Goal: Information Seeking & Learning: Check status

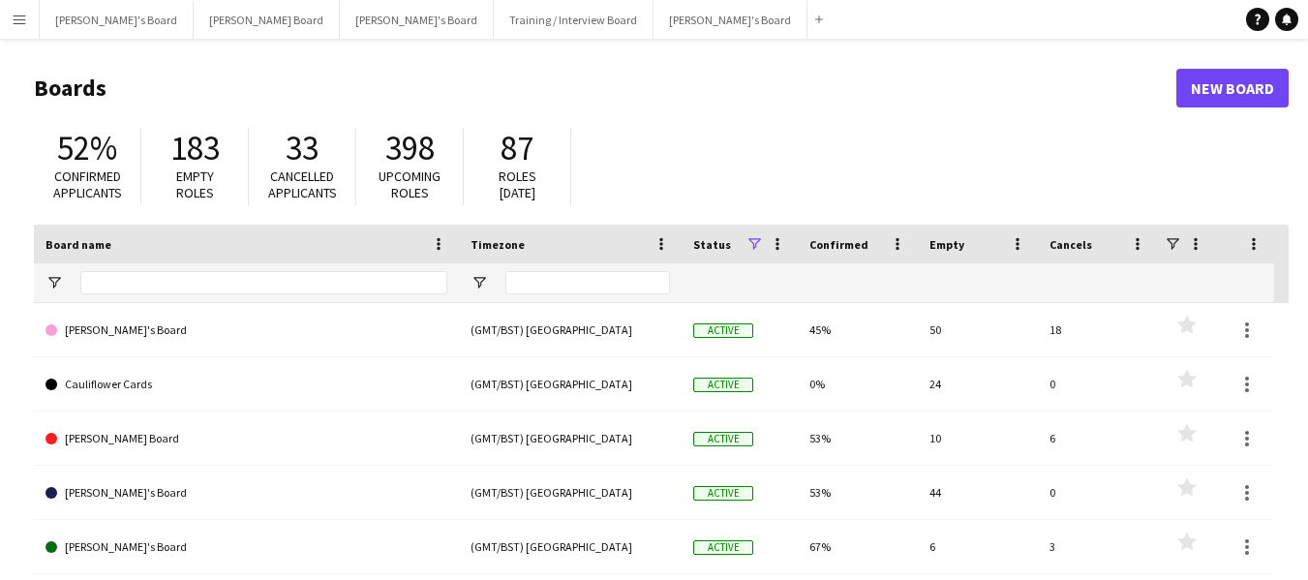
click at [19, 15] on app-icon "Menu" at bounding box center [19, 19] width 15 height 15
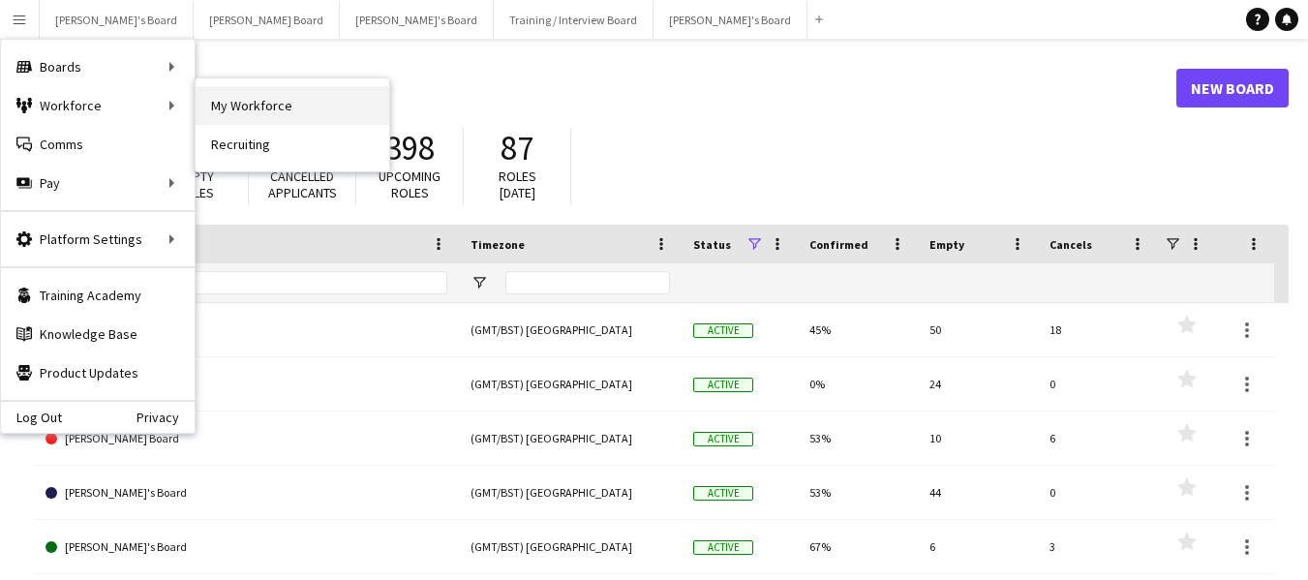
click at [240, 97] on link "My Workforce" at bounding box center [293, 105] width 194 height 39
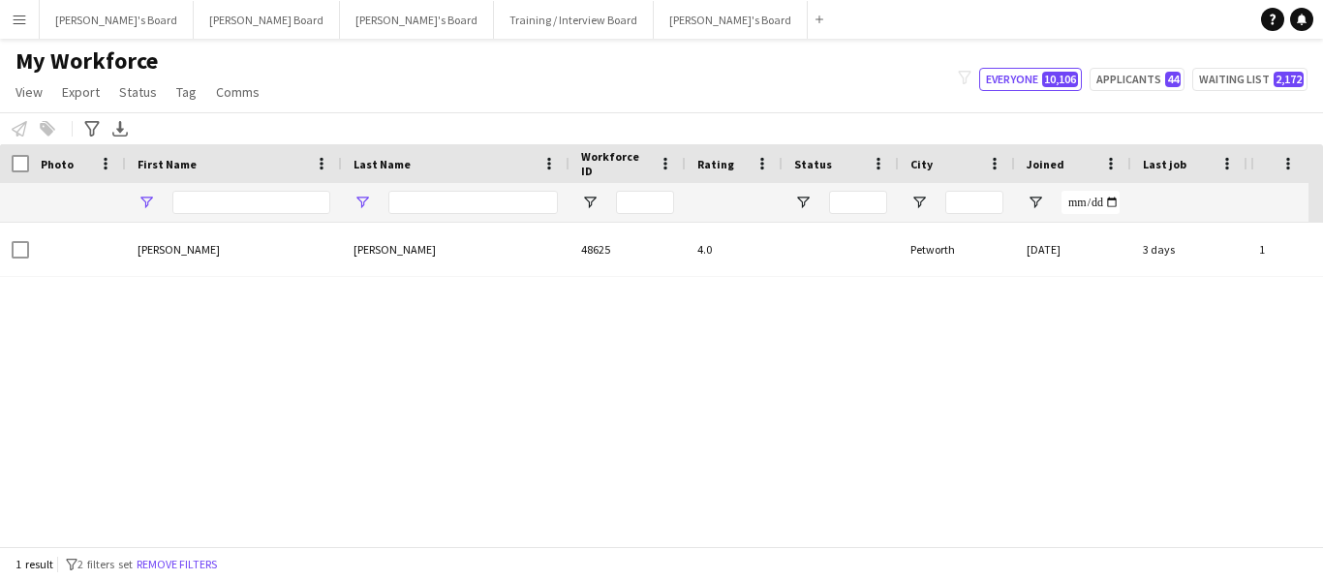
type input "***"
type input "**********"
drag, startPoint x: 233, startPoint y: 203, endPoint x: 151, endPoint y: 203, distance: 82.3
click at [151, 203] on div "***" at bounding box center [234, 202] width 216 height 39
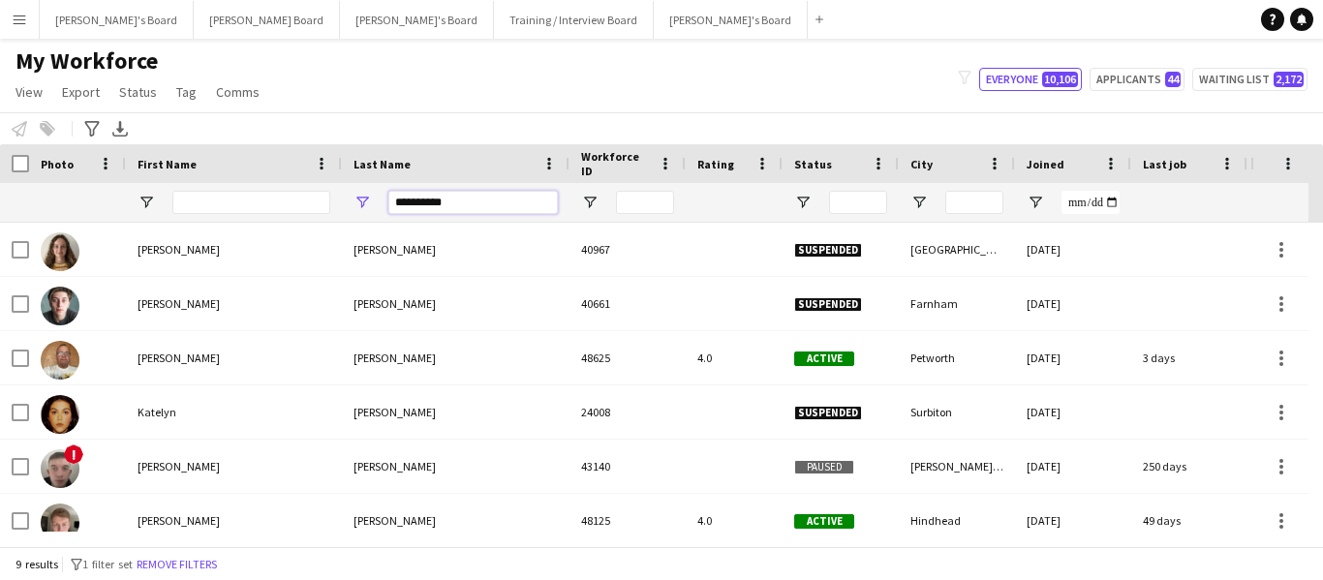
drag, startPoint x: 454, startPoint y: 204, endPoint x: 370, endPoint y: 213, distance: 84.7
click at [370, 213] on div "**********" at bounding box center [456, 202] width 228 height 39
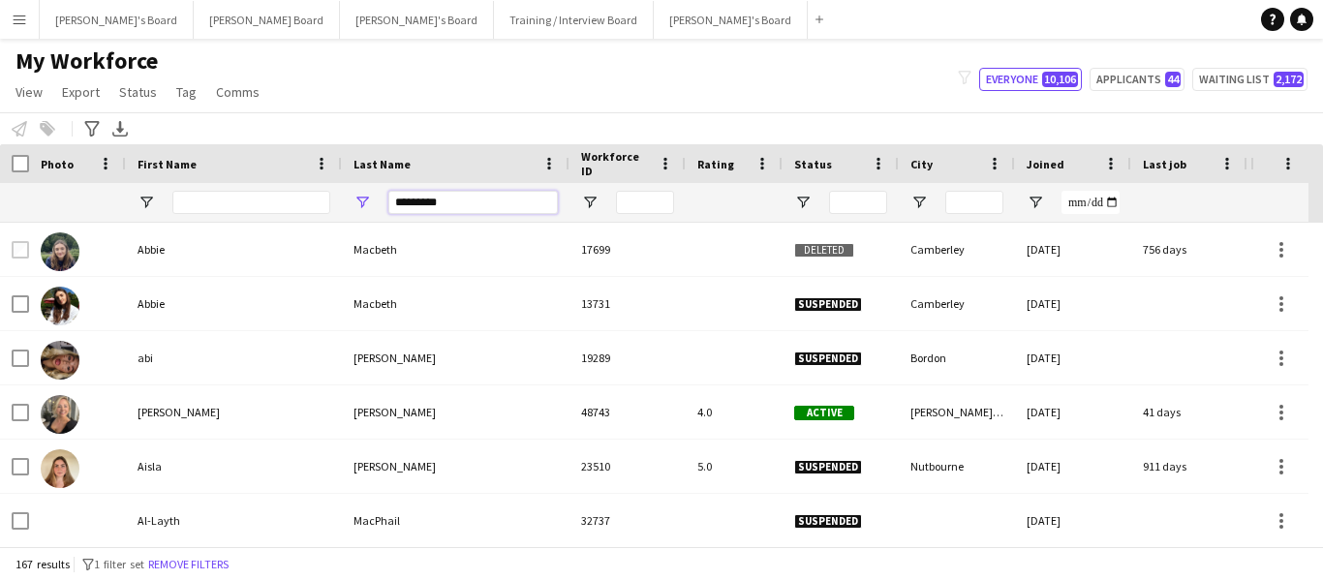
type input "*********"
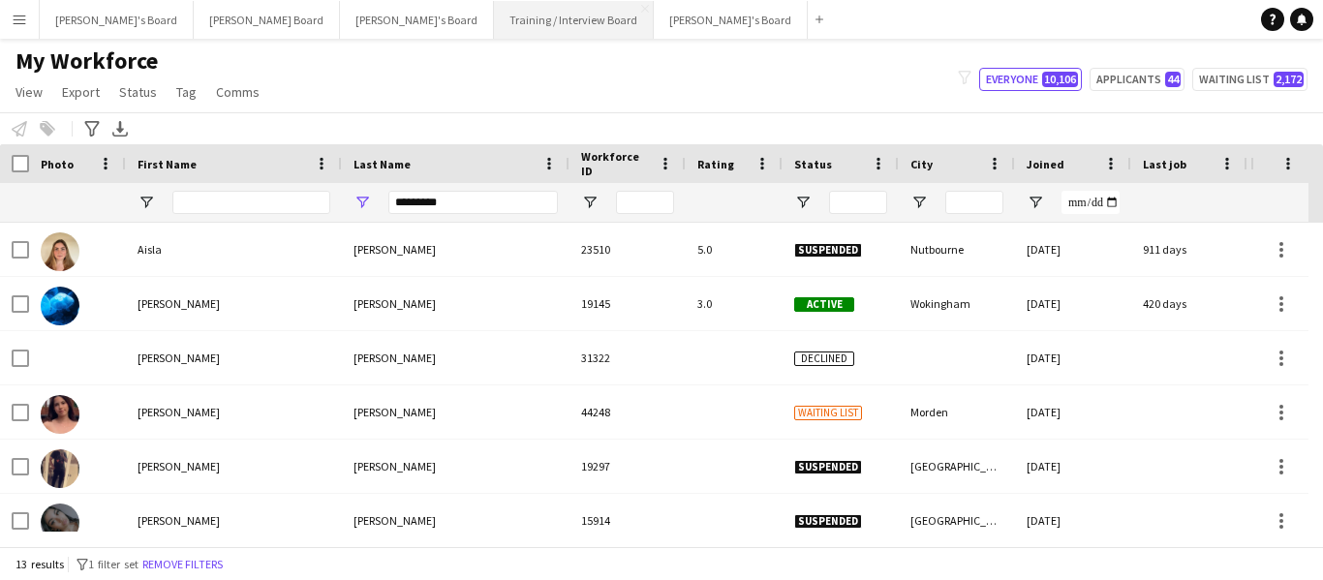
click at [494, 22] on button "Training / Interview Board Close" at bounding box center [574, 20] width 160 height 38
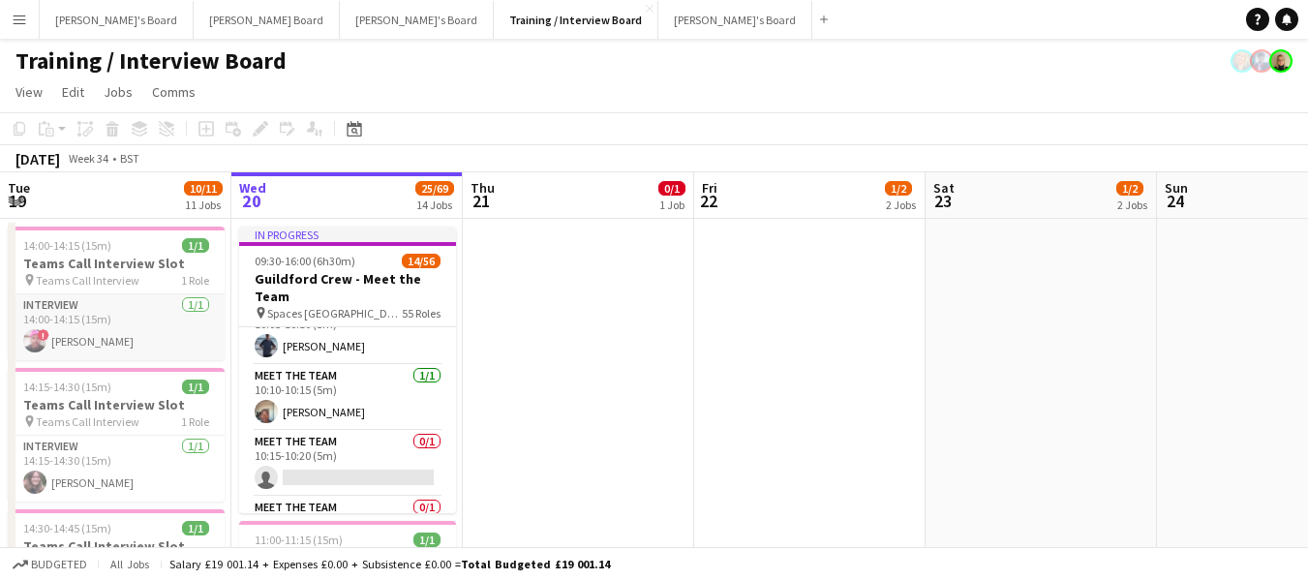
click at [93, 344] on app-card-role "Interview 1/1 14:00-14:15 (15m) ! Macdonald Juru" at bounding box center [116, 327] width 217 height 66
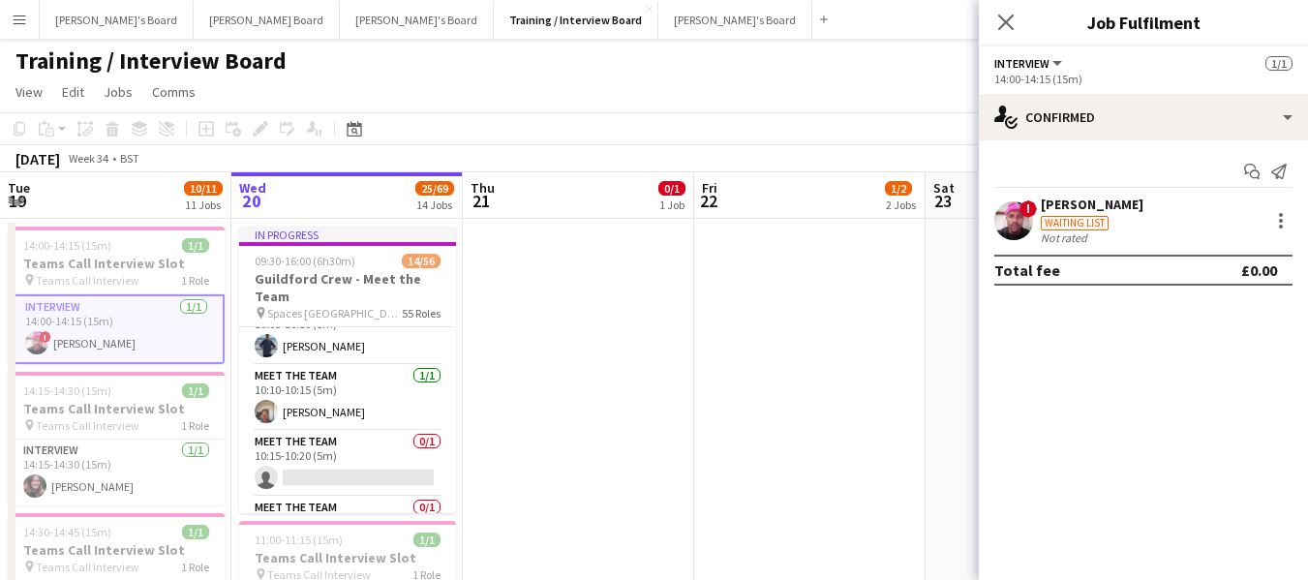
click at [1083, 209] on div "Macdonald Juru" at bounding box center [1092, 204] width 103 height 17
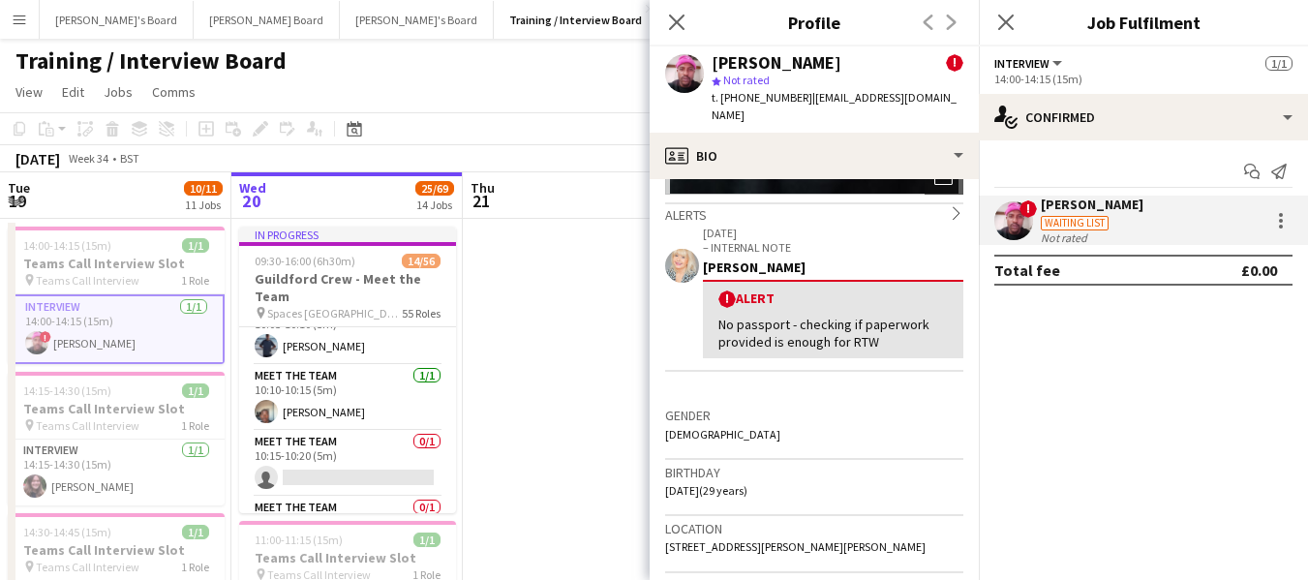
scroll to position [581, 0]
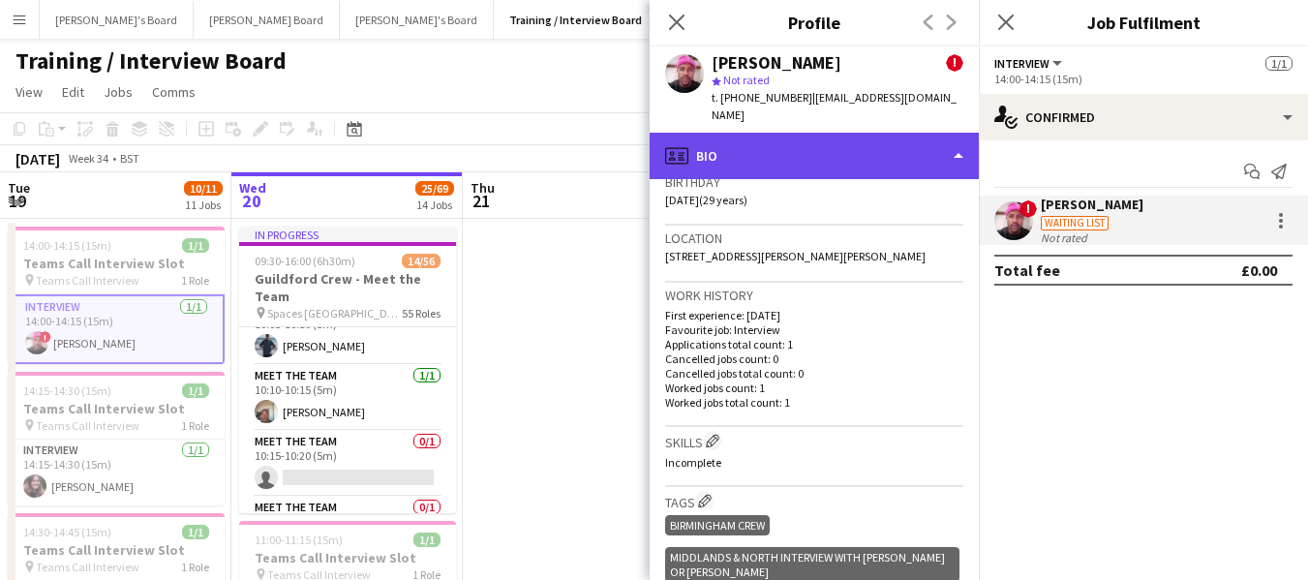
click at [808, 133] on div "profile Bio" at bounding box center [814, 156] width 329 height 46
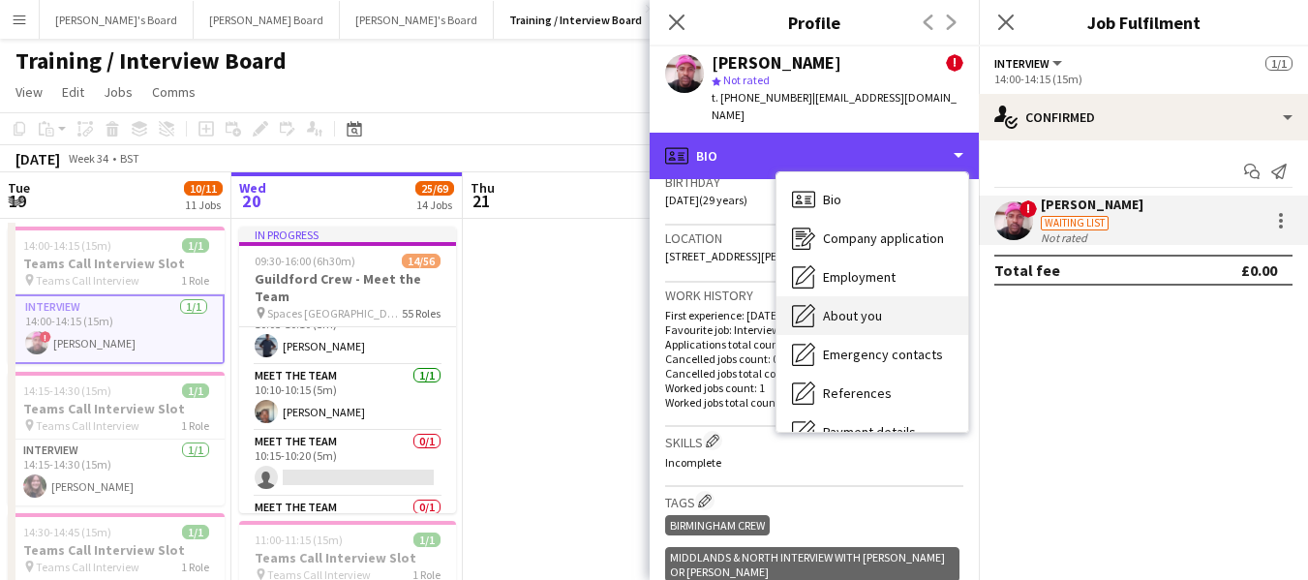
scroll to position [97, 0]
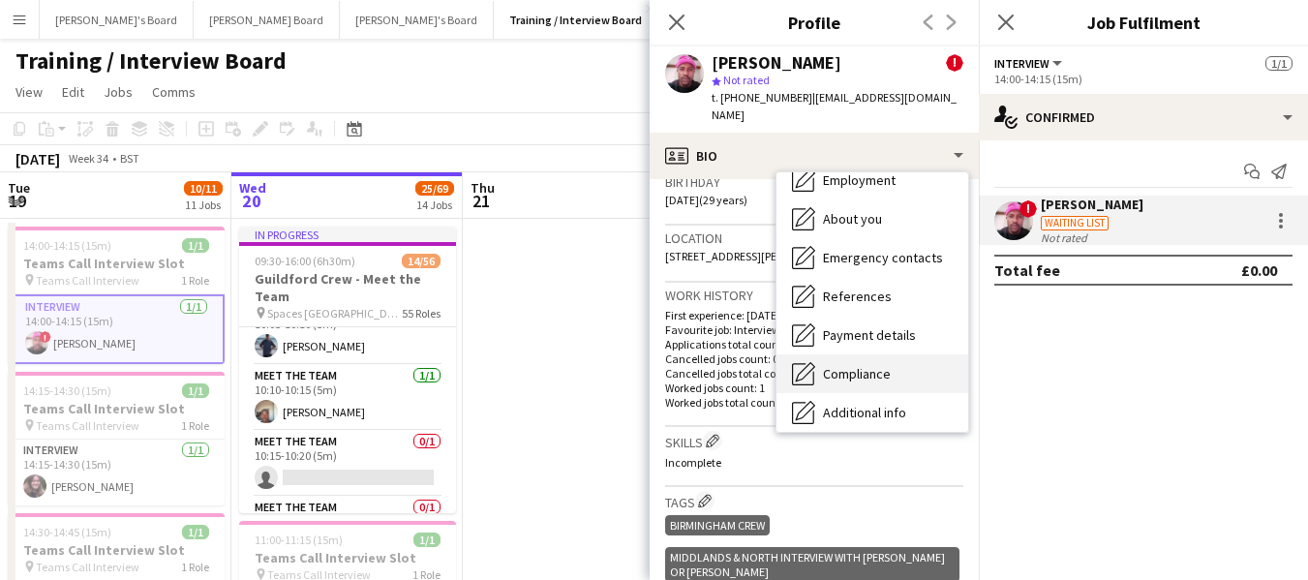
click at [868, 365] on span "Compliance" at bounding box center [857, 373] width 68 height 17
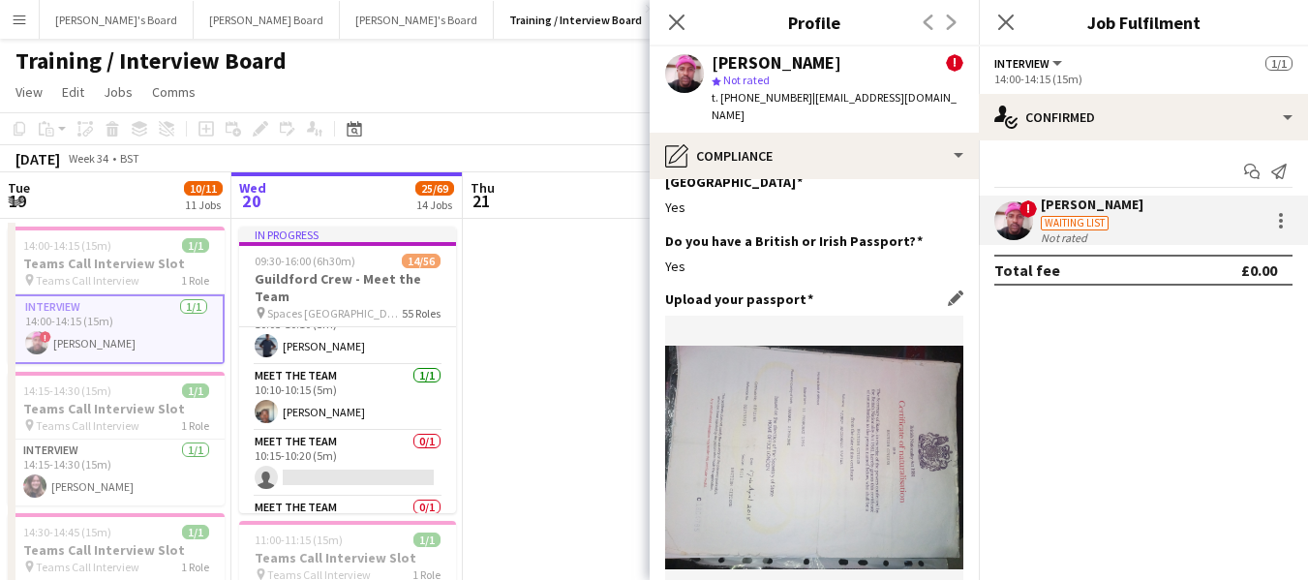
click at [828, 405] on img at bounding box center [814, 458] width 298 height 224
click at [865, 412] on img at bounding box center [814, 458] width 298 height 224
drag, startPoint x: 865, startPoint y: 412, endPoint x: 822, endPoint y: 429, distance: 45.7
click at [822, 429] on img at bounding box center [814, 458] width 298 height 224
click at [833, 401] on img at bounding box center [814, 458] width 298 height 224
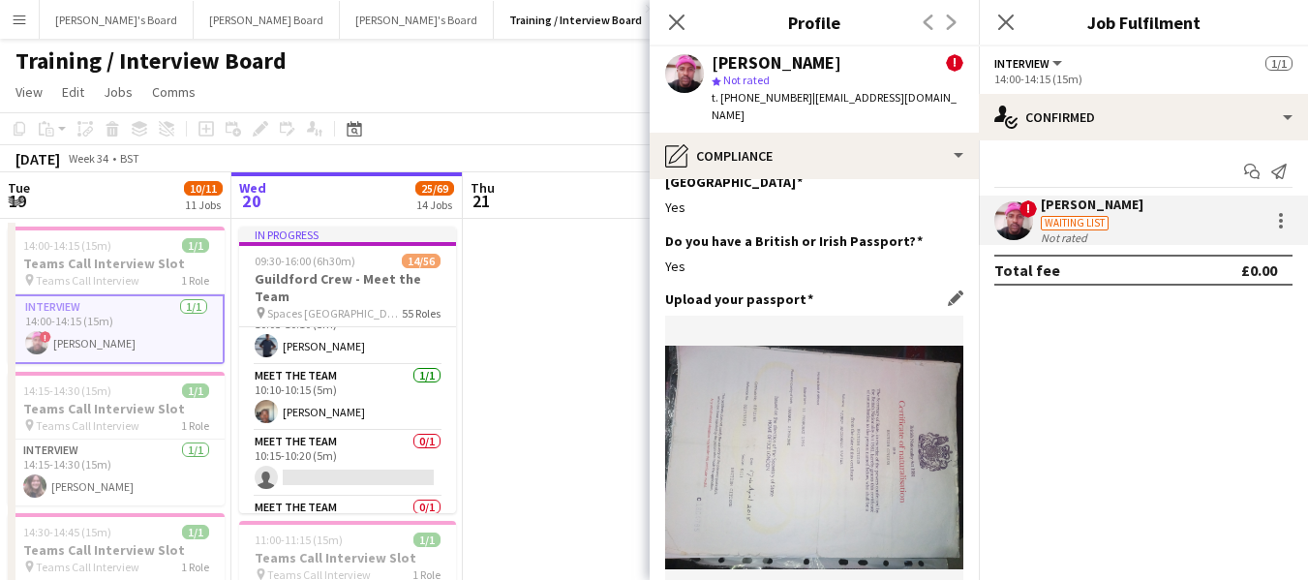
click at [833, 402] on img at bounding box center [814, 458] width 298 height 224
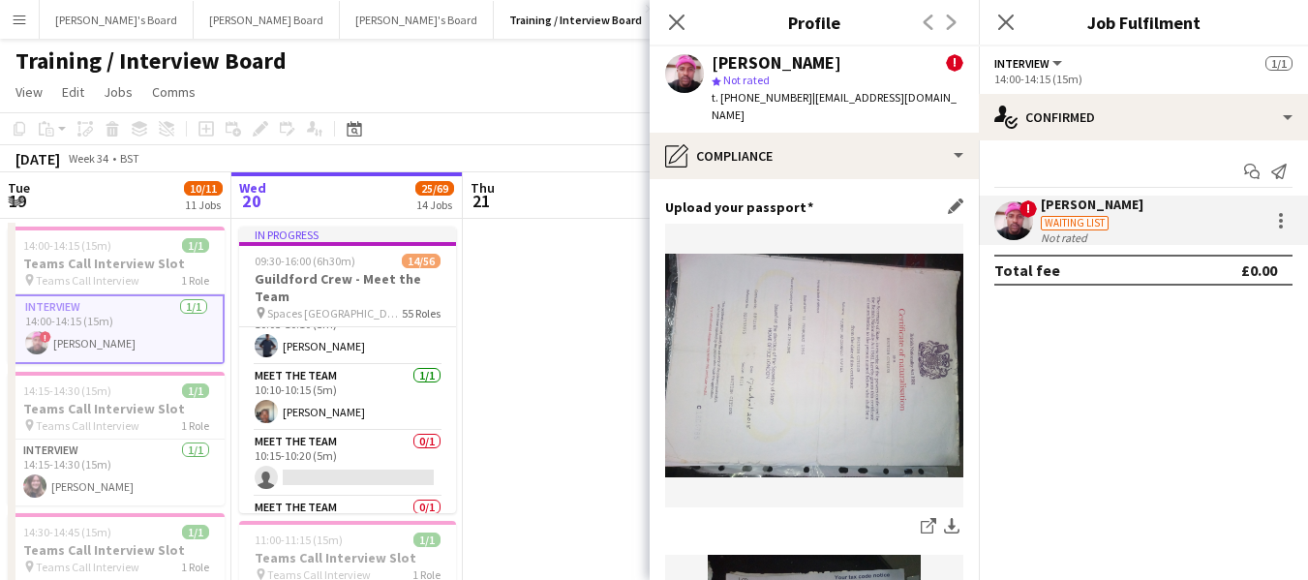
scroll to position [290, 0]
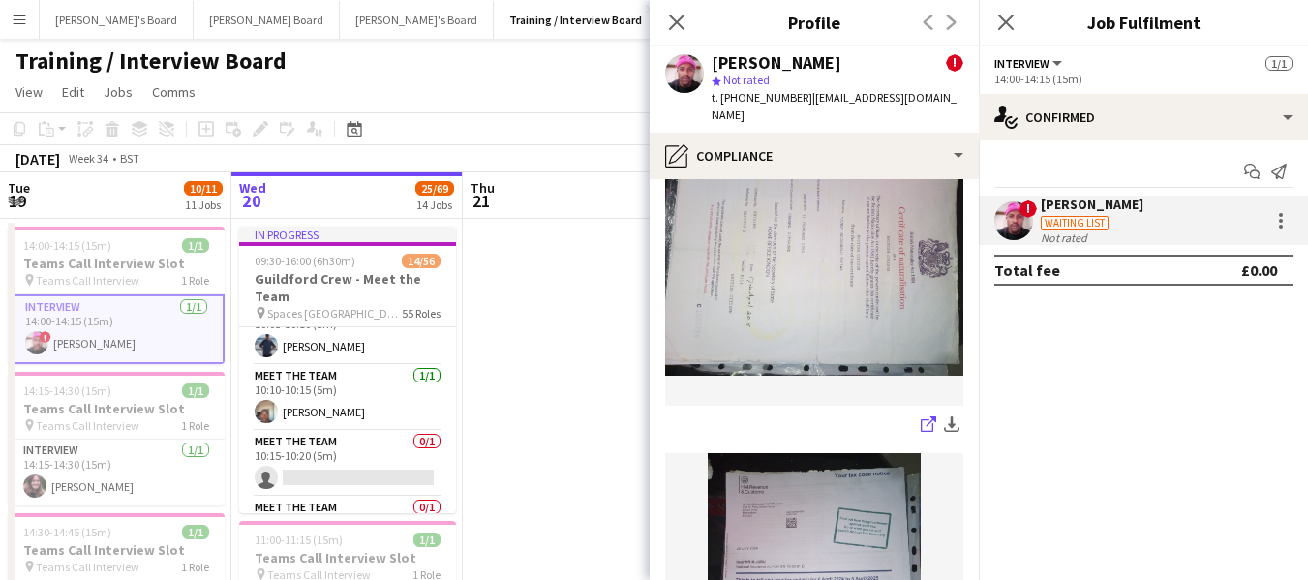
click at [921, 416] on icon "share-external-link-1" at bounding box center [928, 423] width 15 height 15
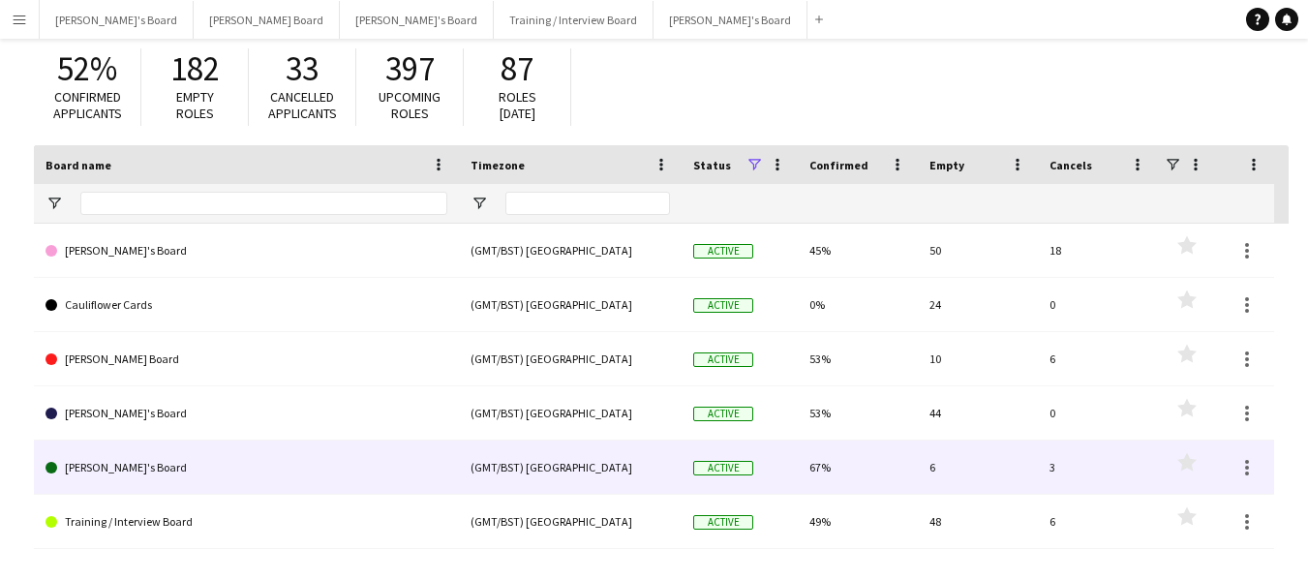
scroll to position [158, 0]
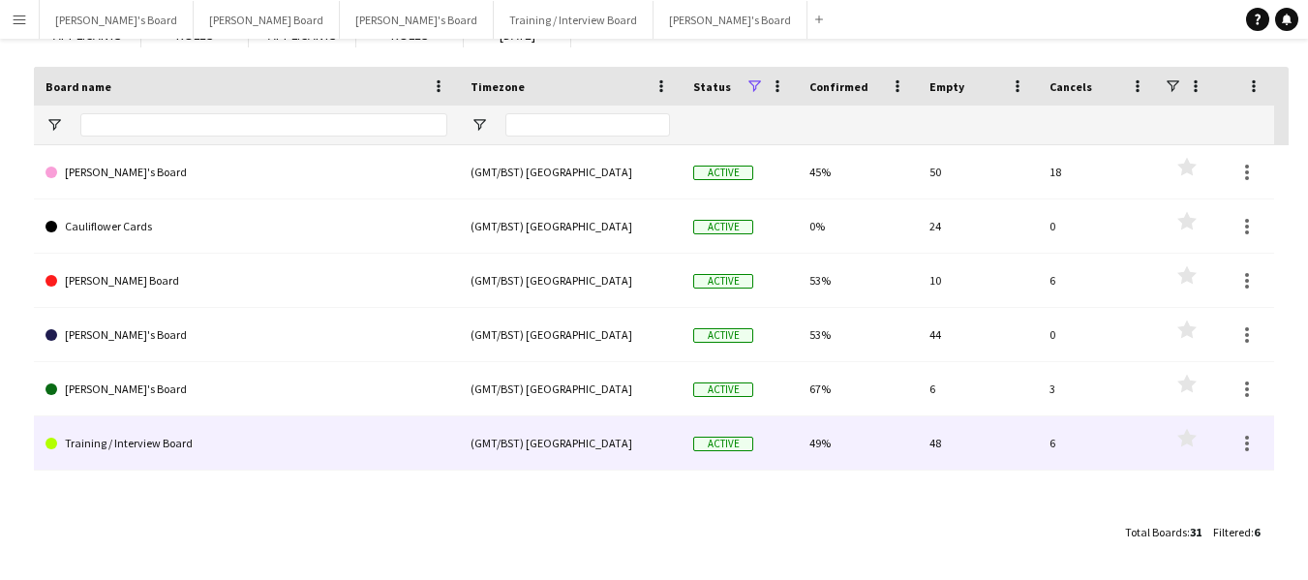
click at [135, 447] on link "Training / Interview Board" at bounding box center [247, 443] width 402 height 54
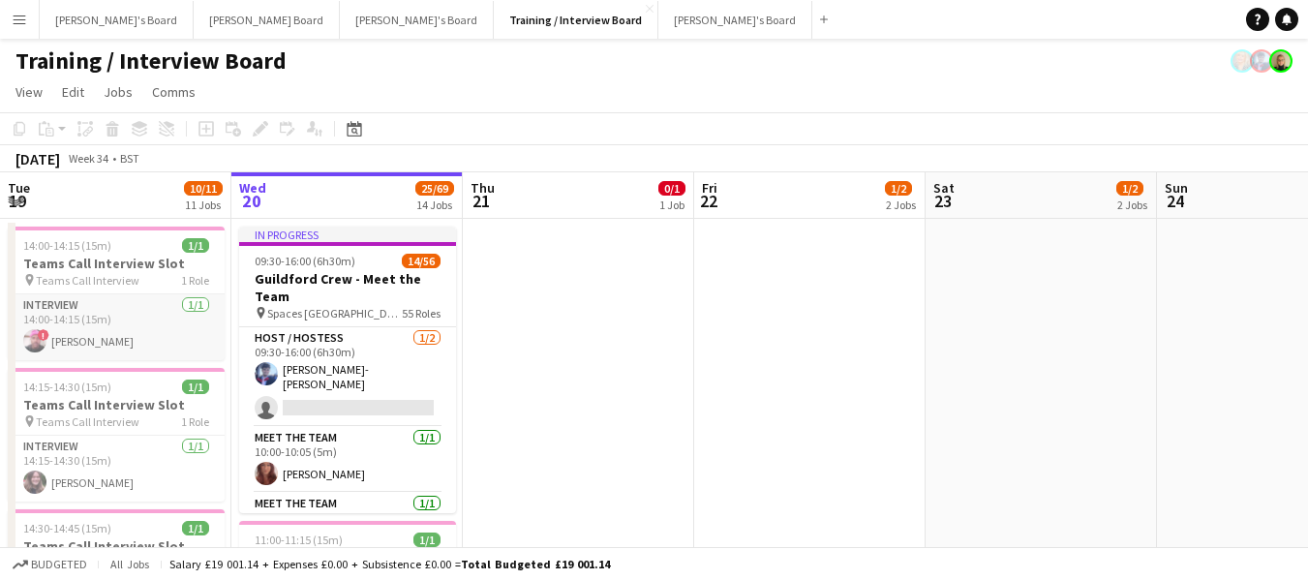
click at [98, 344] on app-card-role "Interview [DATE] 14:00-14:15 (15m) ! [PERSON_NAME] Juru" at bounding box center [116, 327] width 217 height 66
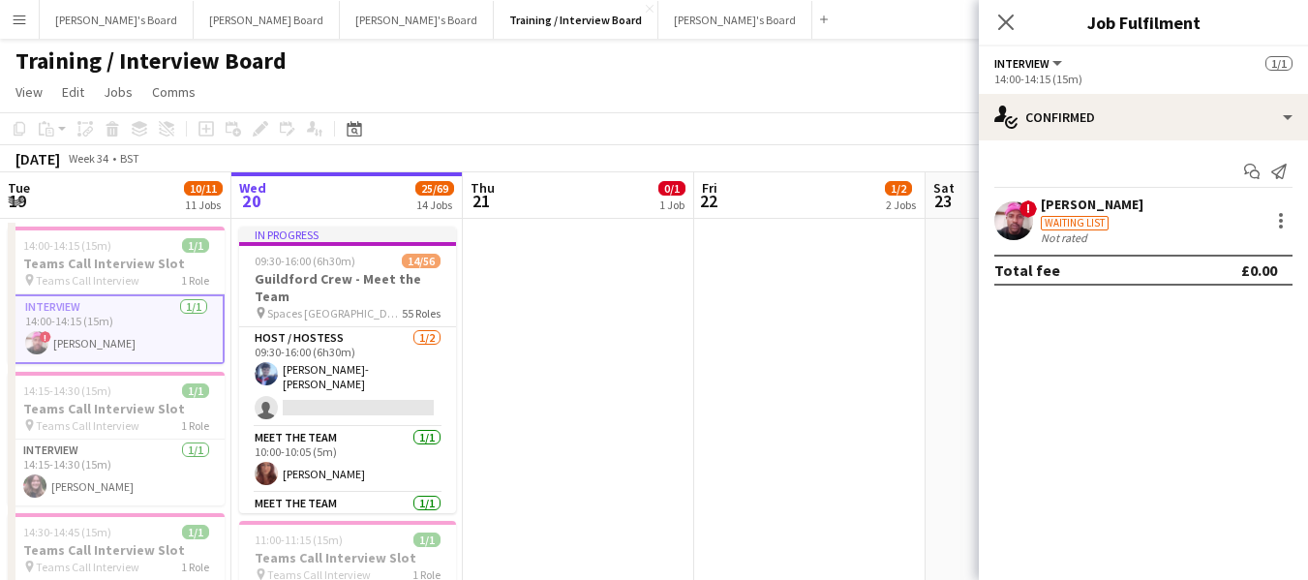
click at [1099, 211] on div "[PERSON_NAME]" at bounding box center [1092, 204] width 103 height 17
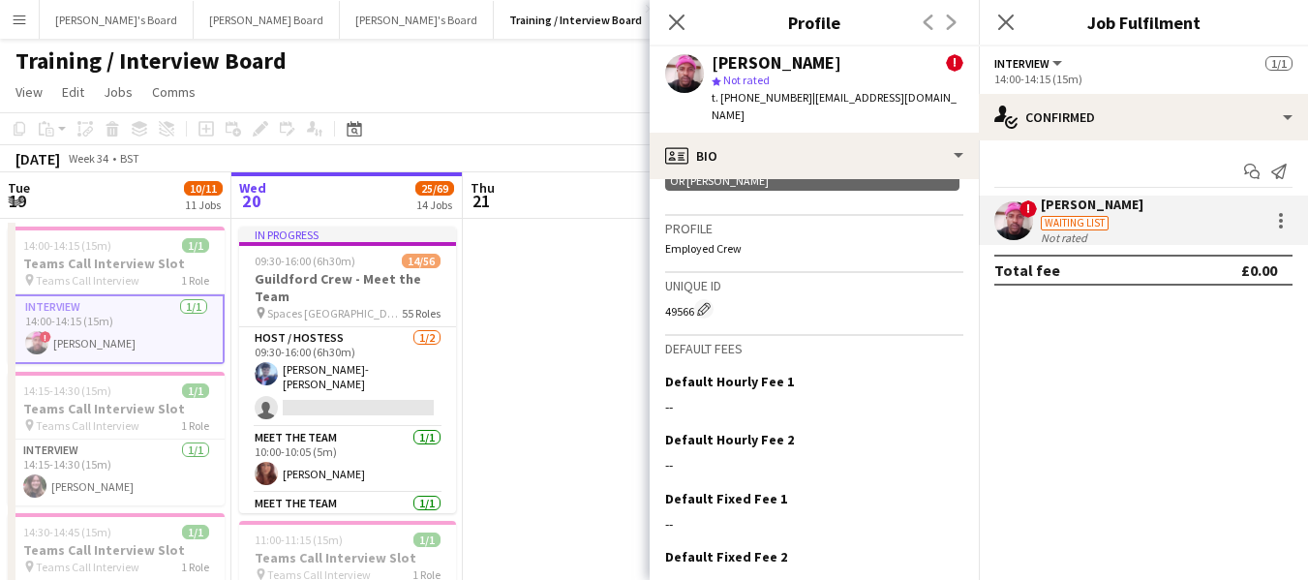
scroll to position [1069, 0]
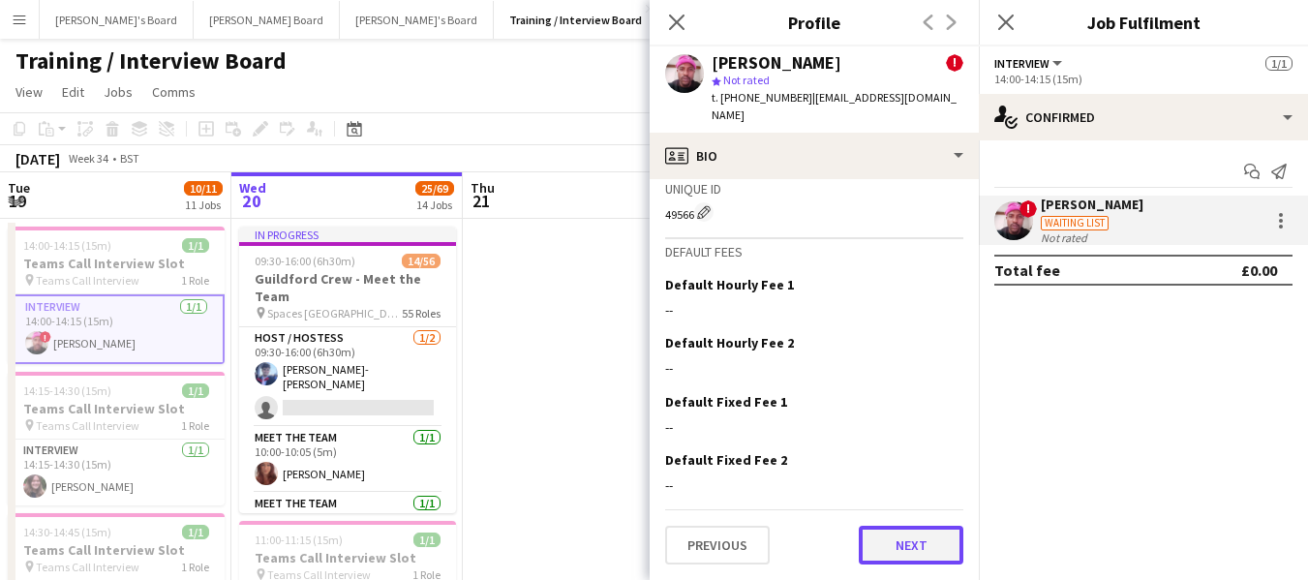
click at [903, 545] on button "Next" at bounding box center [911, 545] width 105 height 39
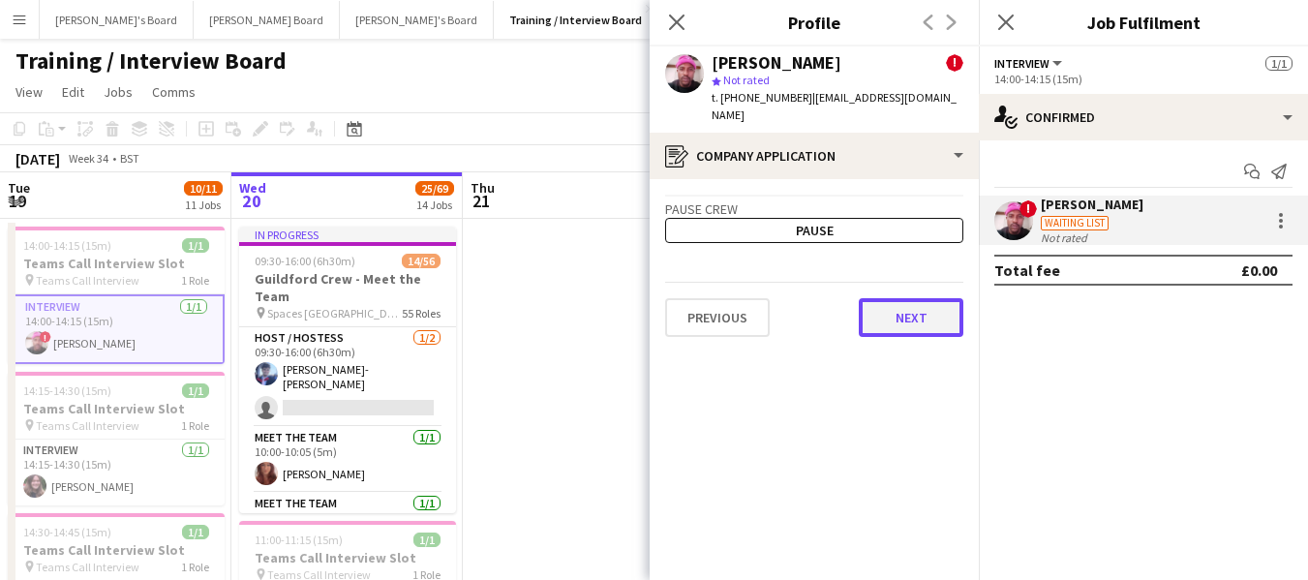
click at [934, 308] on button "Next" at bounding box center [911, 317] width 105 height 39
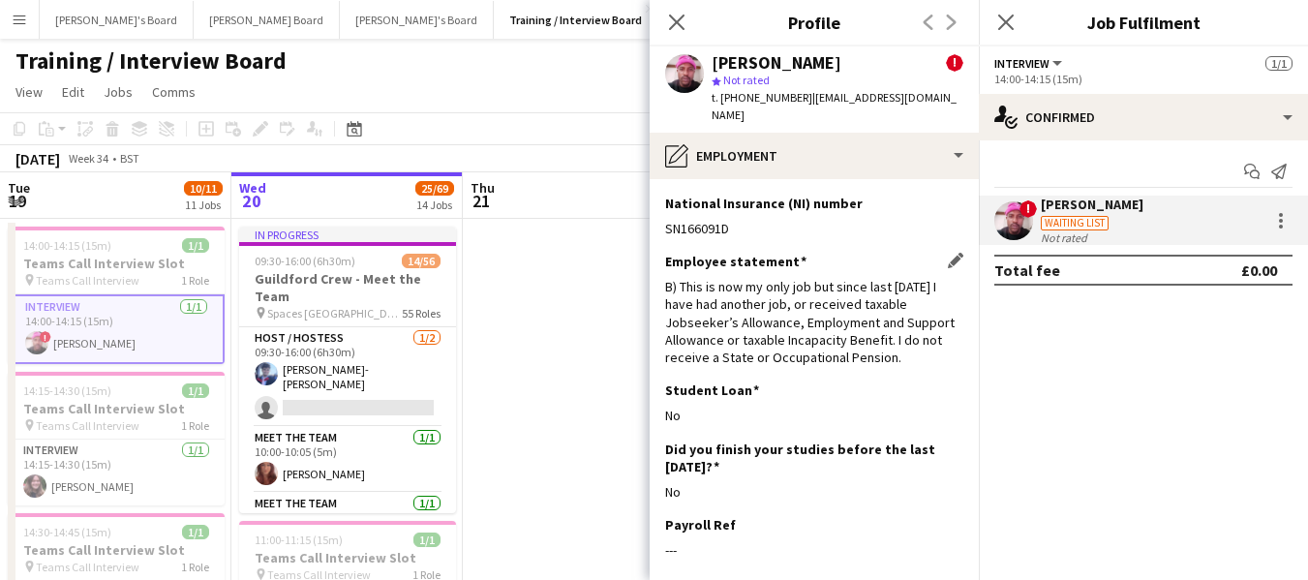
scroll to position [86, 0]
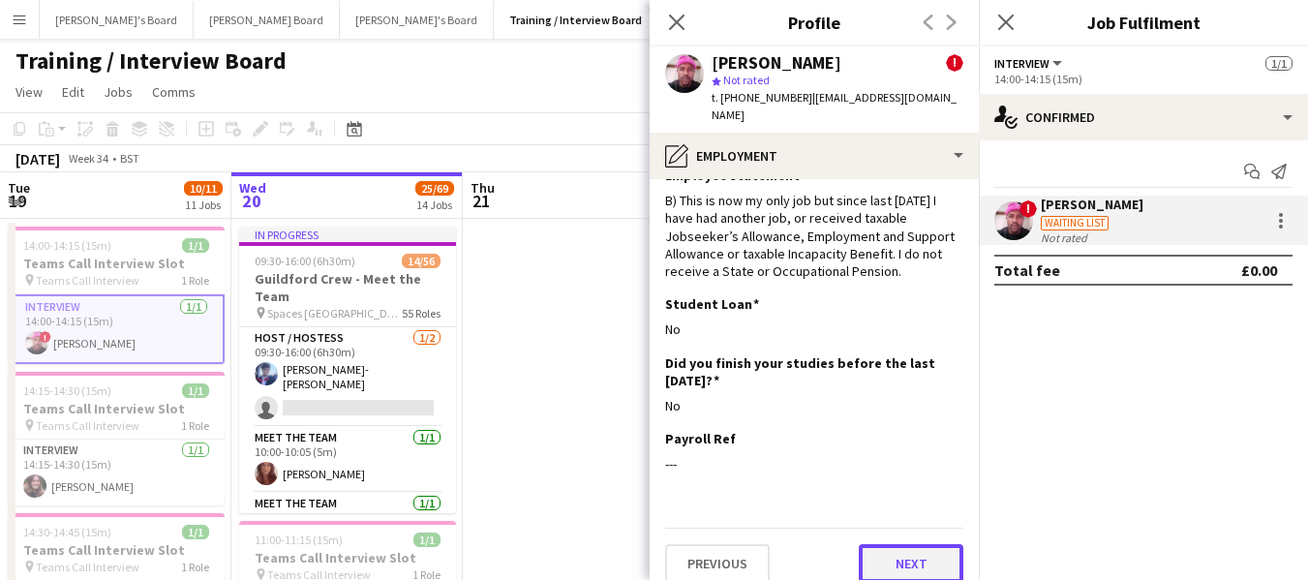
click at [917, 553] on button "Next" at bounding box center [911, 563] width 105 height 39
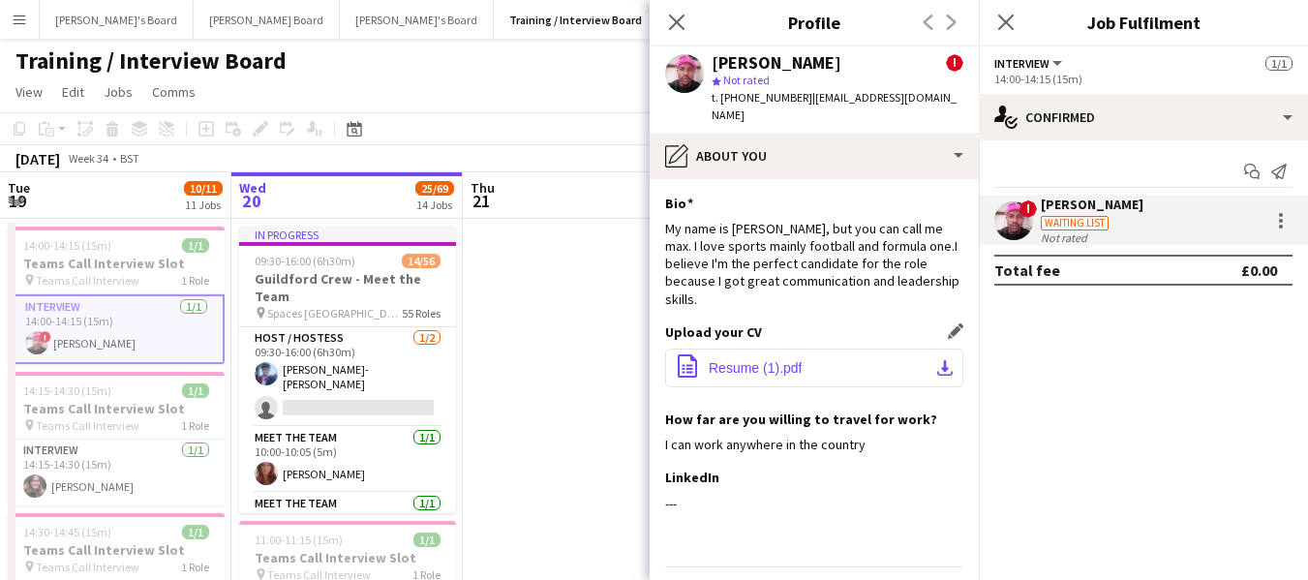
click at [725, 360] on span "Resume (1).pdf" at bounding box center [755, 367] width 93 height 15
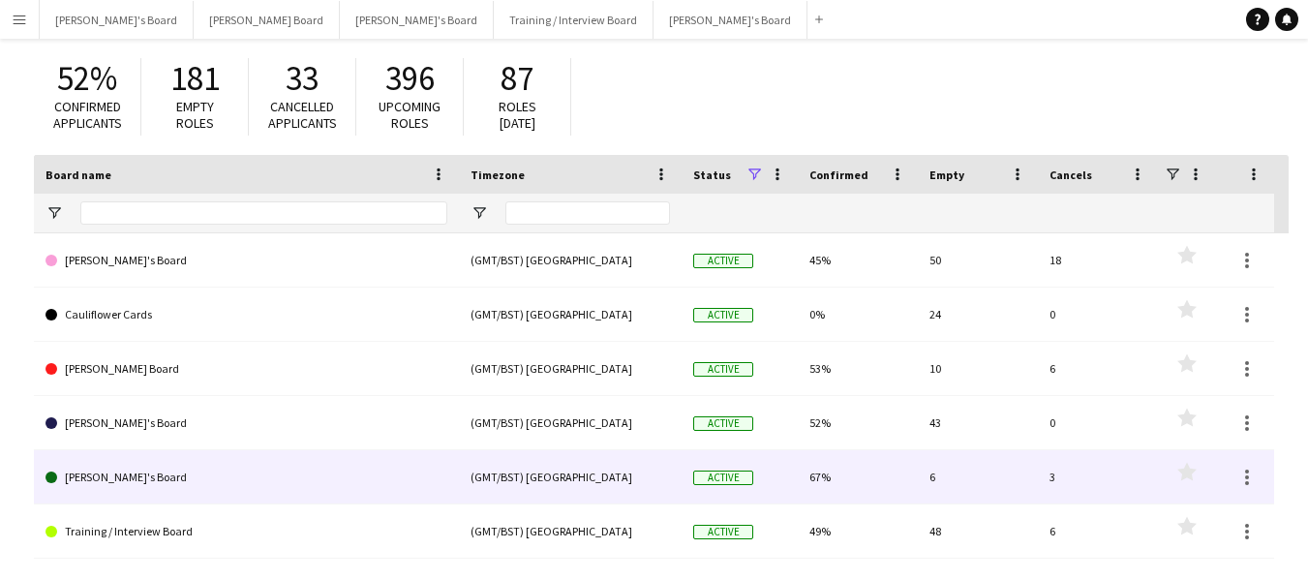
scroll to position [97, 0]
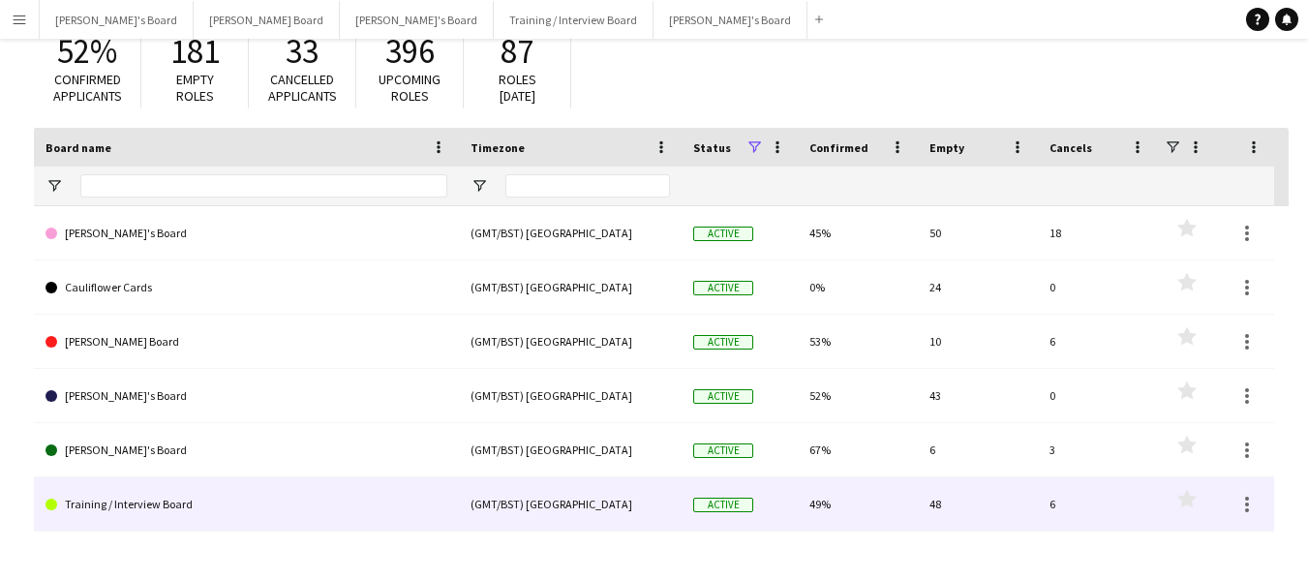
click at [148, 517] on link "Training / Interview Board" at bounding box center [247, 504] width 402 height 54
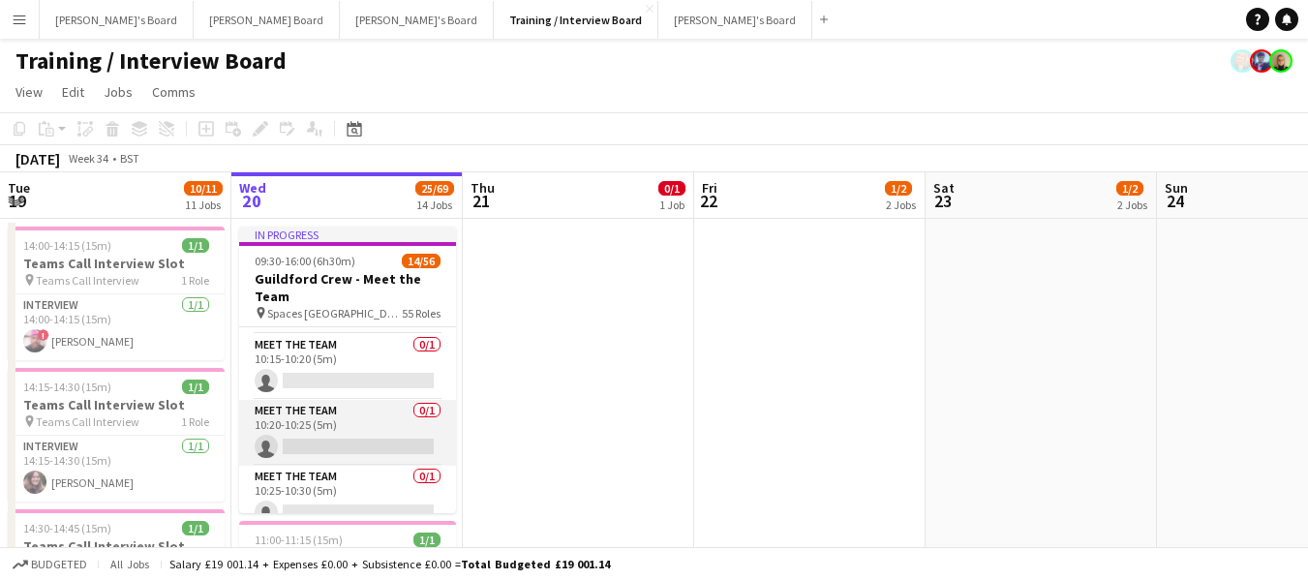
scroll to position [194, 0]
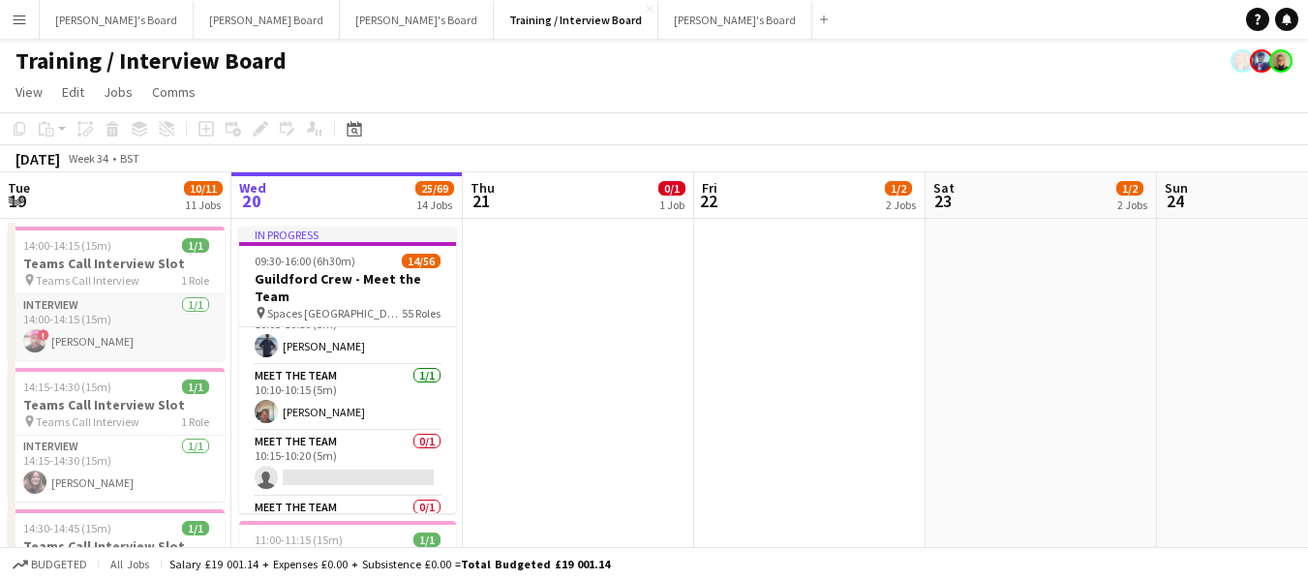
click at [104, 342] on app-card-role "Interview [DATE] 14:00-14:15 (15m) ! [PERSON_NAME] Juru" at bounding box center [116, 327] width 217 height 66
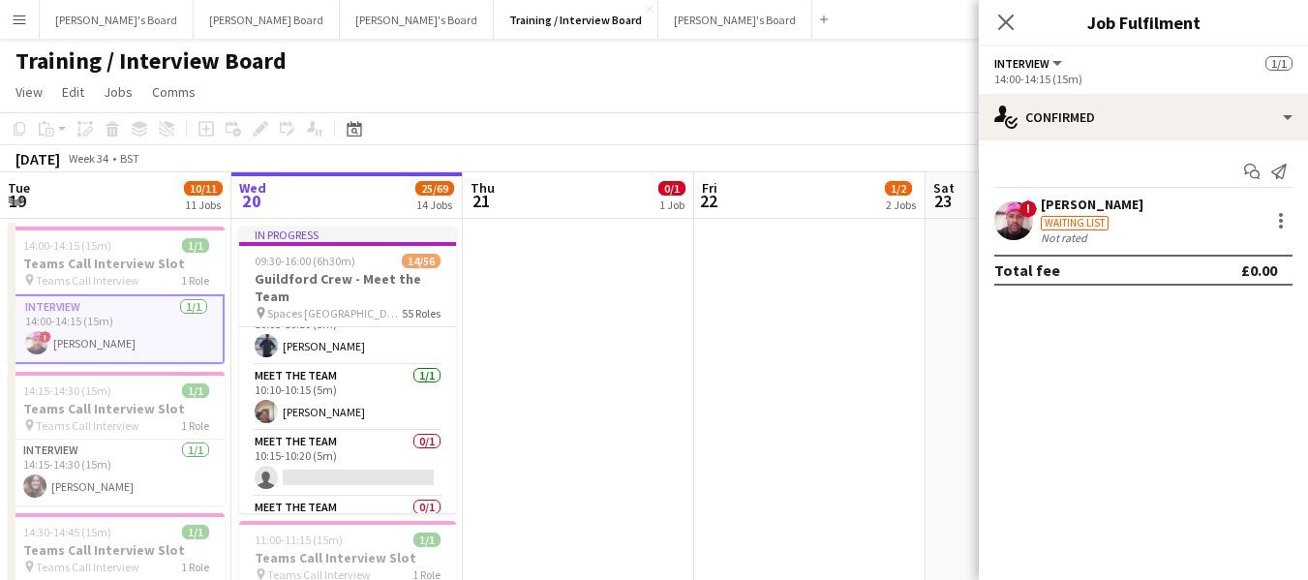
click at [1133, 209] on div "[PERSON_NAME]" at bounding box center [1092, 204] width 103 height 17
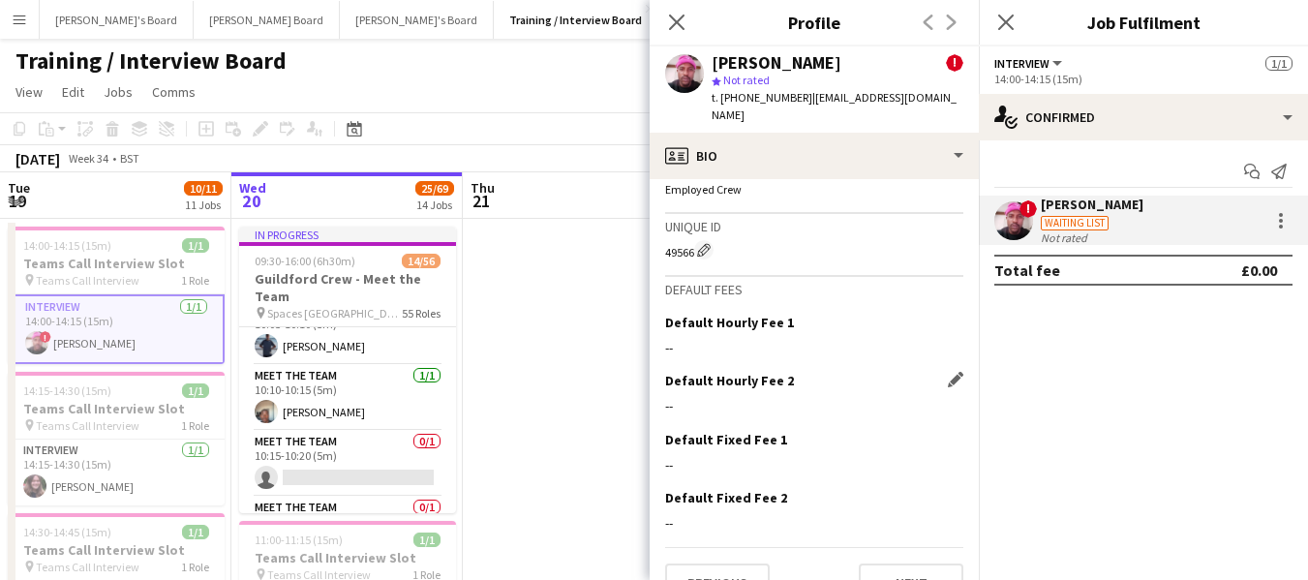
scroll to position [1069, 0]
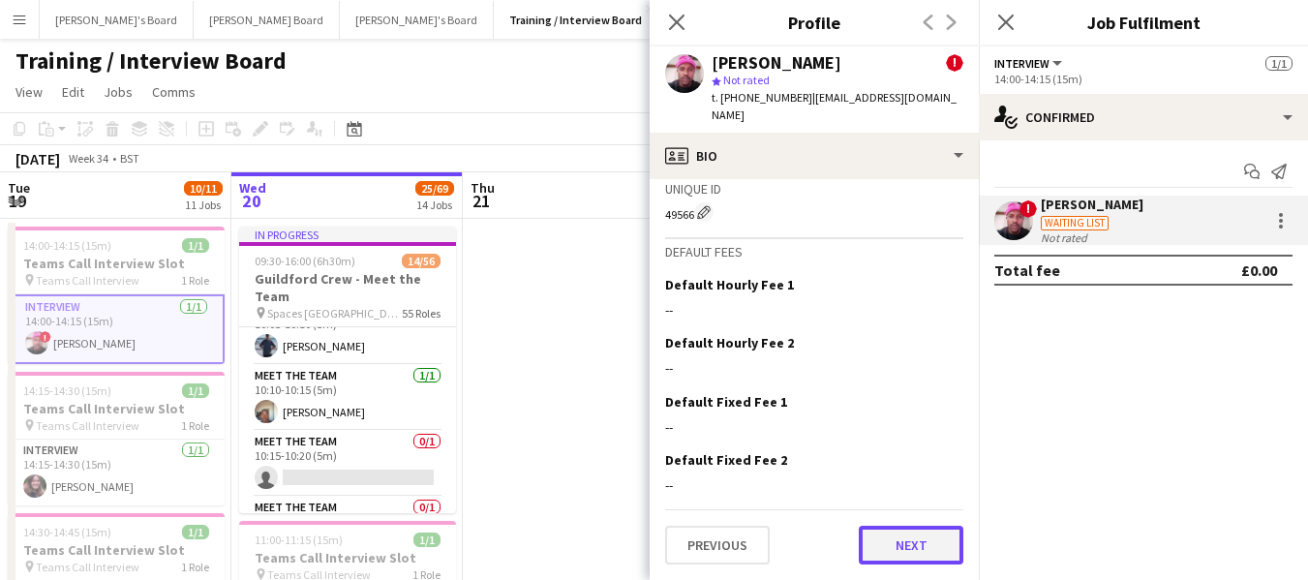
click at [924, 546] on button "Next" at bounding box center [911, 545] width 105 height 39
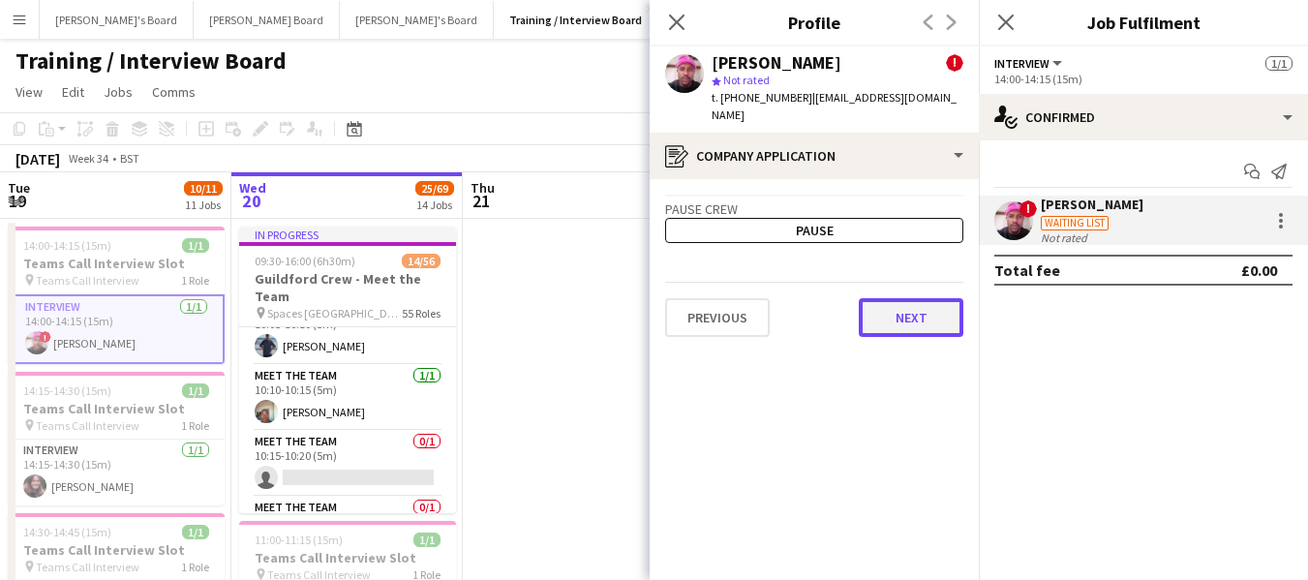
click at [939, 299] on button "Next" at bounding box center [911, 317] width 105 height 39
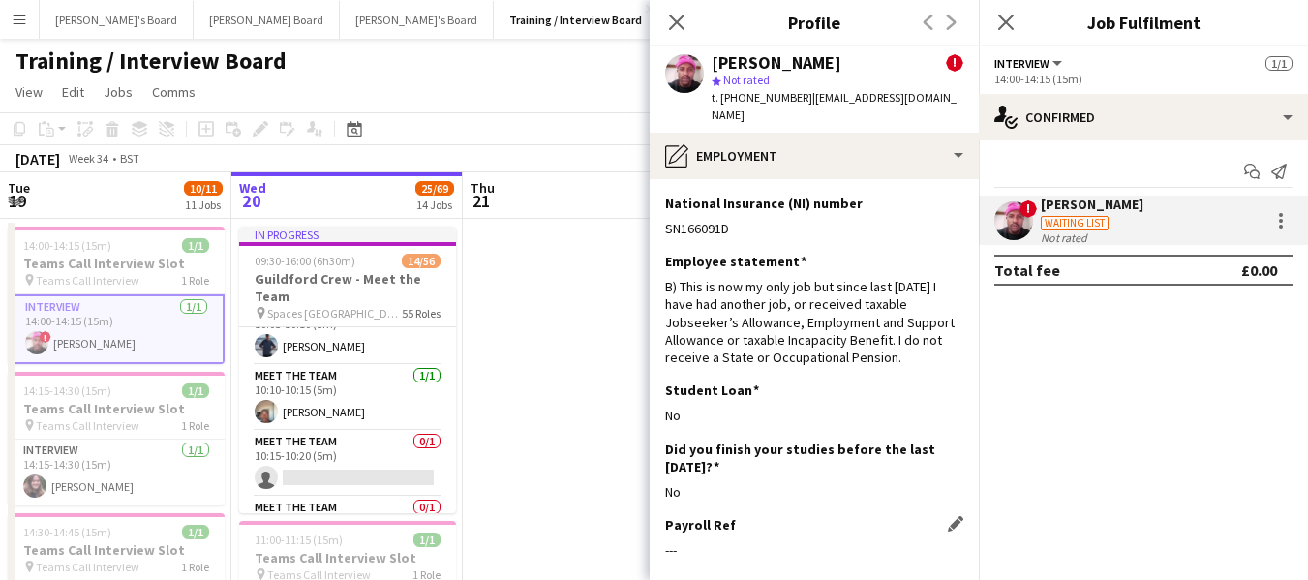
scroll to position [86, 0]
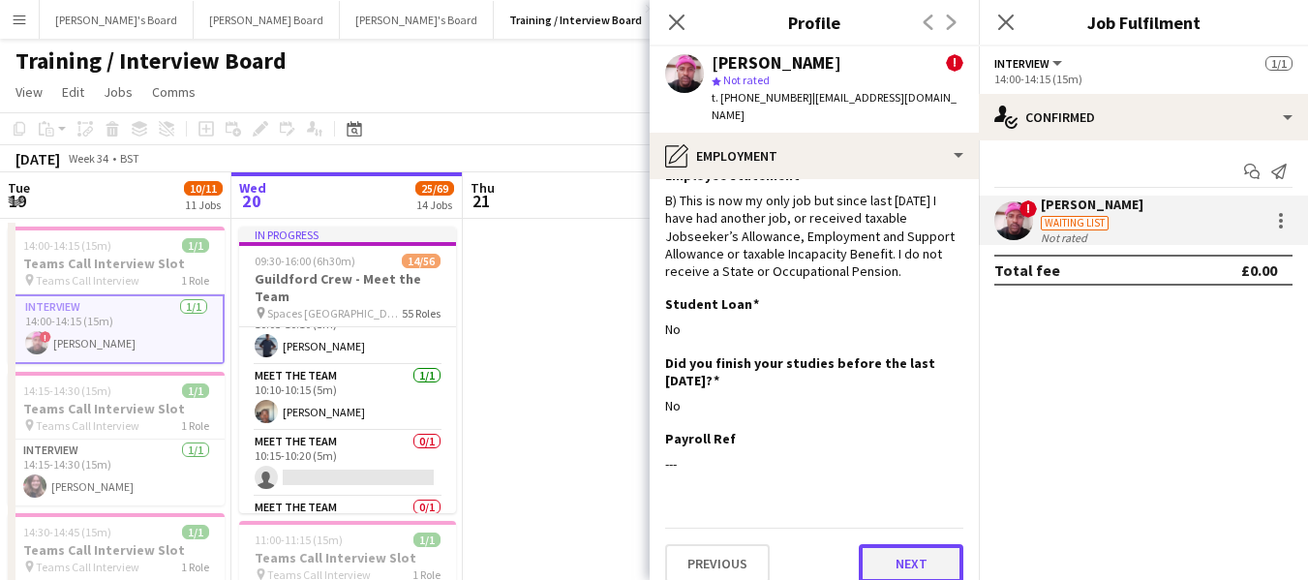
click at [908, 544] on button "Next" at bounding box center [911, 563] width 105 height 39
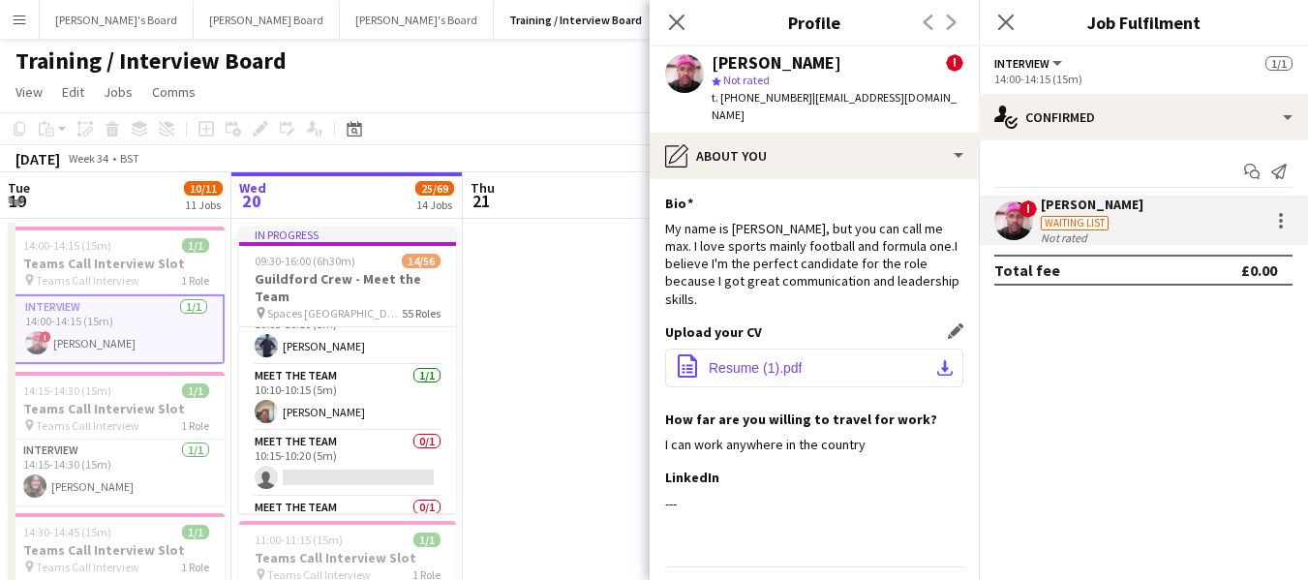
scroll to position [39, 0]
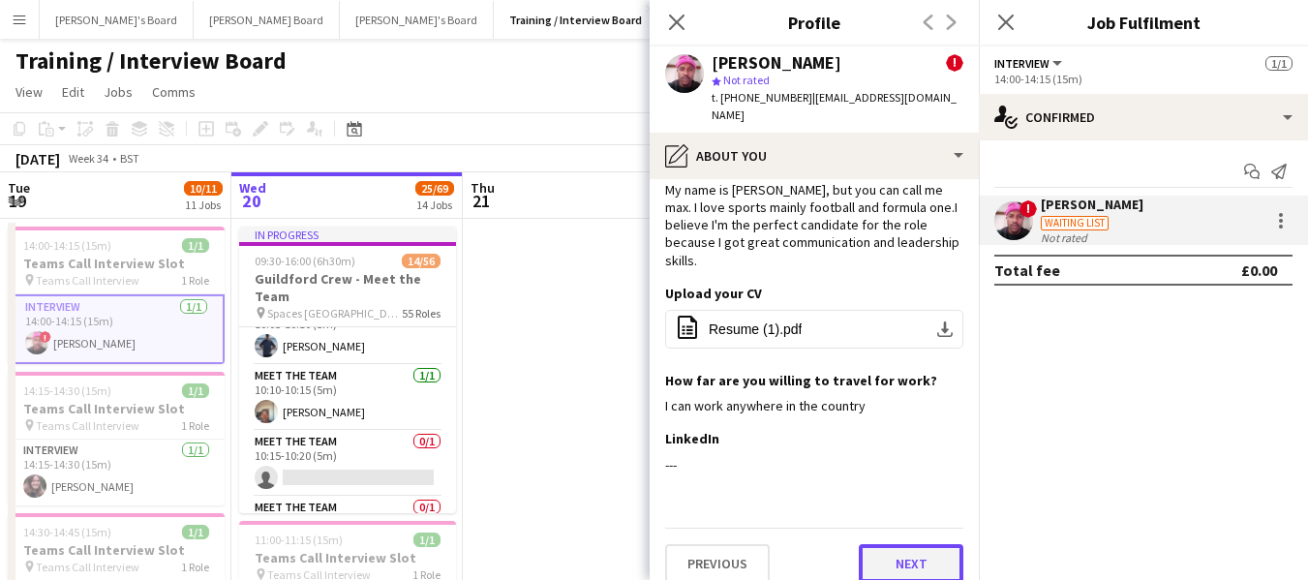
click at [878, 544] on button "Next" at bounding box center [911, 563] width 105 height 39
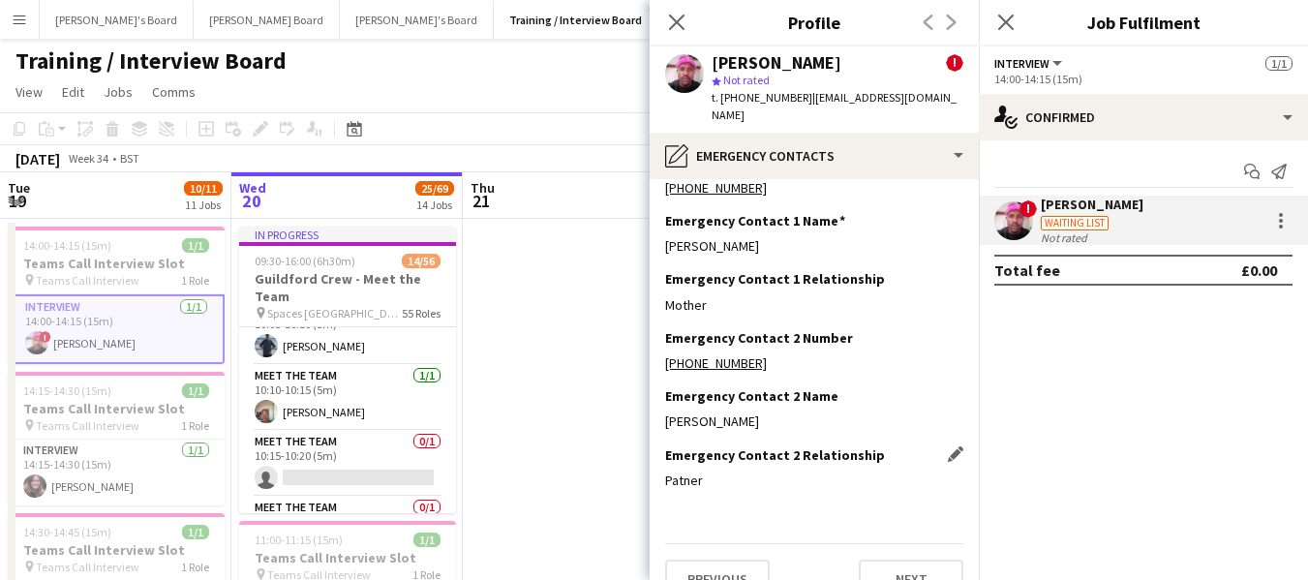
scroll to position [56, 0]
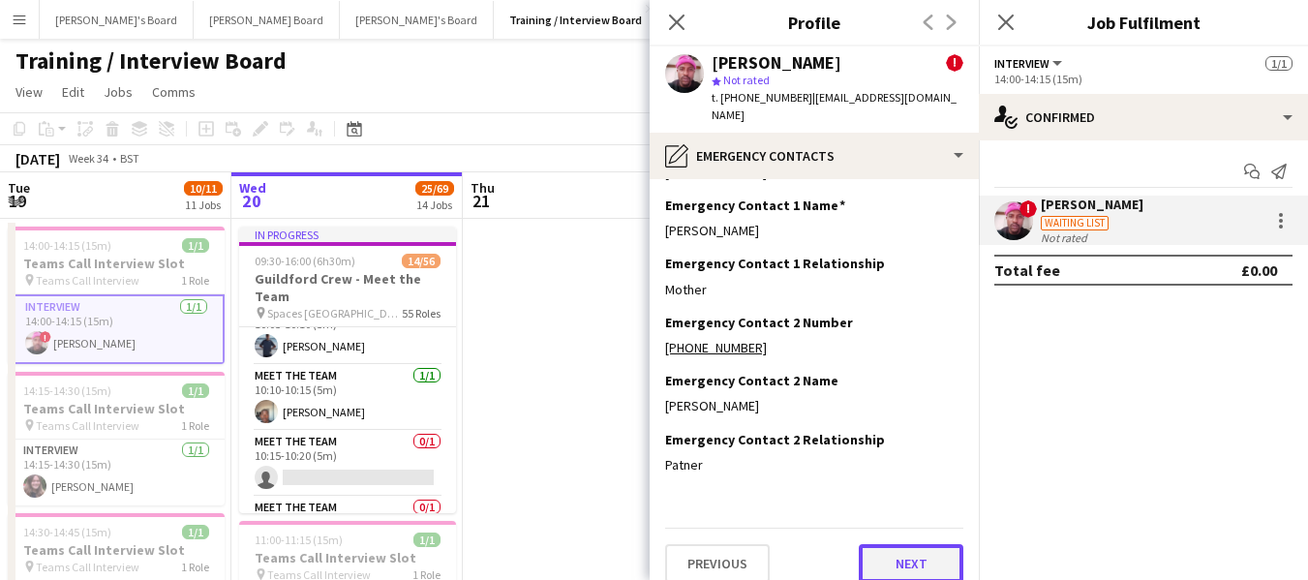
click at [901, 550] on button "Next" at bounding box center [911, 563] width 105 height 39
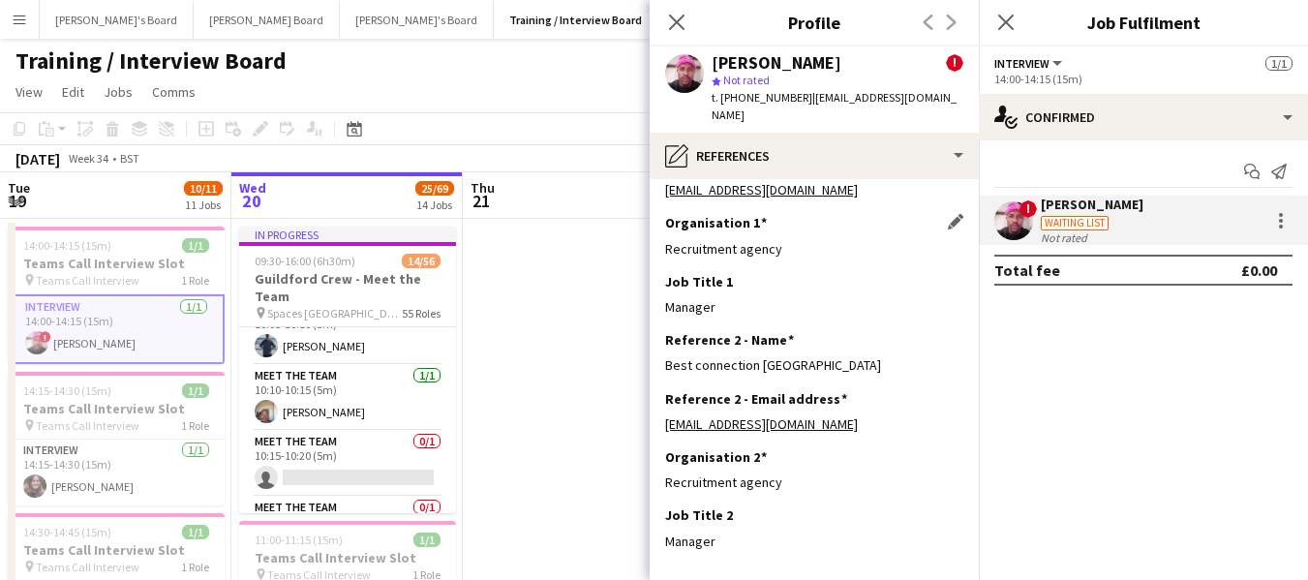
scroll to position [173, 0]
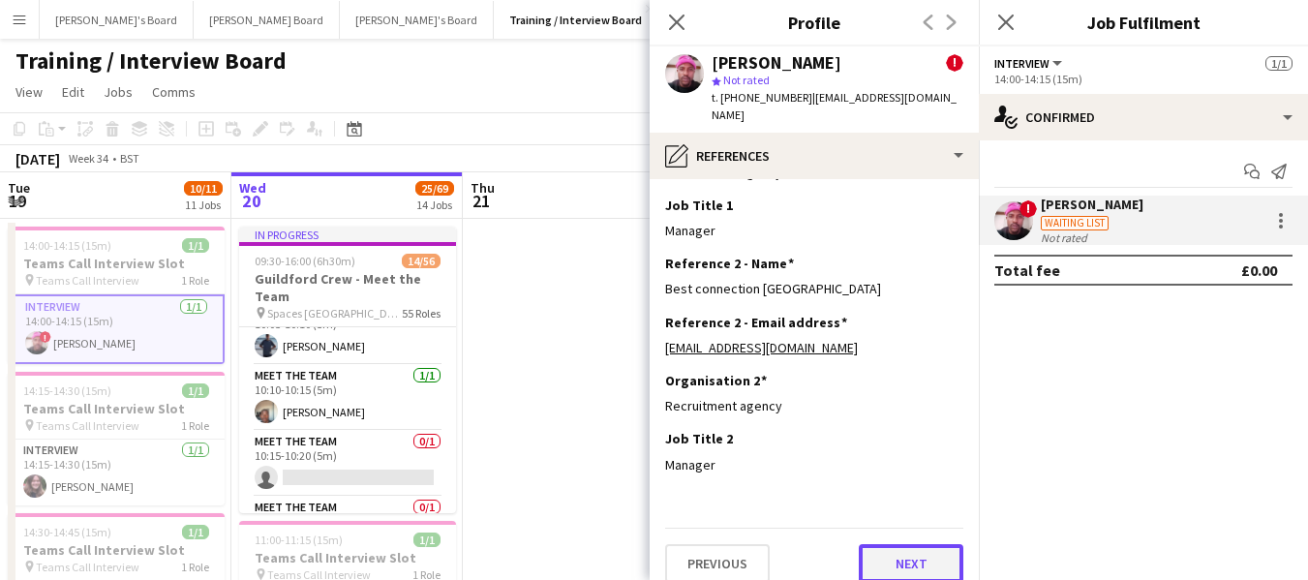
click at [880, 544] on button "Next" at bounding box center [911, 563] width 105 height 39
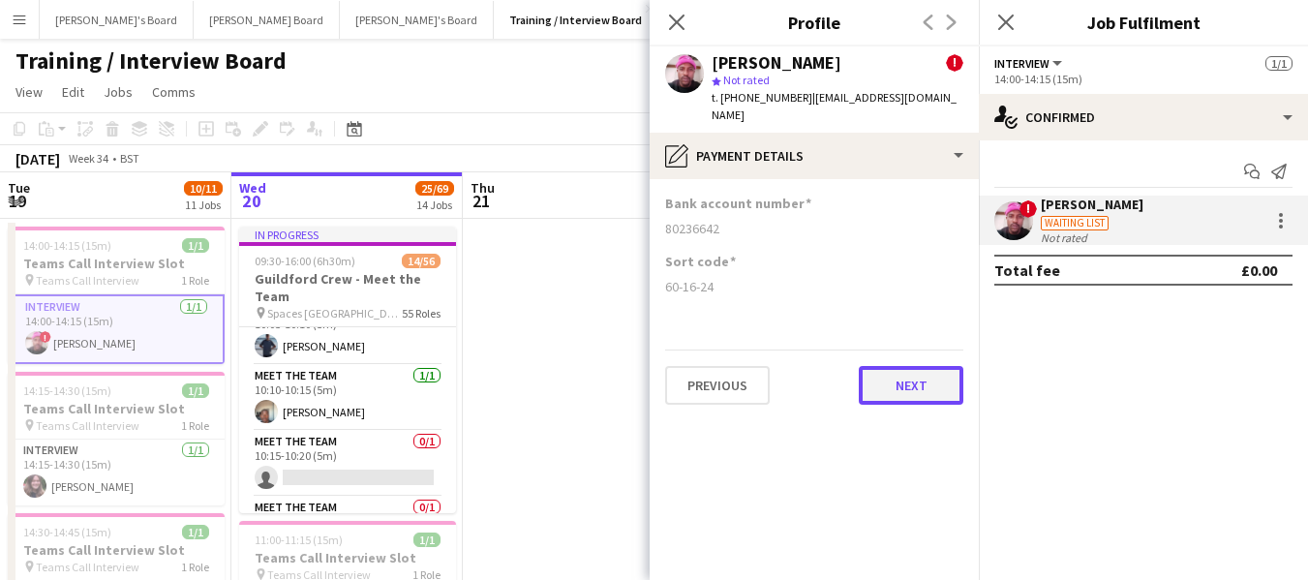
click at [915, 367] on button "Next" at bounding box center [911, 385] width 105 height 39
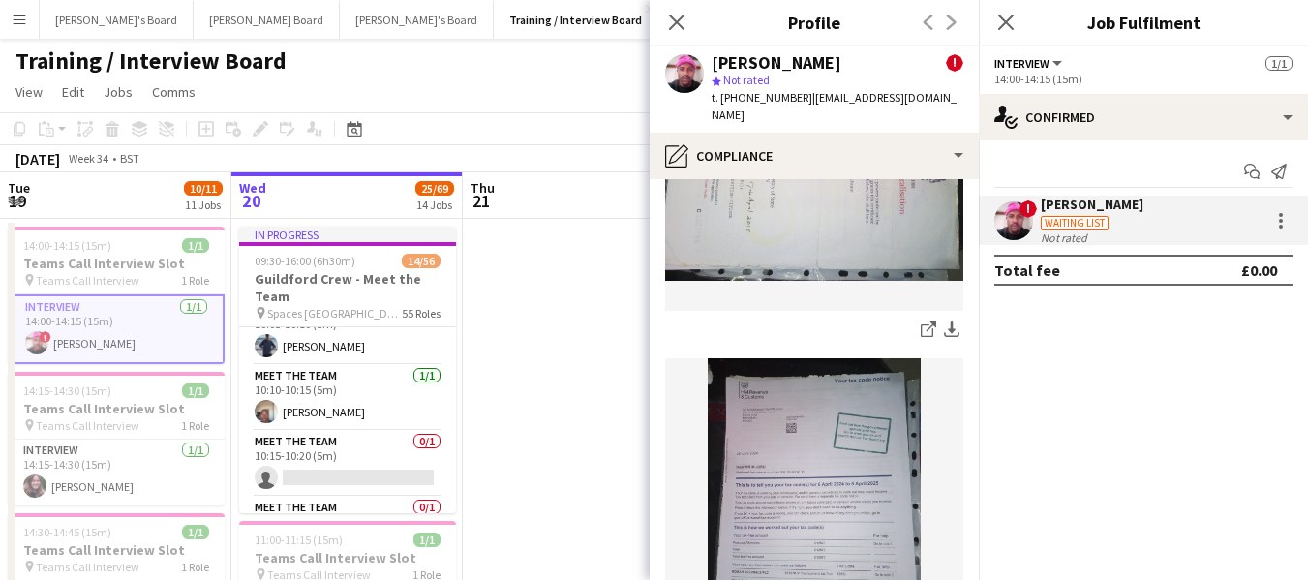
scroll to position [387, 0]
click at [830, 468] on img at bounding box center [814, 498] width 298 height 284
click at [921, 322] on icon at bounding box center [927, 328] width 13 height 13
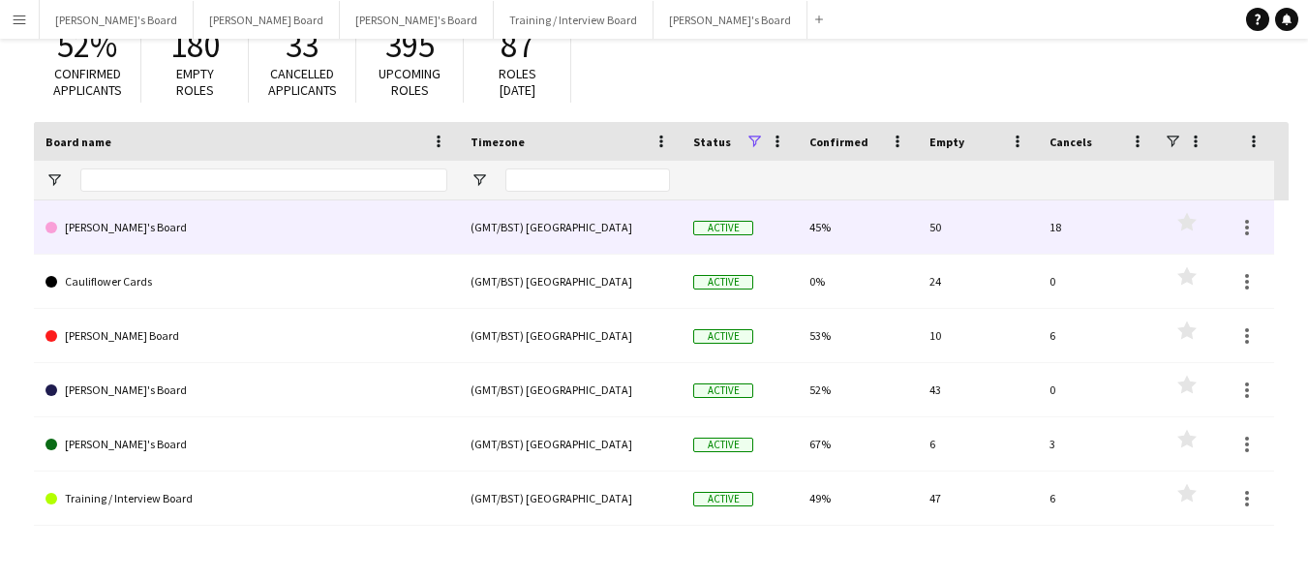
scroll to position [61, 0]
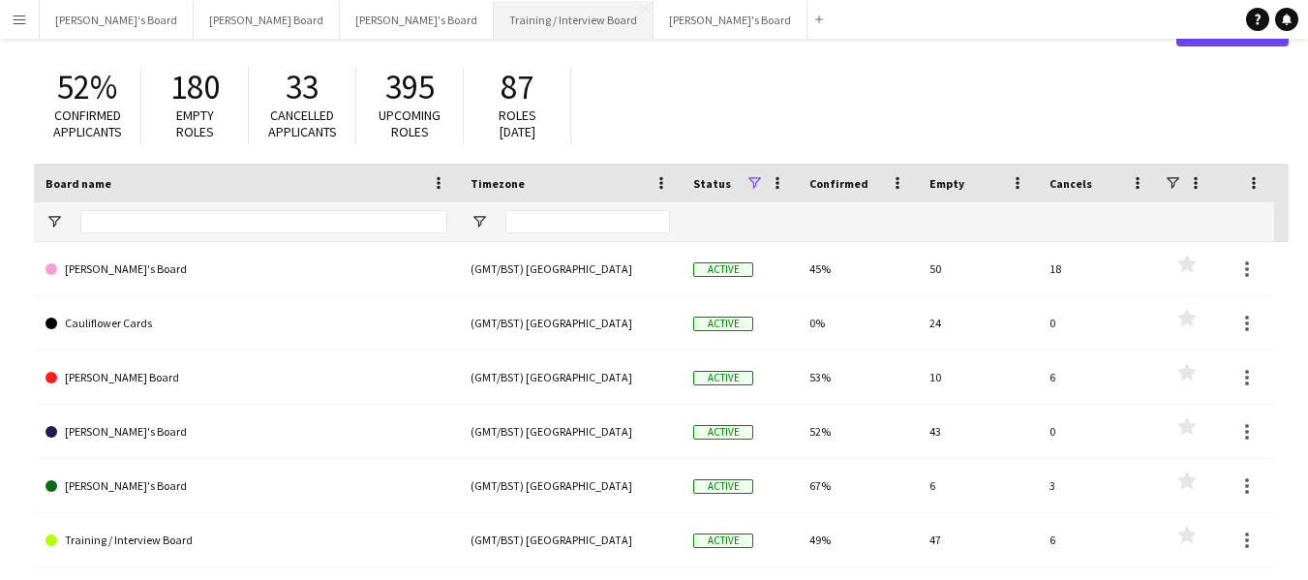
click at [494, 24] on button "Training / Interview Board Close" at bounding box center [574, 20] width 160 height 38
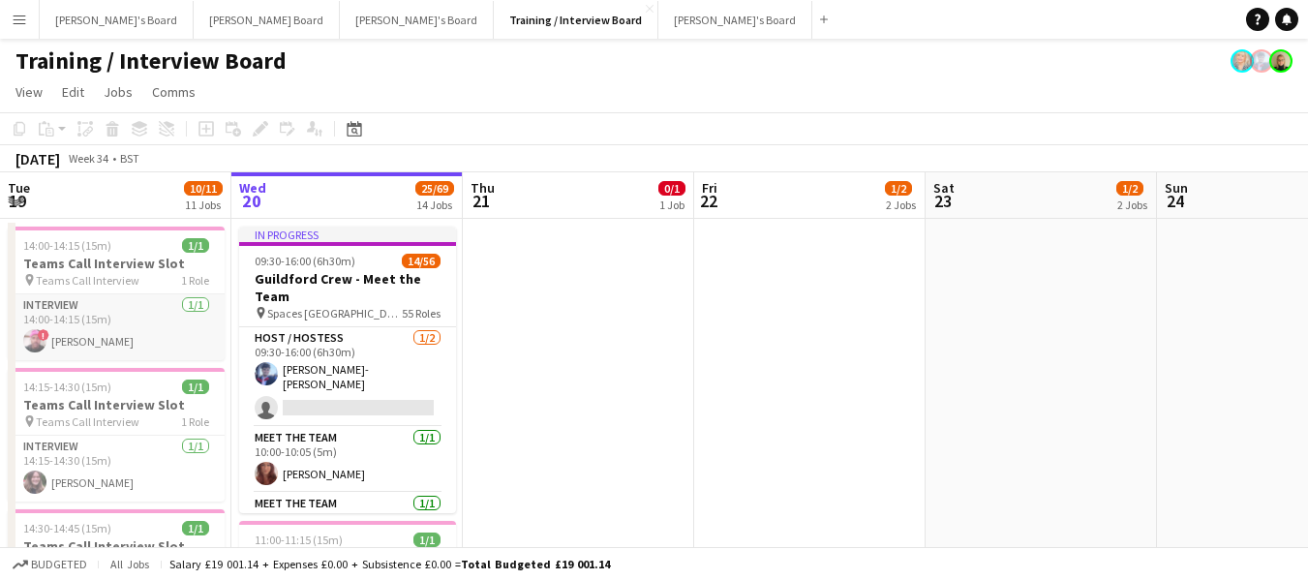
click at [98, 348] on app-card-role "Interview [DATE] 14:00-14:15 (15m) ! [PERSON_NAME] Juru" at bounding box center [116, 327] width 217 height 66
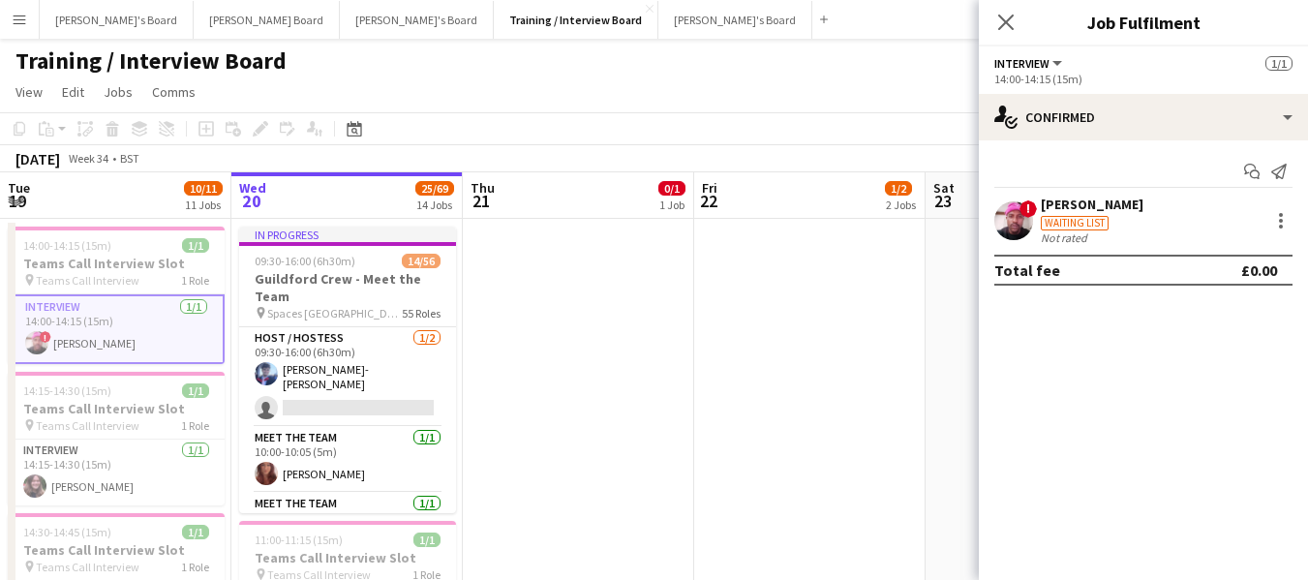
click at [1081, 201] on div "[PERSON_NAME]" at bounding box center [1092, 204] width 103 height 17
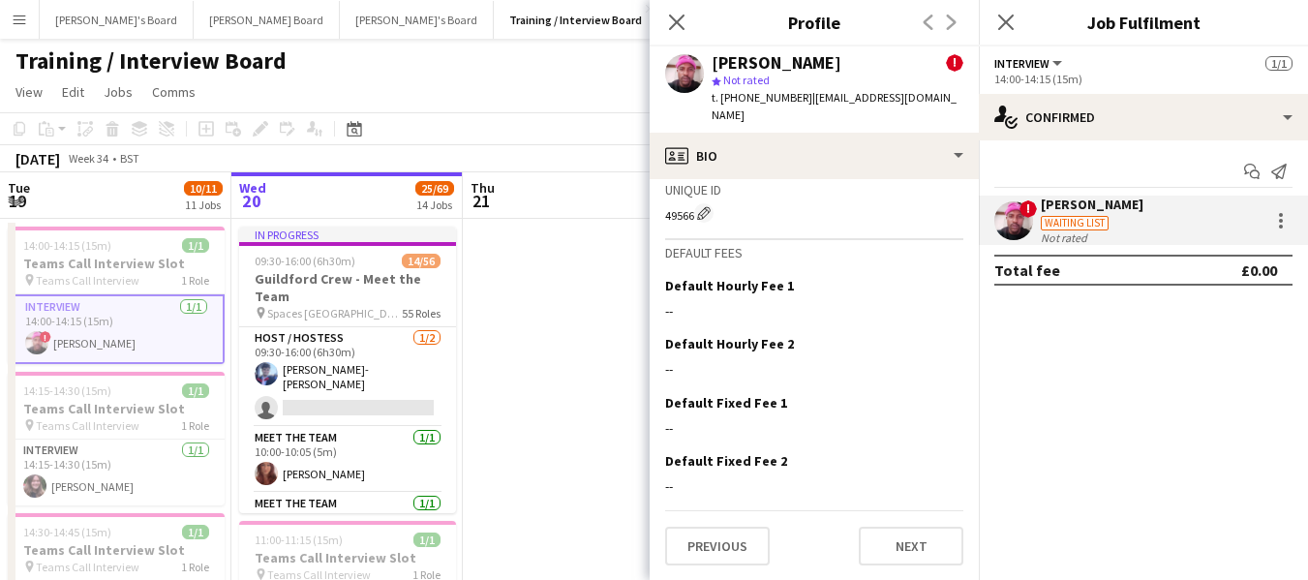
scroll to position [1069, 0]
click at [883, 539] on button "Next" at bounding box center [911, 545] width 105 height 39
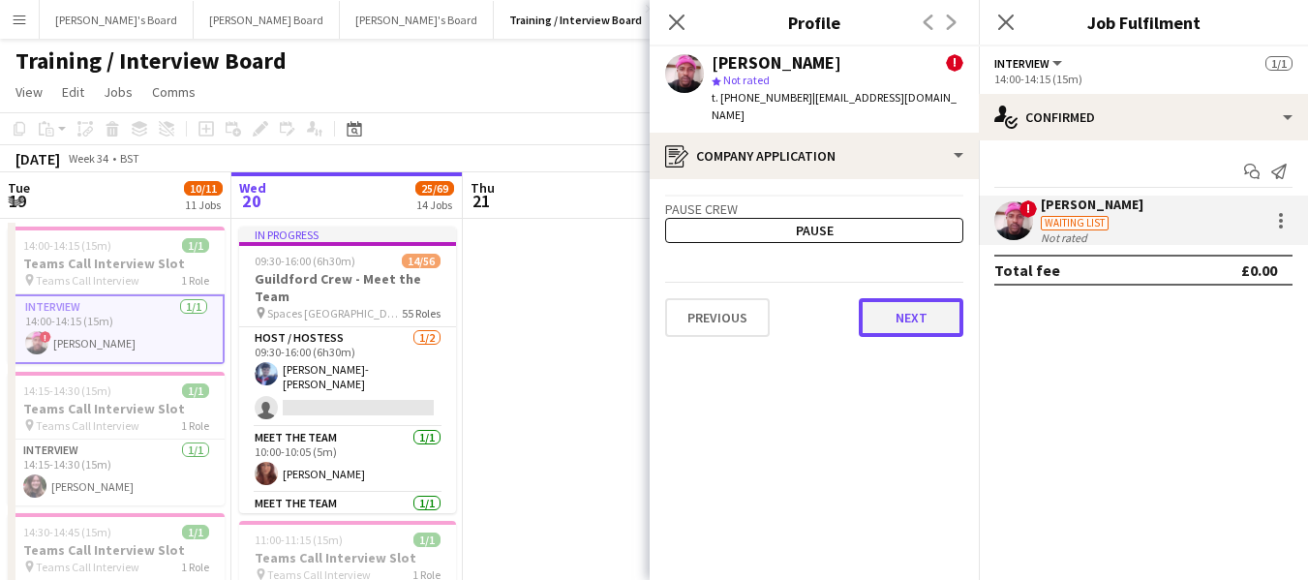
click at [912, 303] on button "Next" at bounding box center [911, 317] width 105 height 39
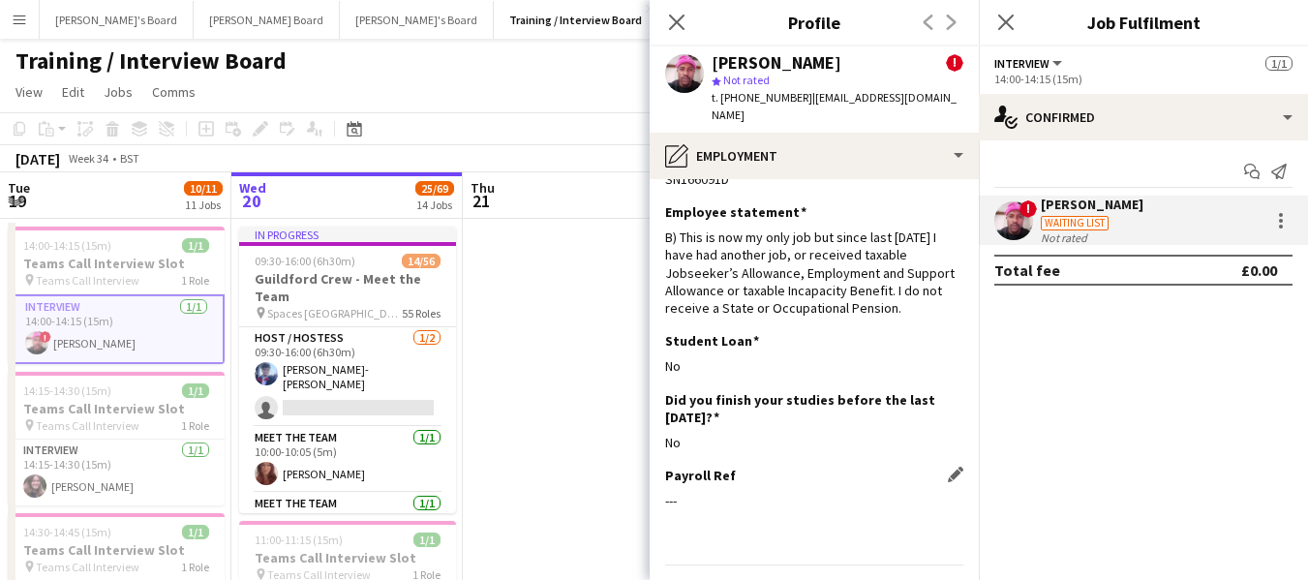
scroll to position [86, 0]
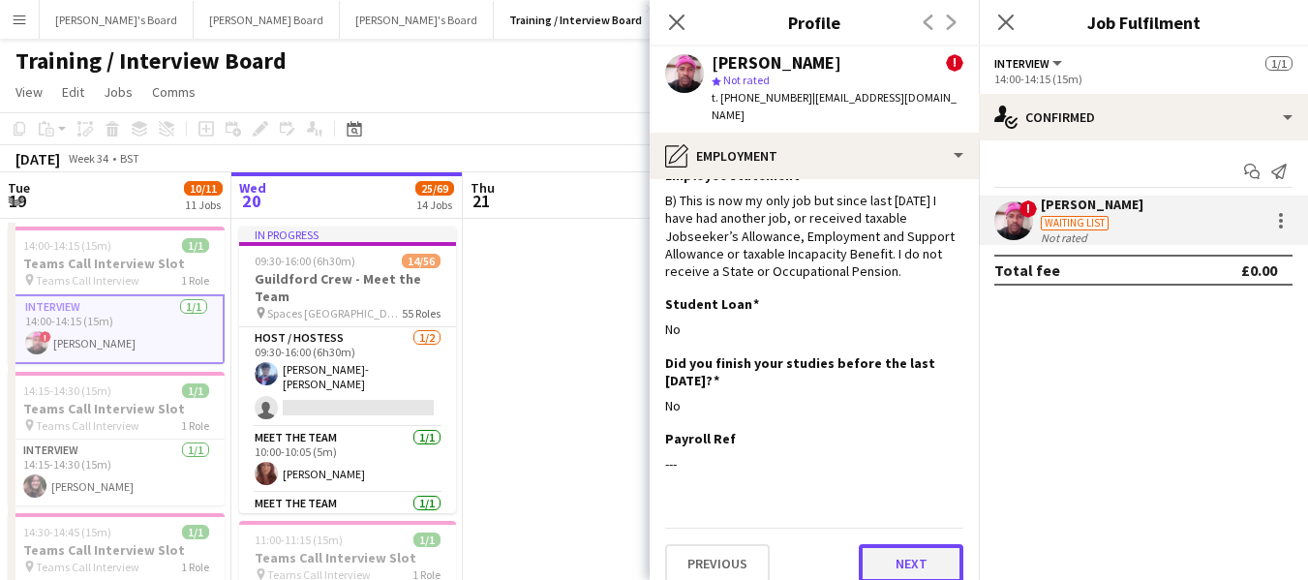
click at [892, 549] on button "Next" at bounding box center [911, 563] width 105 height 39
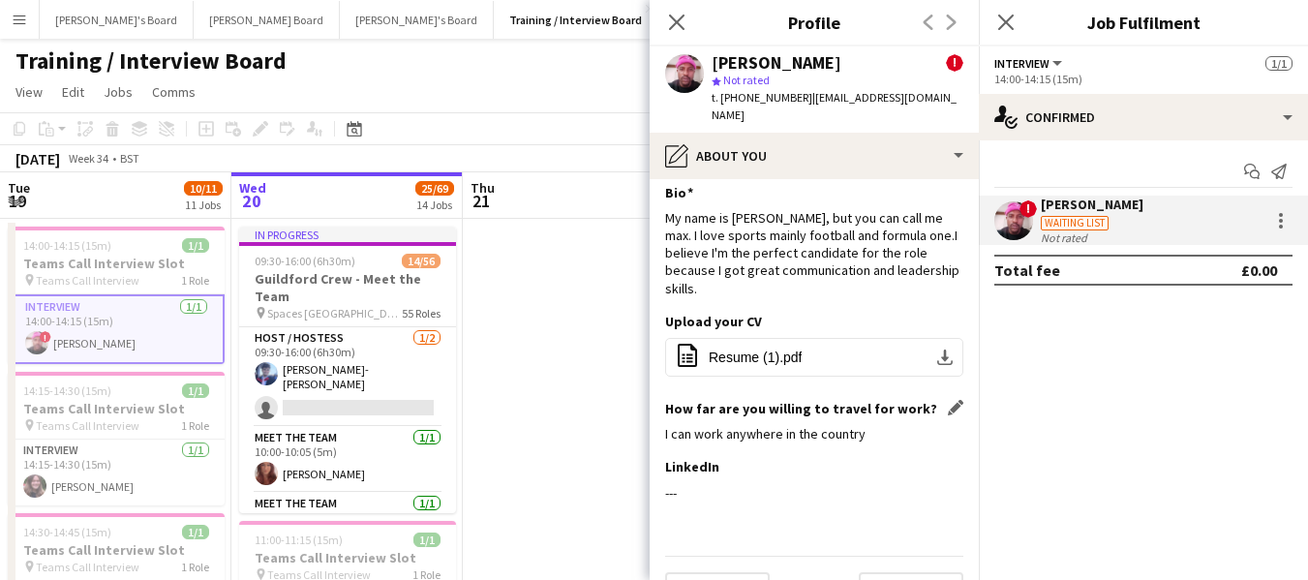
scroll to position [39, 0]
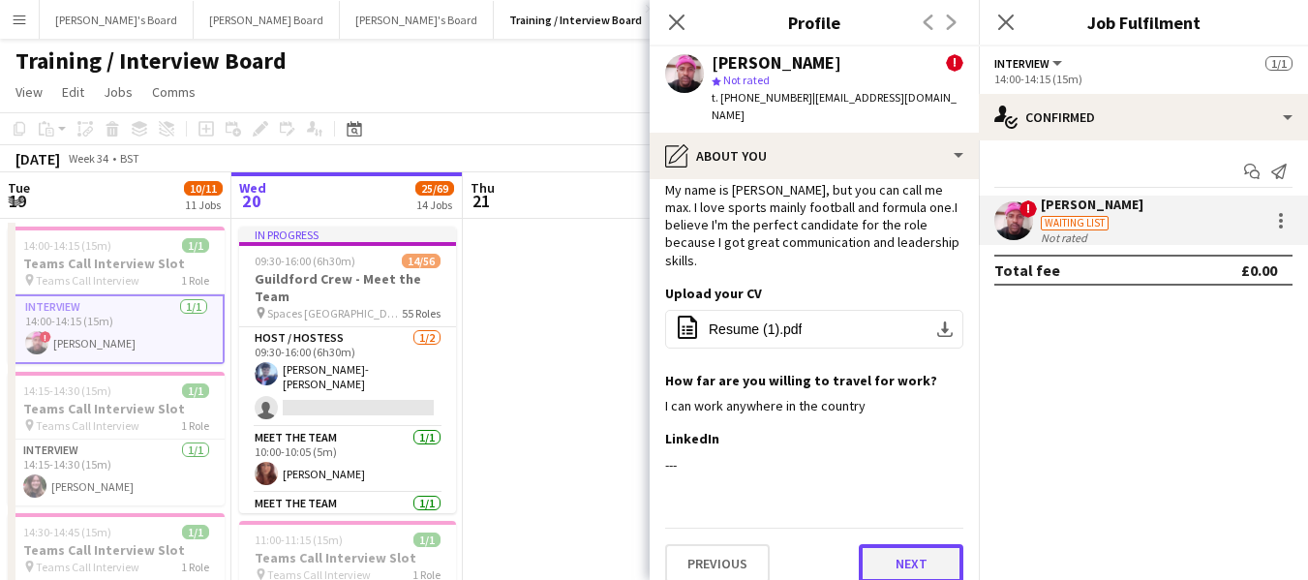
click at [913, 547] on button "Next" at bounding box center [911, 563] width 105 height 39
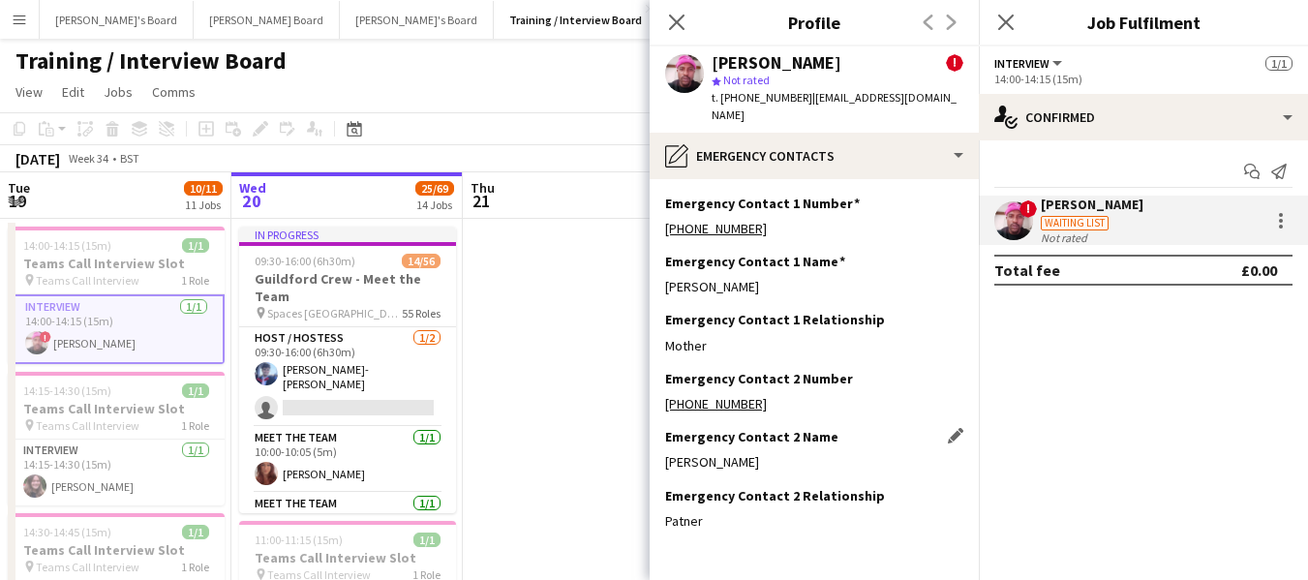
scroll to position [56, 0]
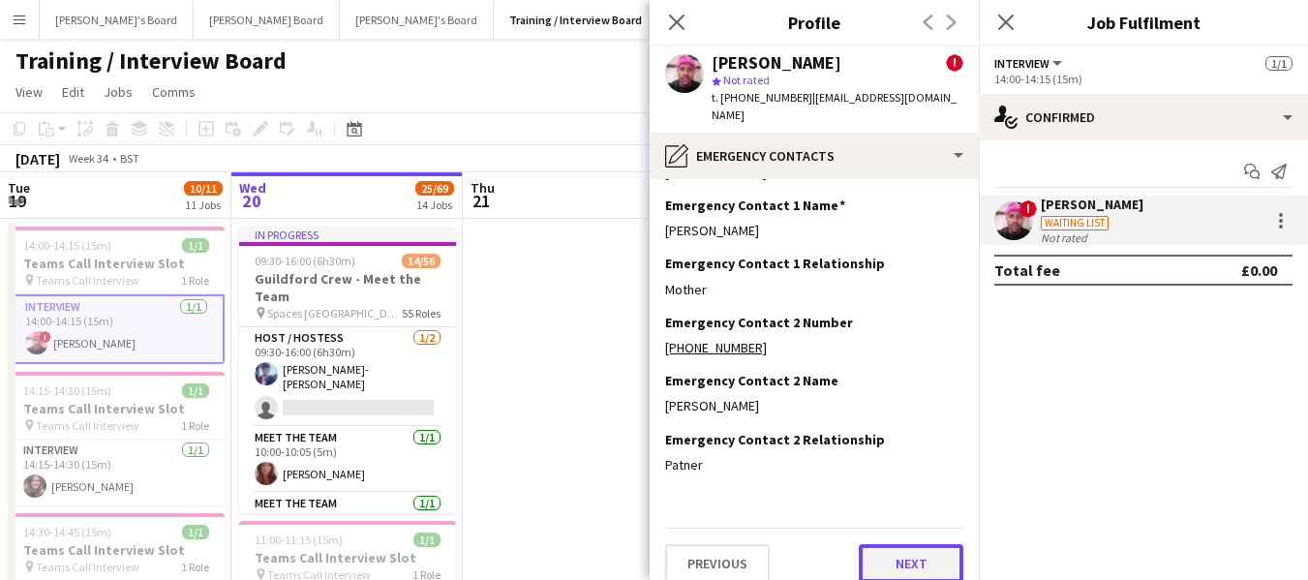
click at [898, 544] on button "Next" at bounding box center [911, 563] width 105 height 39
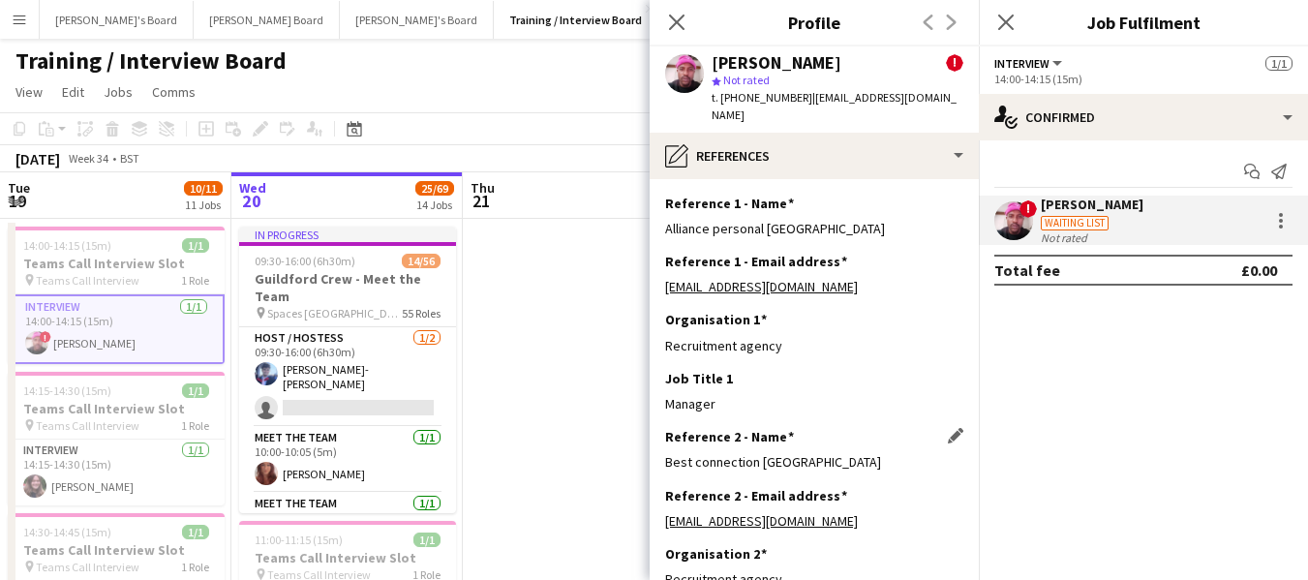
scroll to position [173, 0]
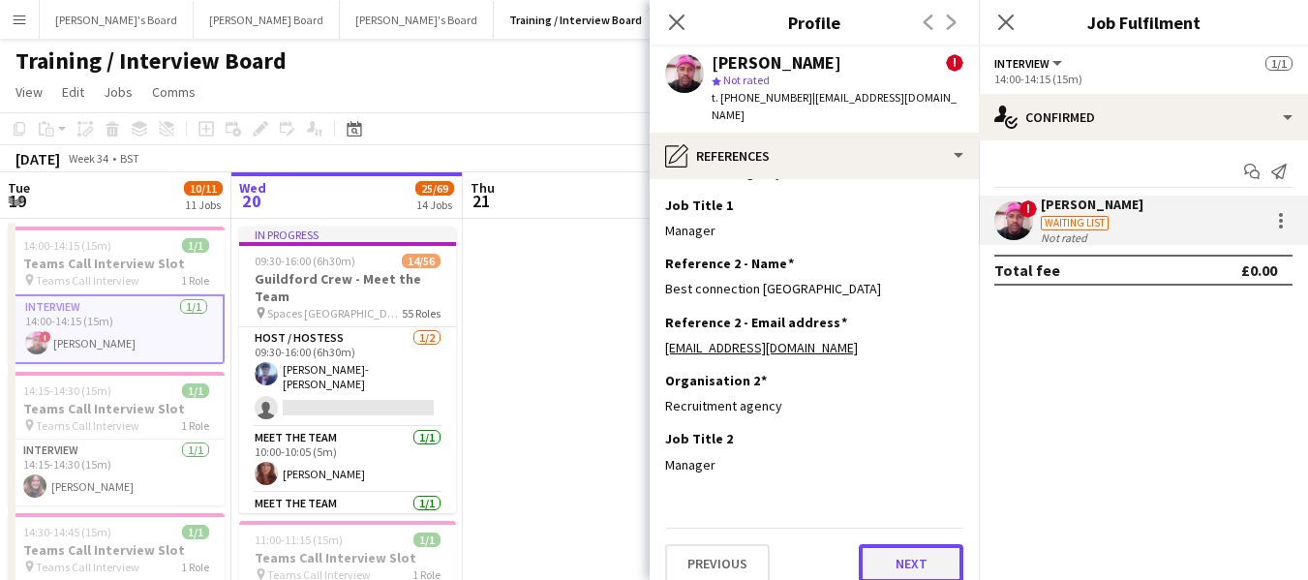
click at [917, 552] on button "Next" at bounding box center [911, 563] width 105 height 39
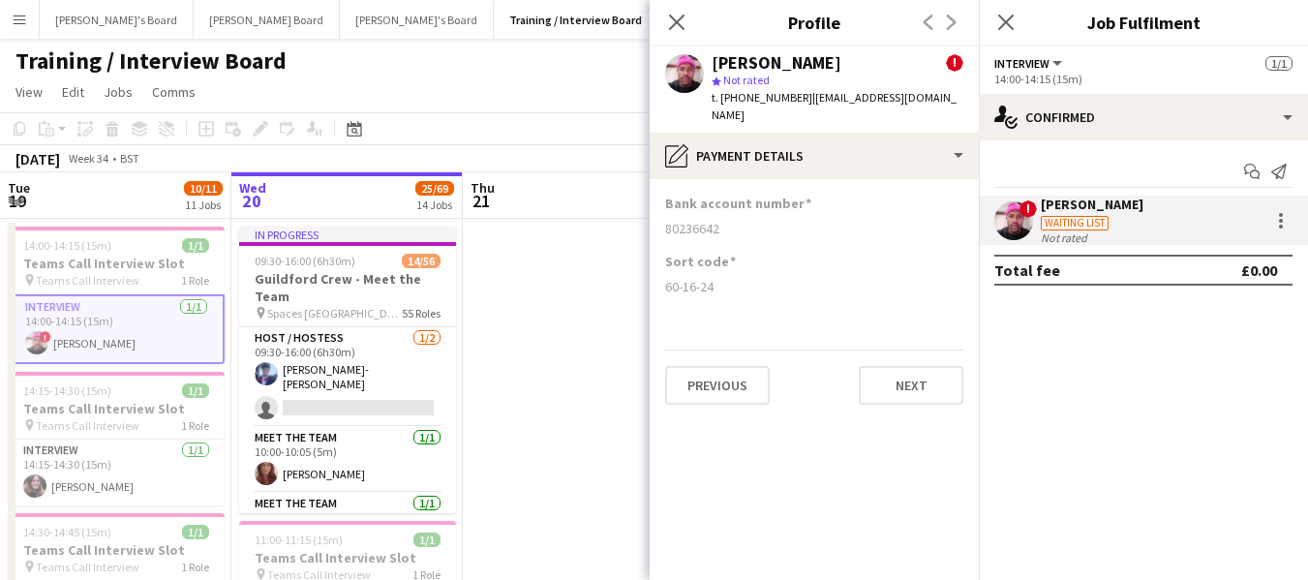
scroll to position [0, 0]
click at [921, 366] on button "Next" at bounding box center [911, 385] width 105 height 39
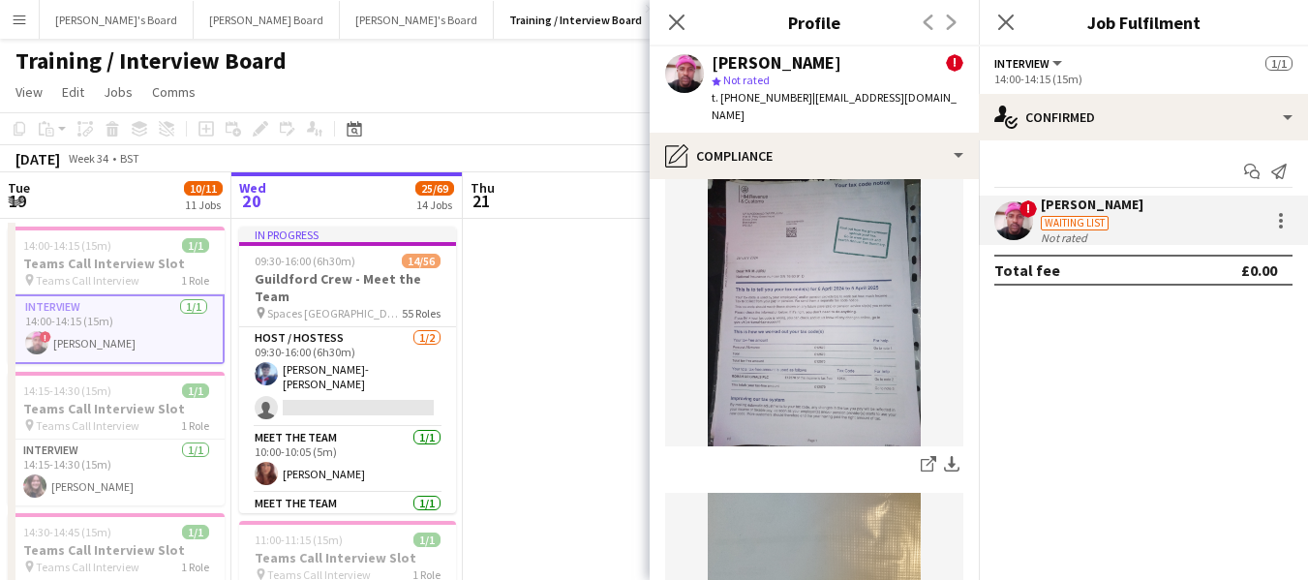
scroll to position [484, 0]
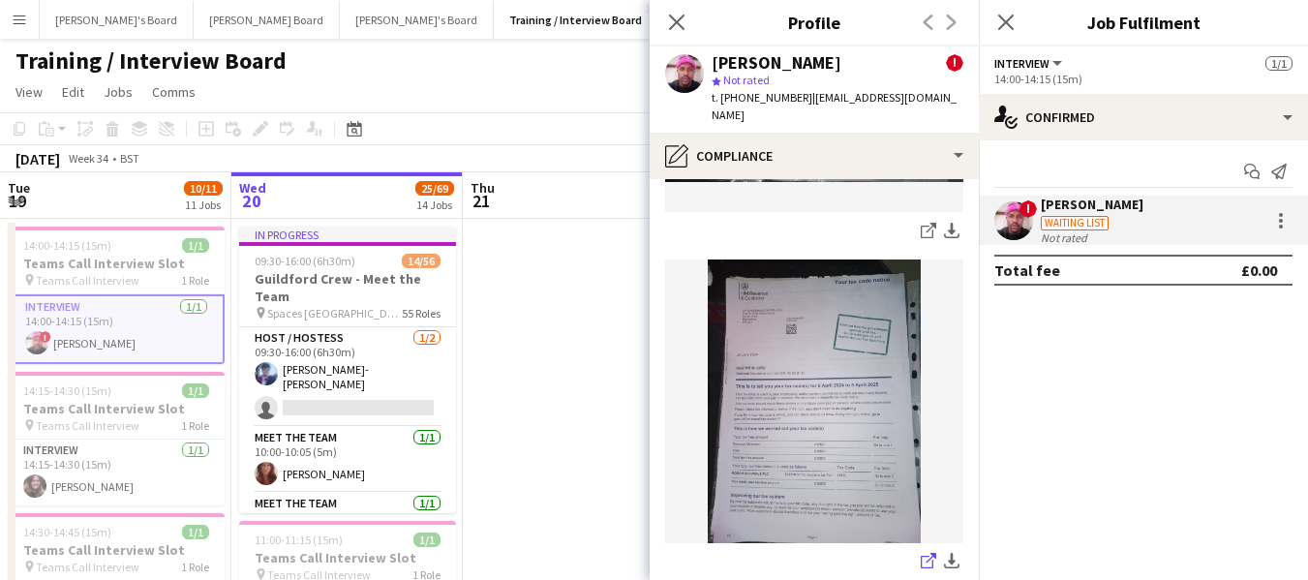
click at [927, 553] on icon at bounding box center [932, 558] width 10 height 10
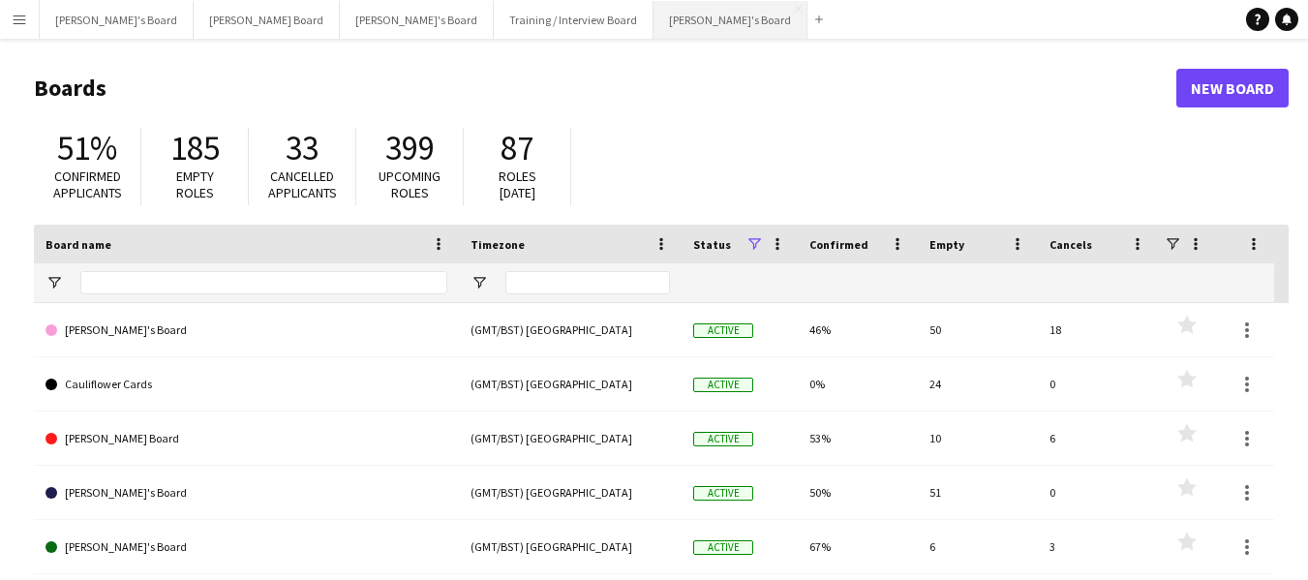
click at [654, 25] on button "[PERSON_NAME]'s Board Close" at bounding box center [731, 20] width 154 height 38
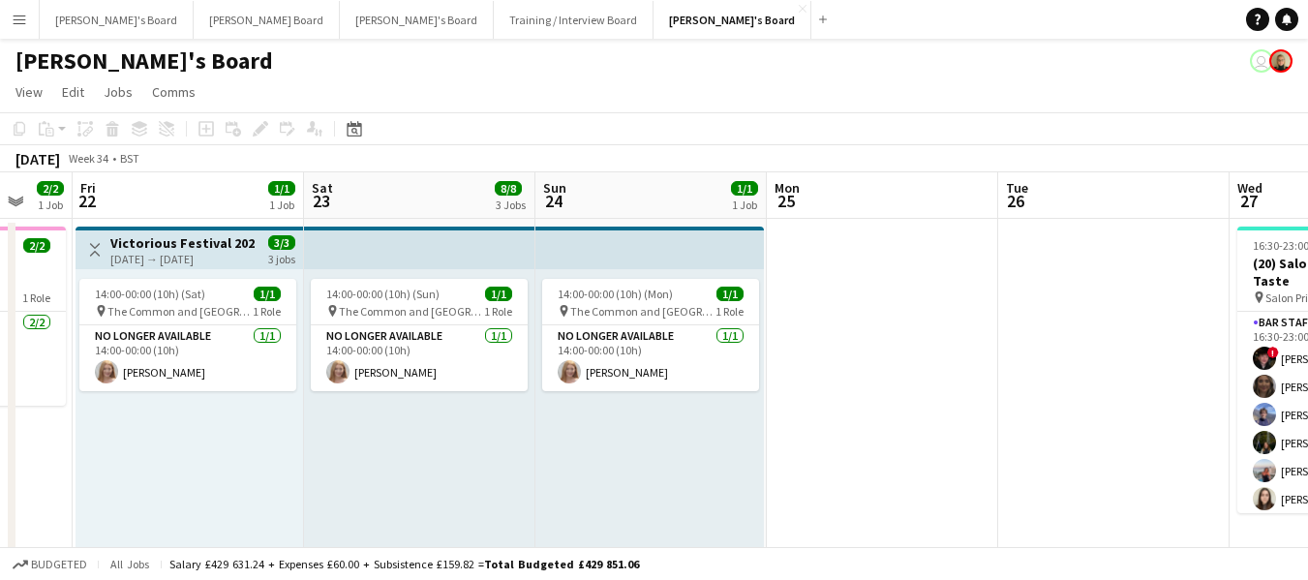
scroll to position [0, 828]
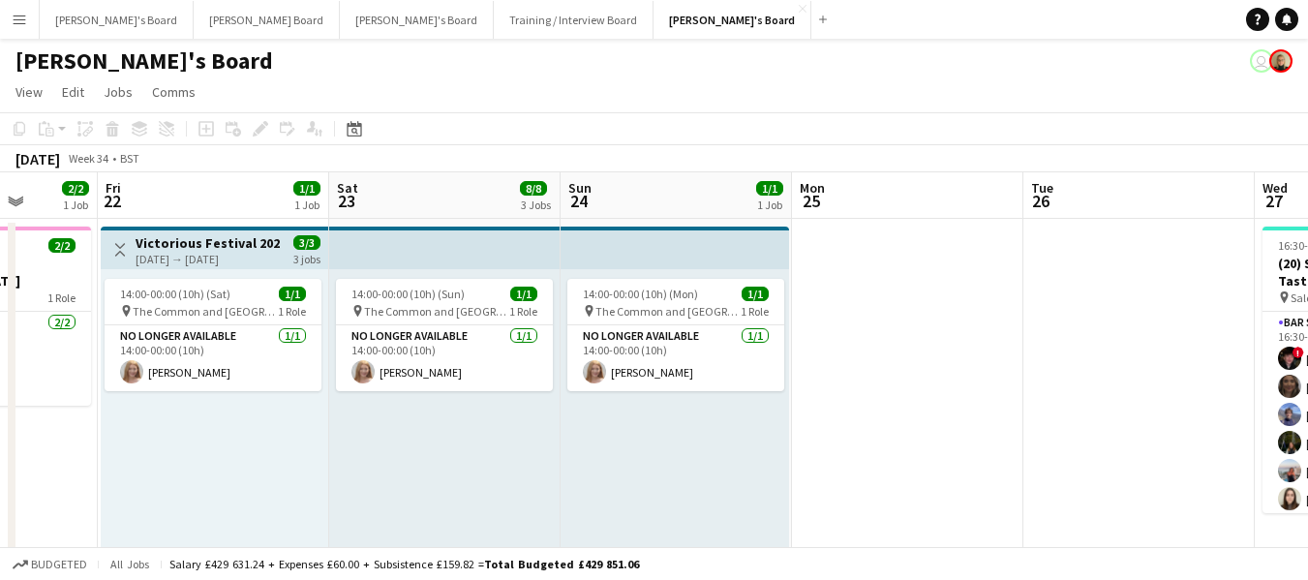
drag, startPoint x: 817, startPoint y: 198, endPoint x: 236, endPoint y: 167, distance: 581.8
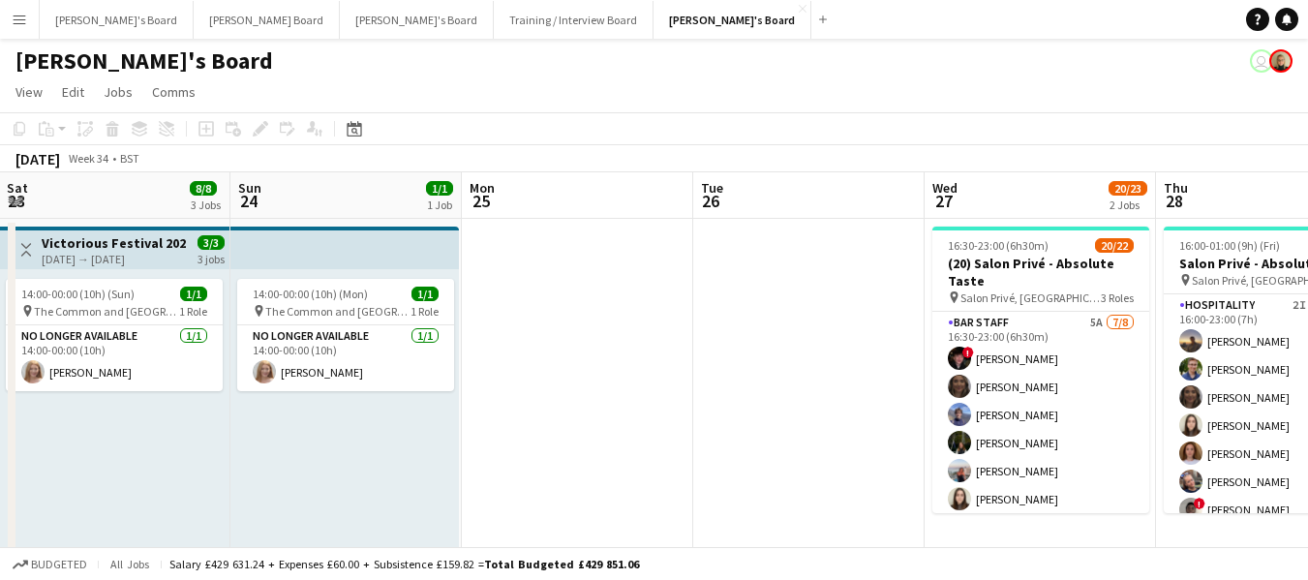
drag, startPoint x: 1078, startPoint y: 210, endPoint x: 684, endPoint y: 180, distance: 395.2
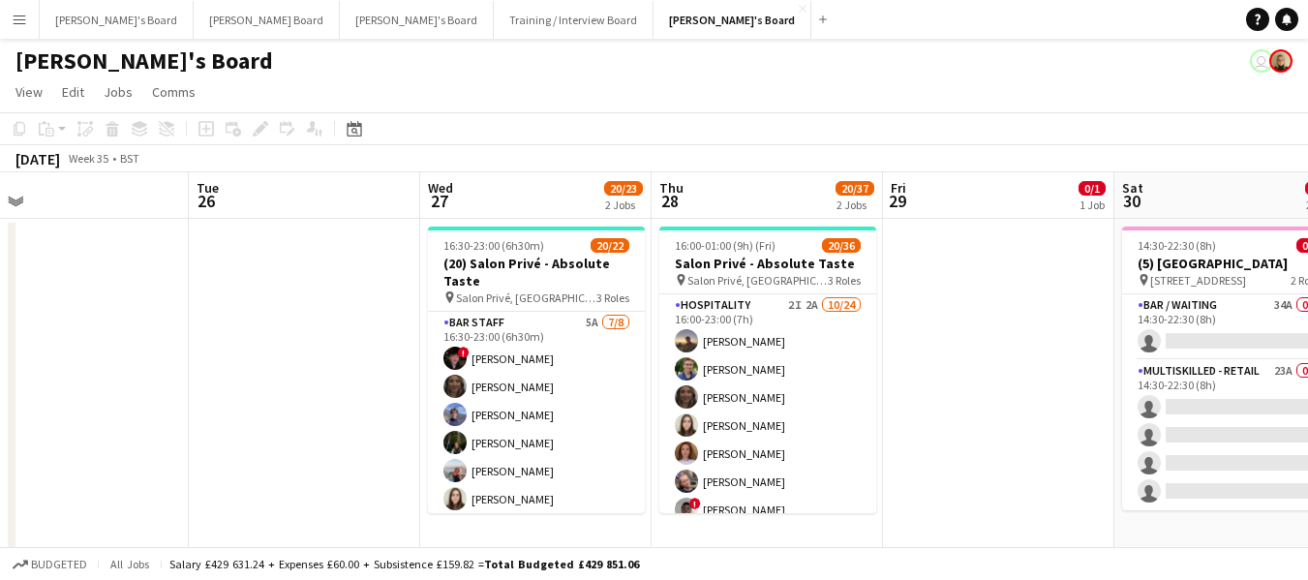
drag, startPoint x: 1068, startPoint y: 204, endPoint x: 564, endPoint y: 196, distance: 504.5
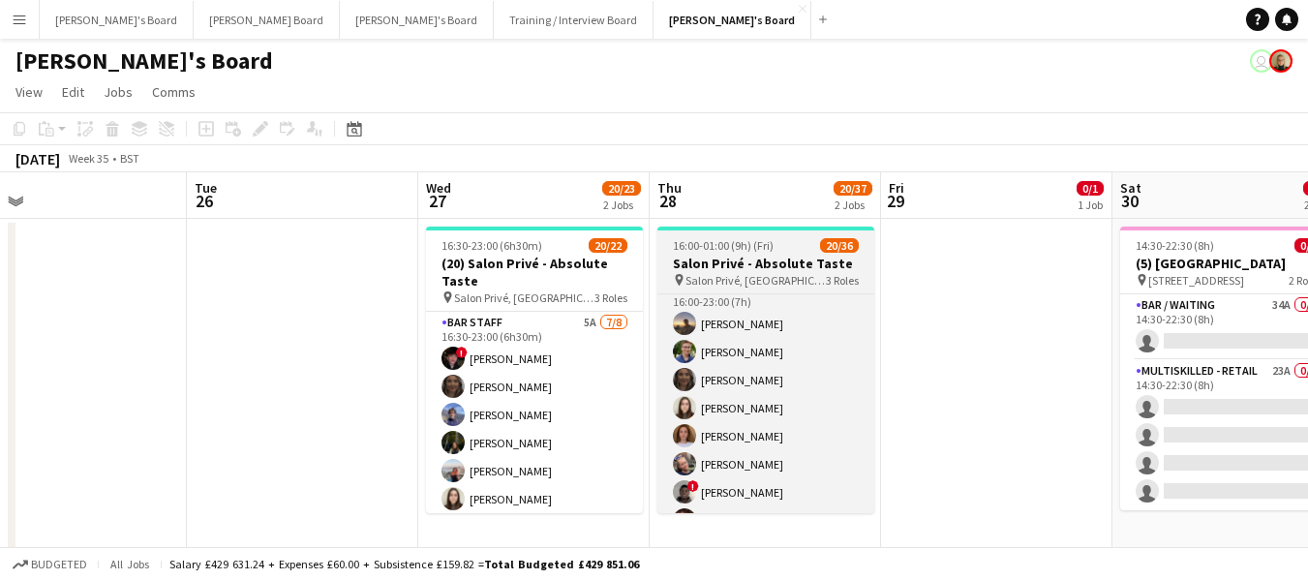
scroll to position [0, 0]
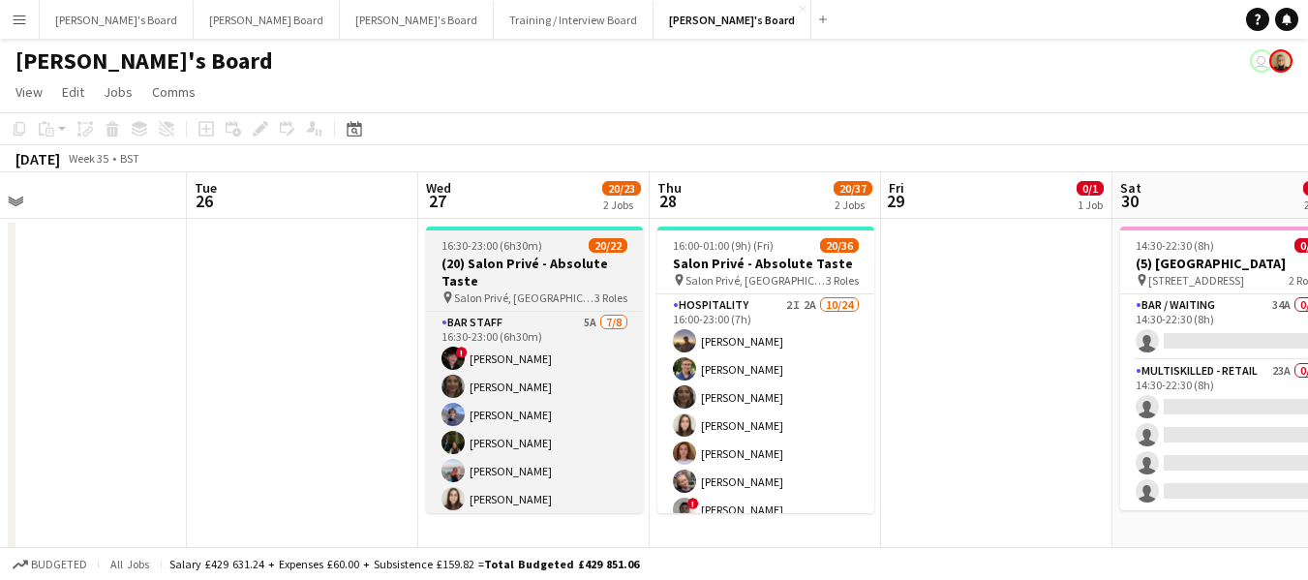
click at [509, 246] on span "16:30-23:00 (6h30m)" at bounding box center [492, 245] width 101 height 15
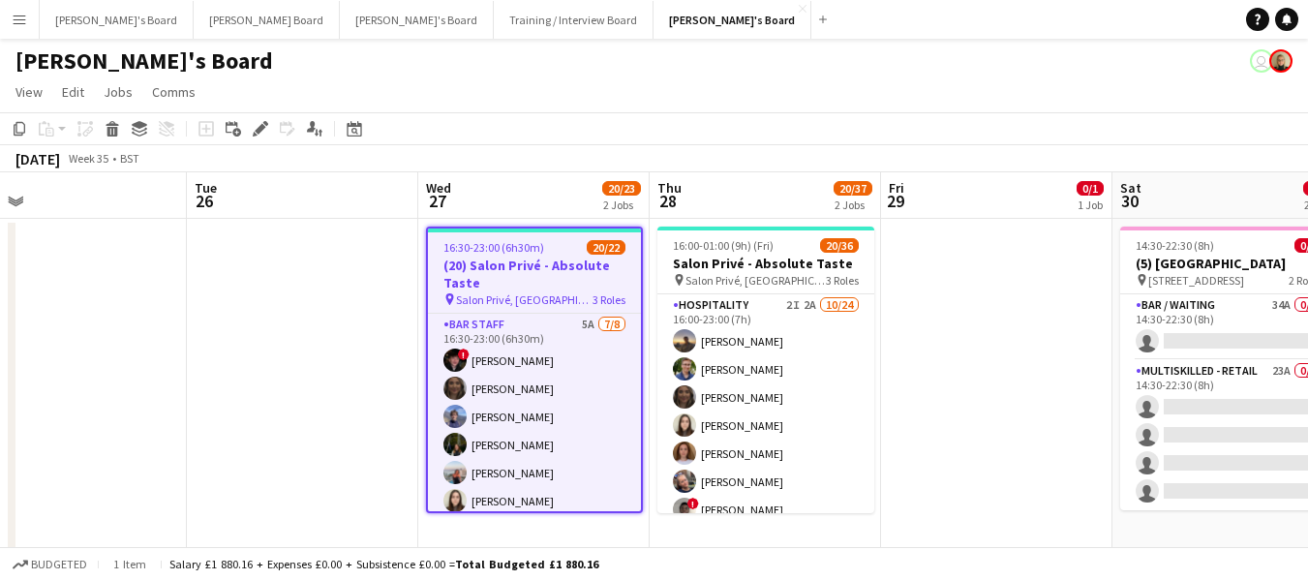
click at [259, 124] on icon "Edit" at bounding box center [260, 128] width 15 height 15
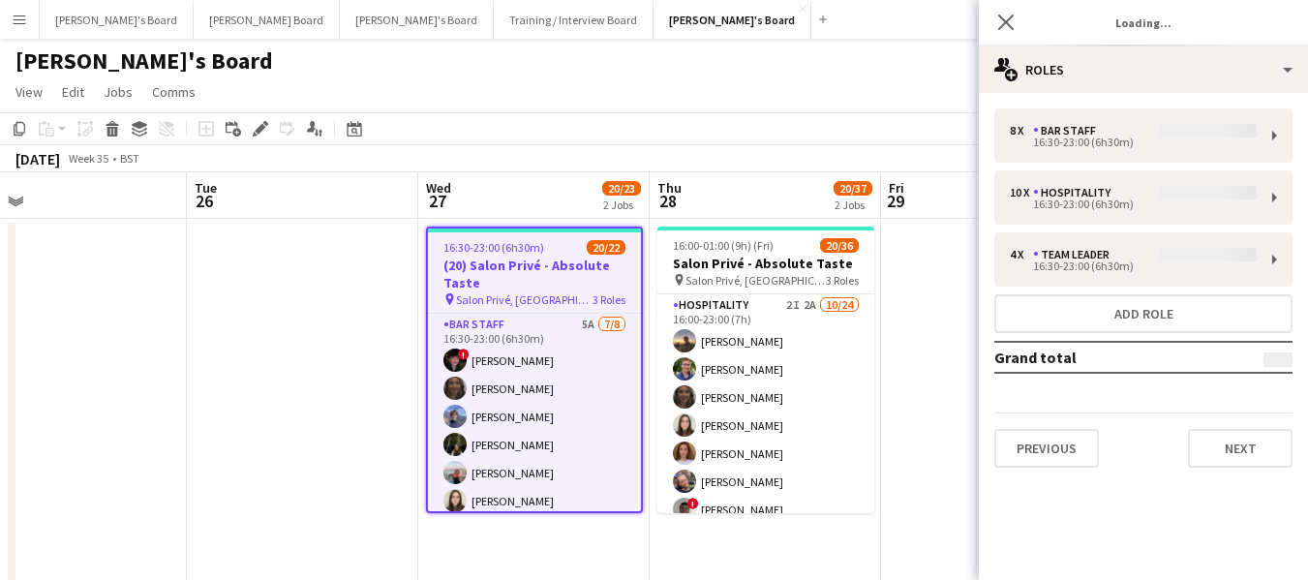
type input "**********"
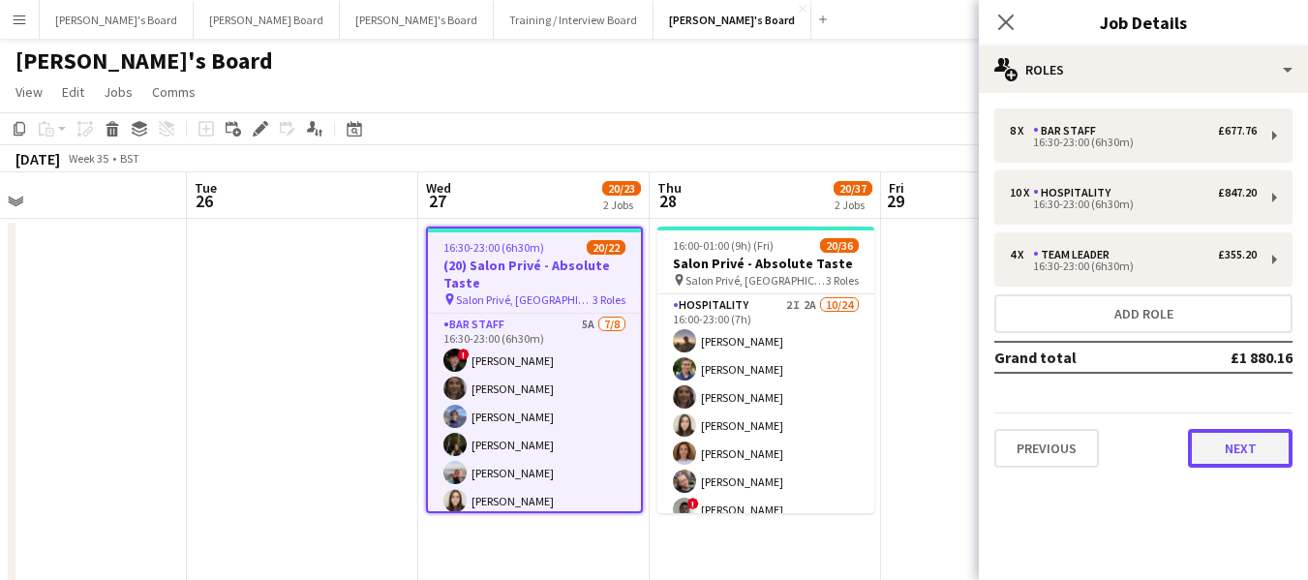
click at [1264, 449] on button "Next" at bounding box center [1240, 448] width 105 height 39
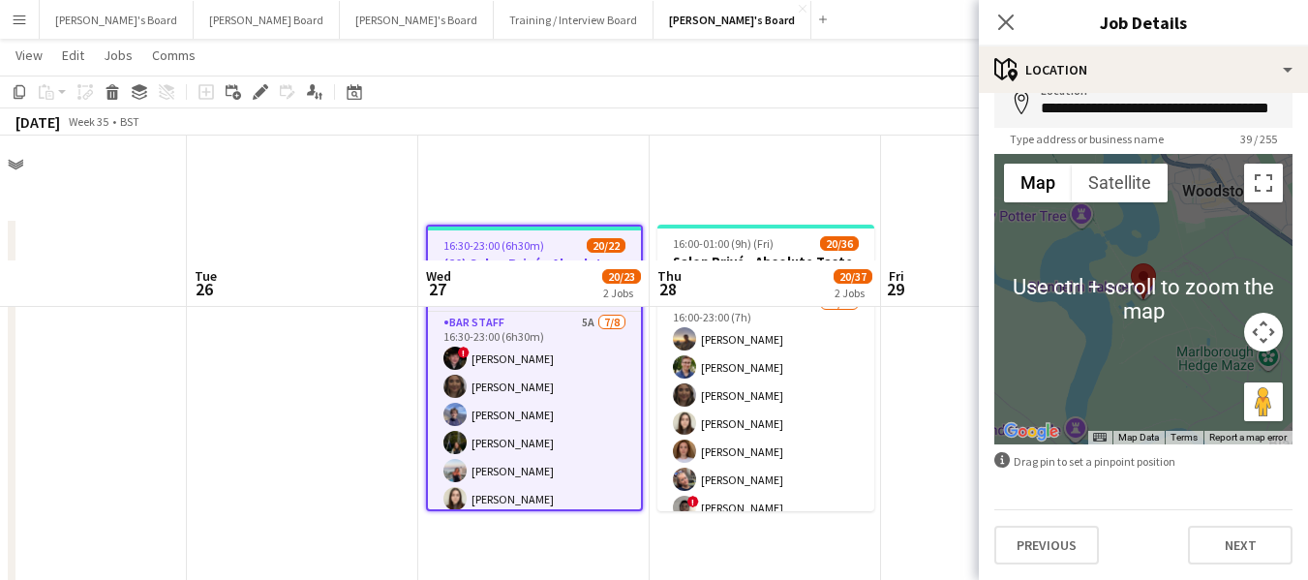
scroll to position [290, 0]
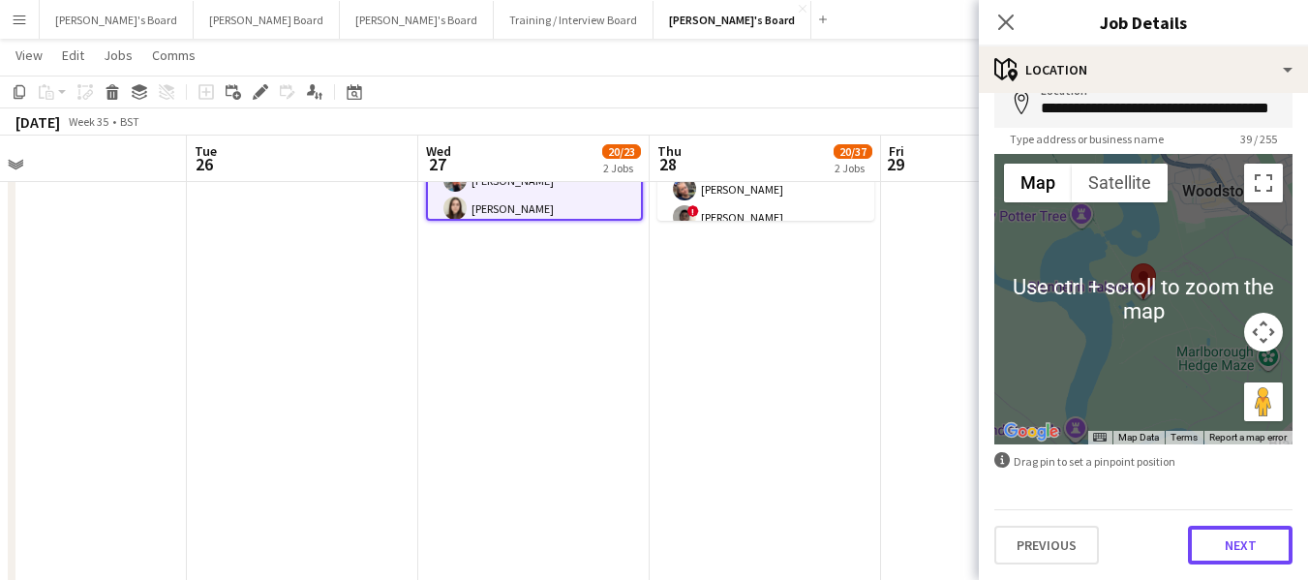
click at [1243, 531] on button "Next" at bounding box center [1240, 545] width 105 height 39
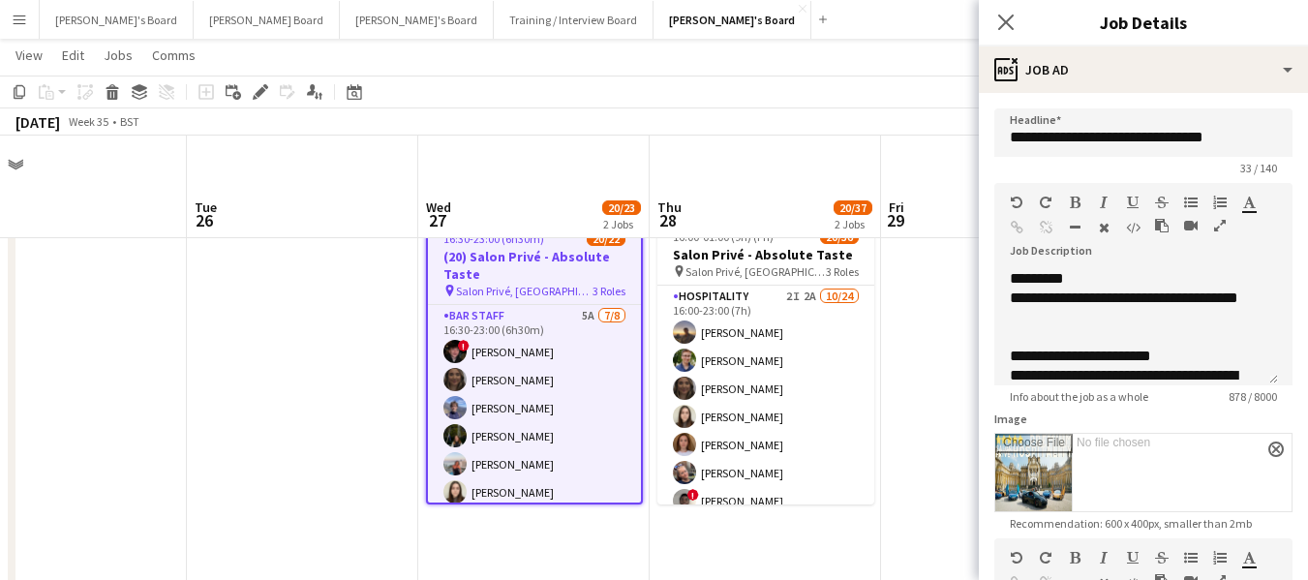
scroll to position [0, 0]
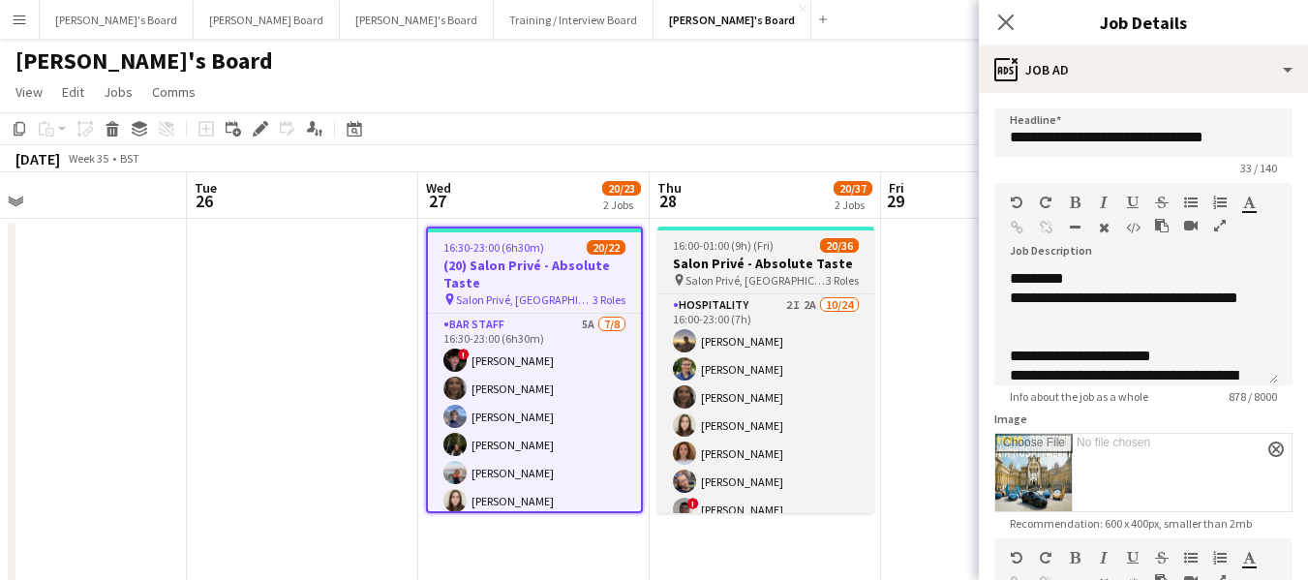
click at [765, 244] on span "16:00-01:00 (9h) (Fri)" at bounding box center [723, 245] width 101 height 15
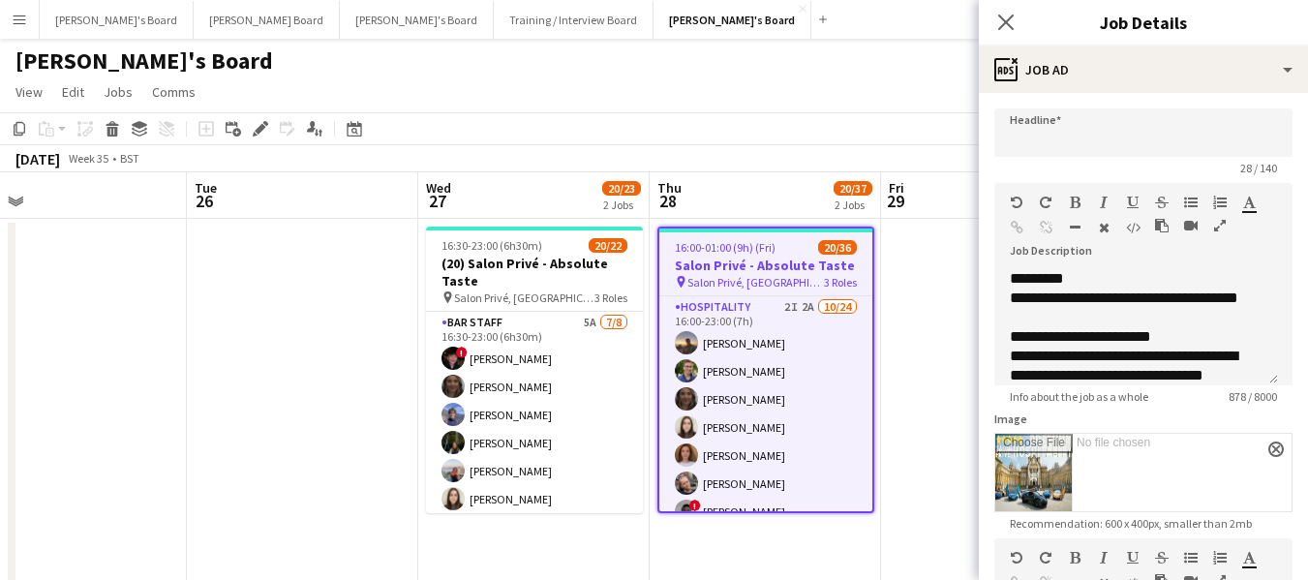
type input "**********"
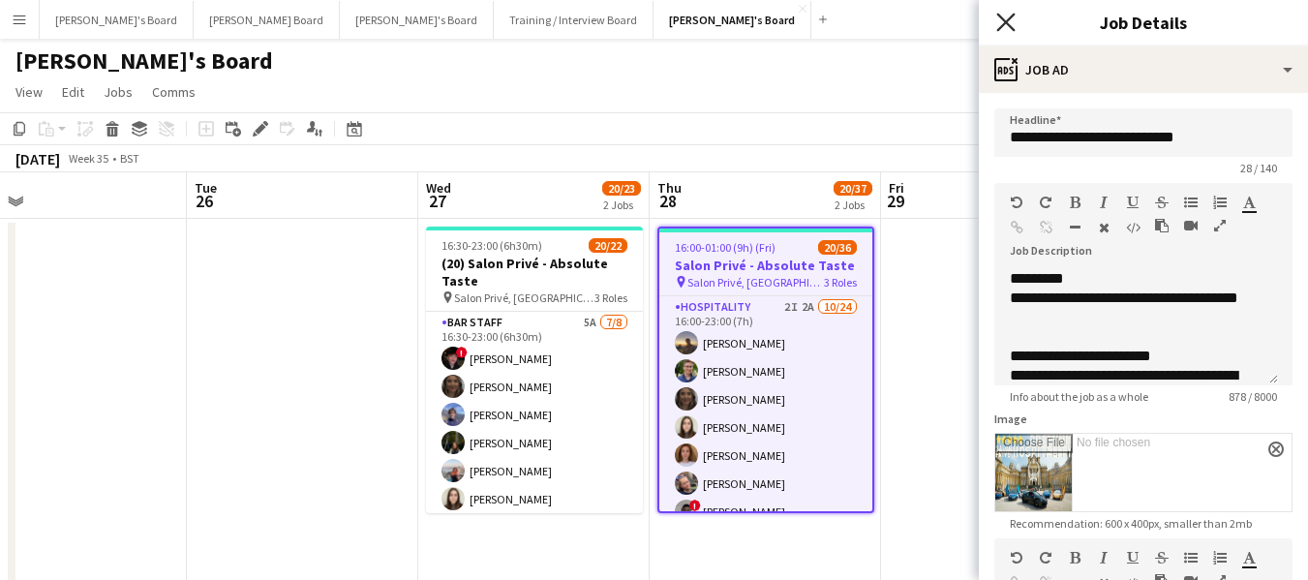
click at [1012, 18] on icon "Close pop-in" at bounding box center [1005, 22] width 18 height 18
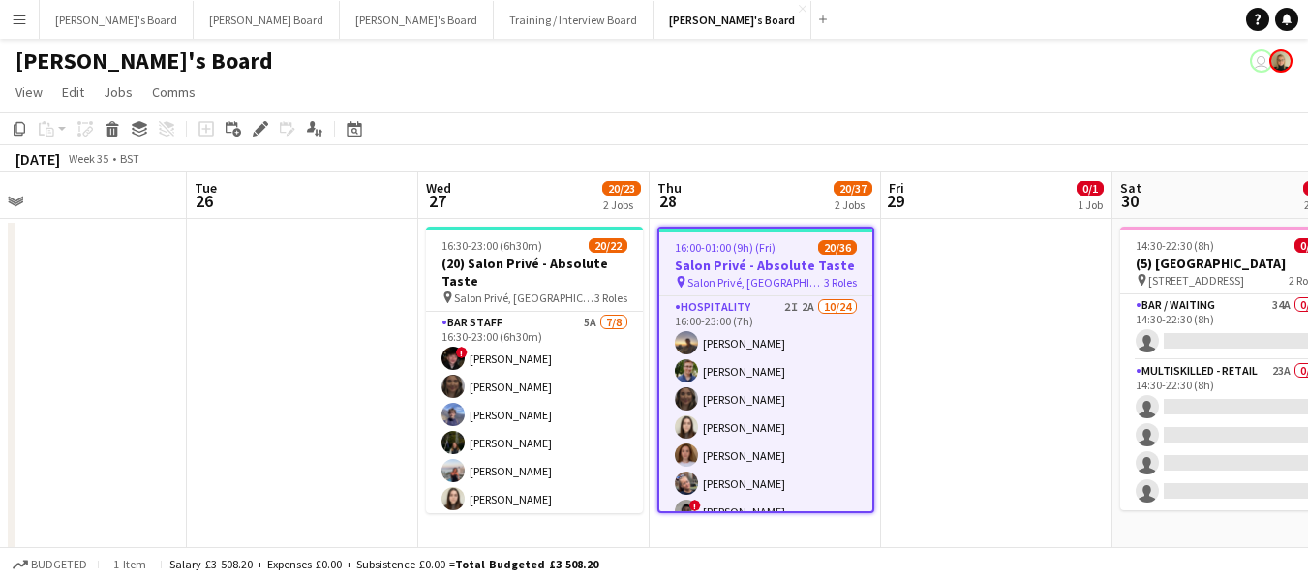
click at [737, 251] on span "16:00-01:00 (9h) (Fri)" at bounding box center [725, 247] width 101 height 15
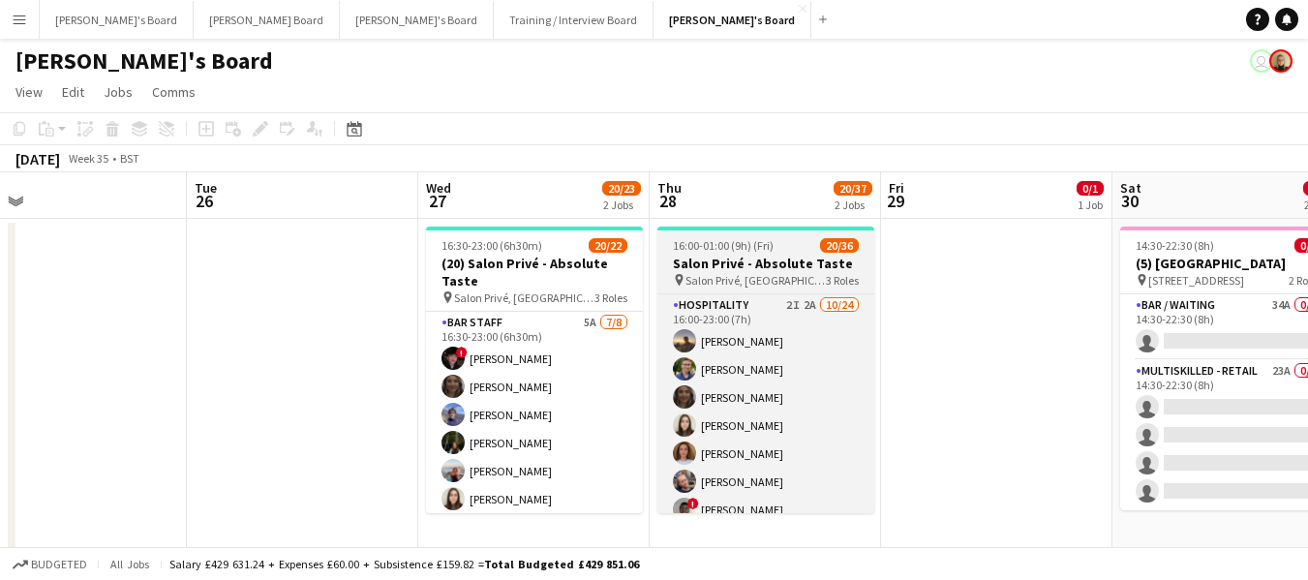
click at [737, 251] on span "16:00-01:00 (9h) (Fri)" at bounding box center [723, 245] width 101 height 15
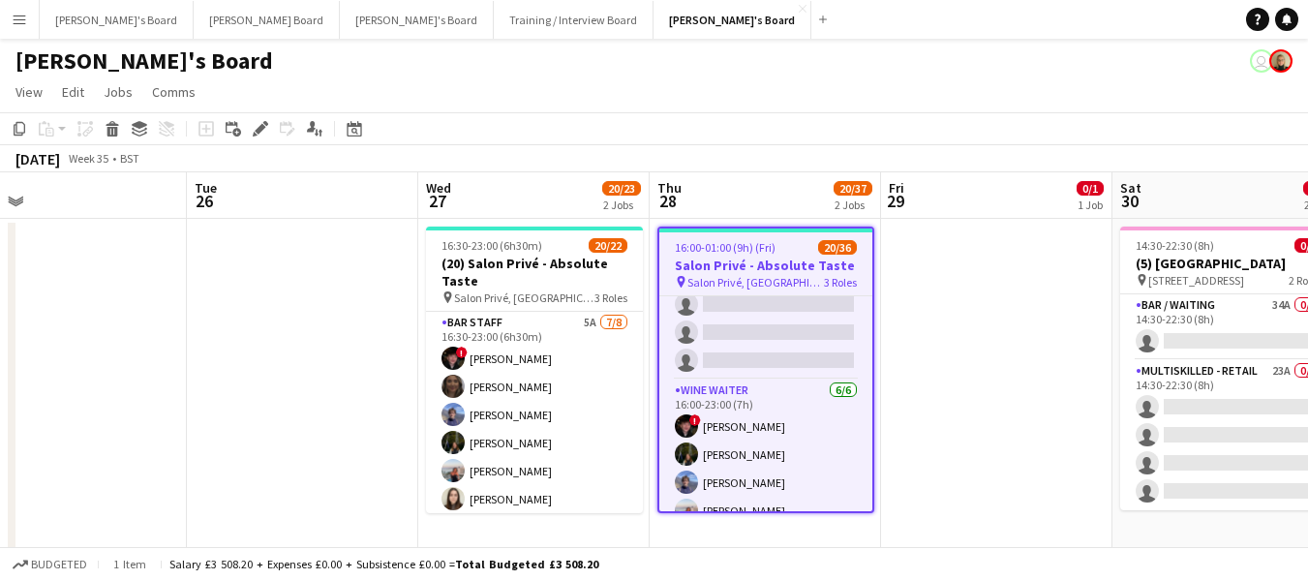
scroll to position [619, 0]
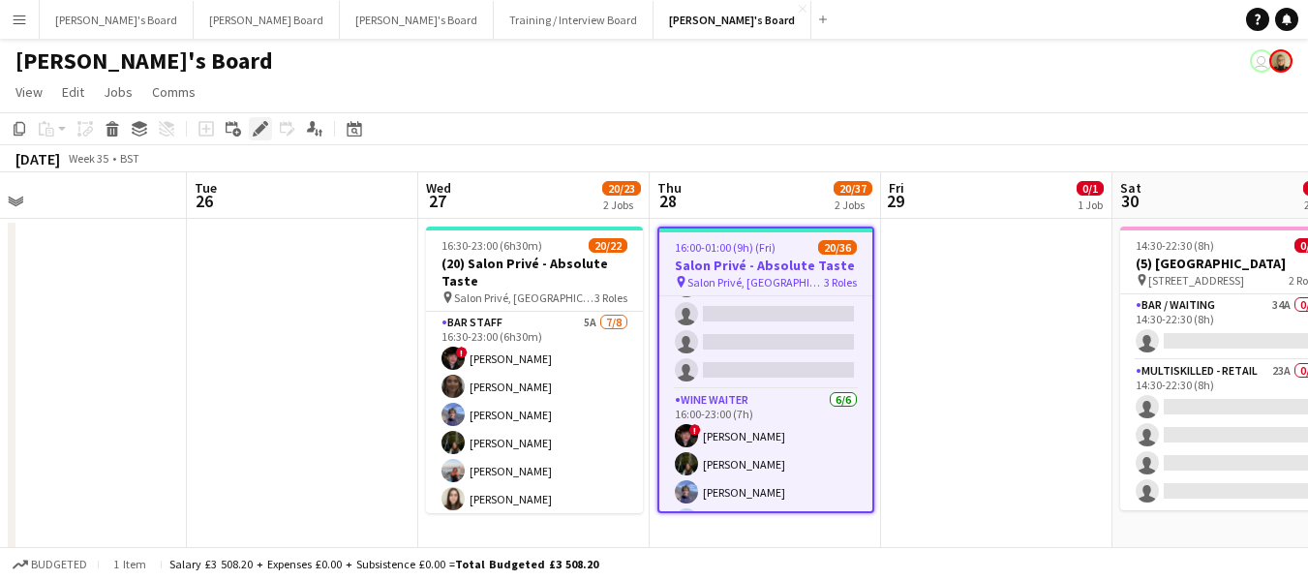
click at [259, 125] on icon "Edit" at bounding box center [260, 128] width 15 height 15
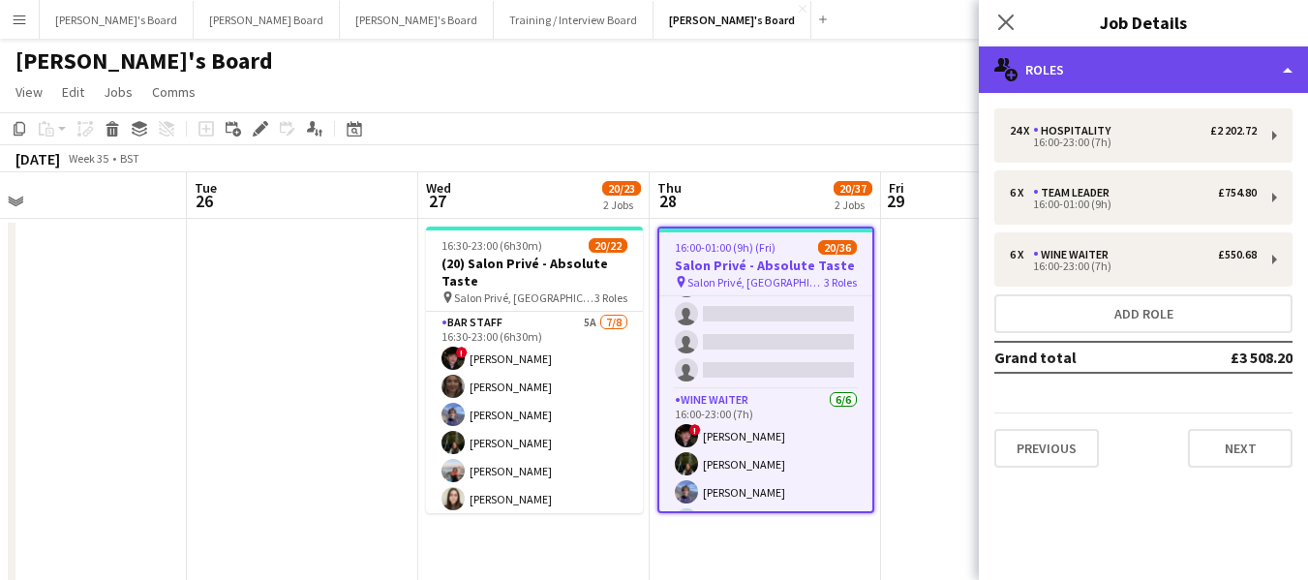
click at [1207, 65] on div "multiple-users-add Roles" at bounding box center [1143, 69] width 329 height 46
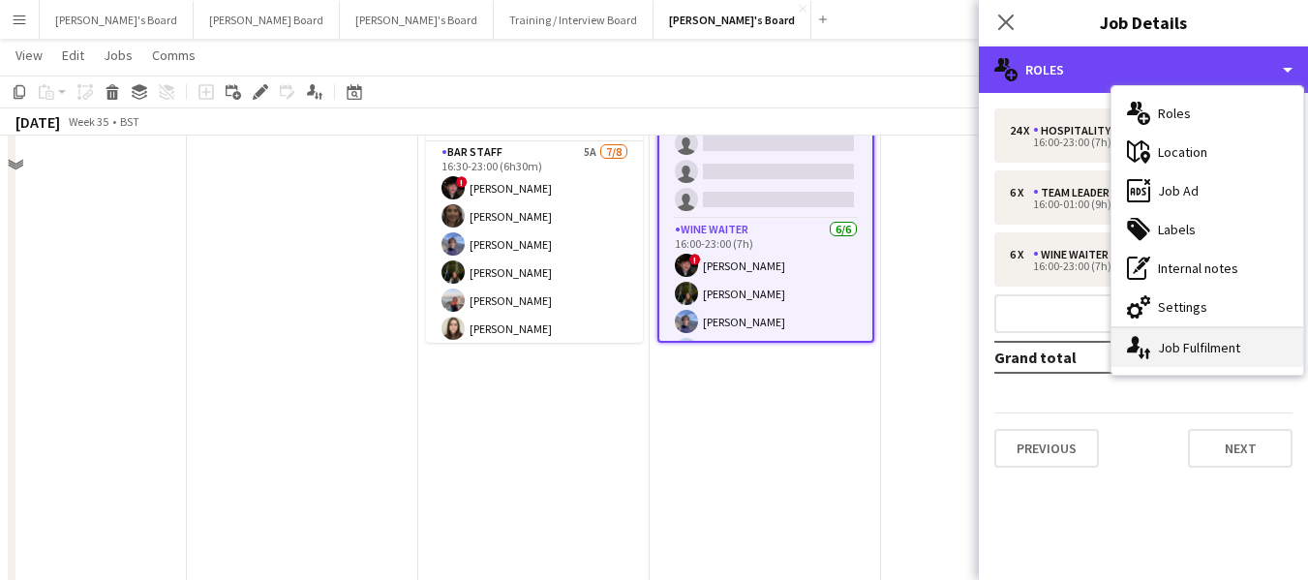
scroll to position [194, 0]
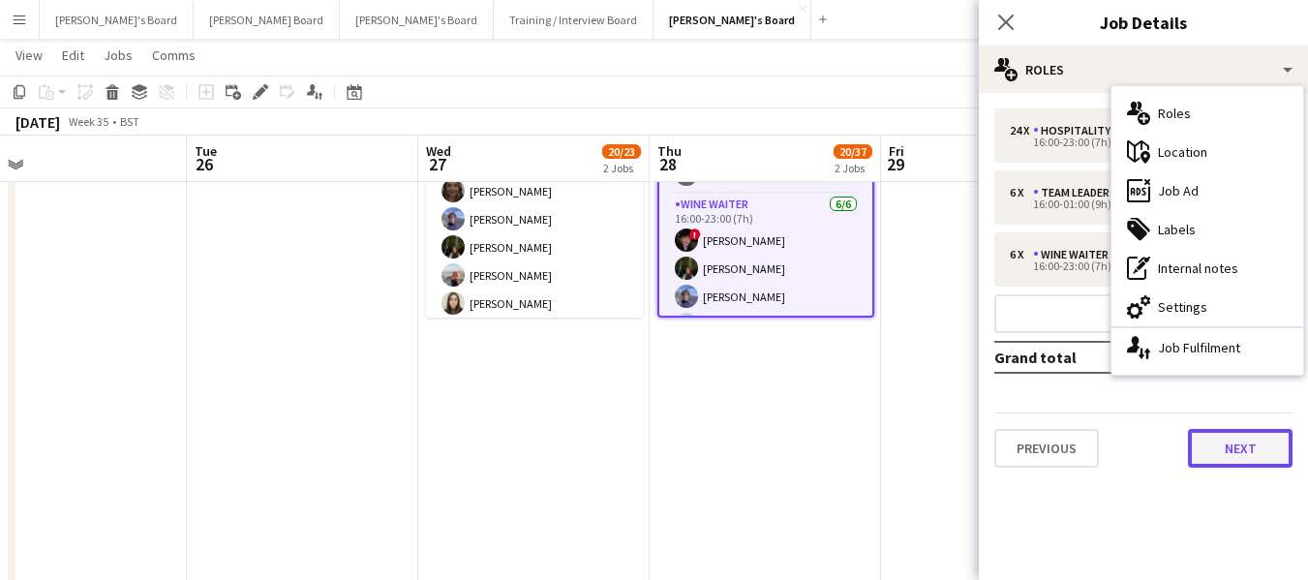
click at [1241, 453] on button "Next" at bounding box center [1240, 448] width 105 height 39
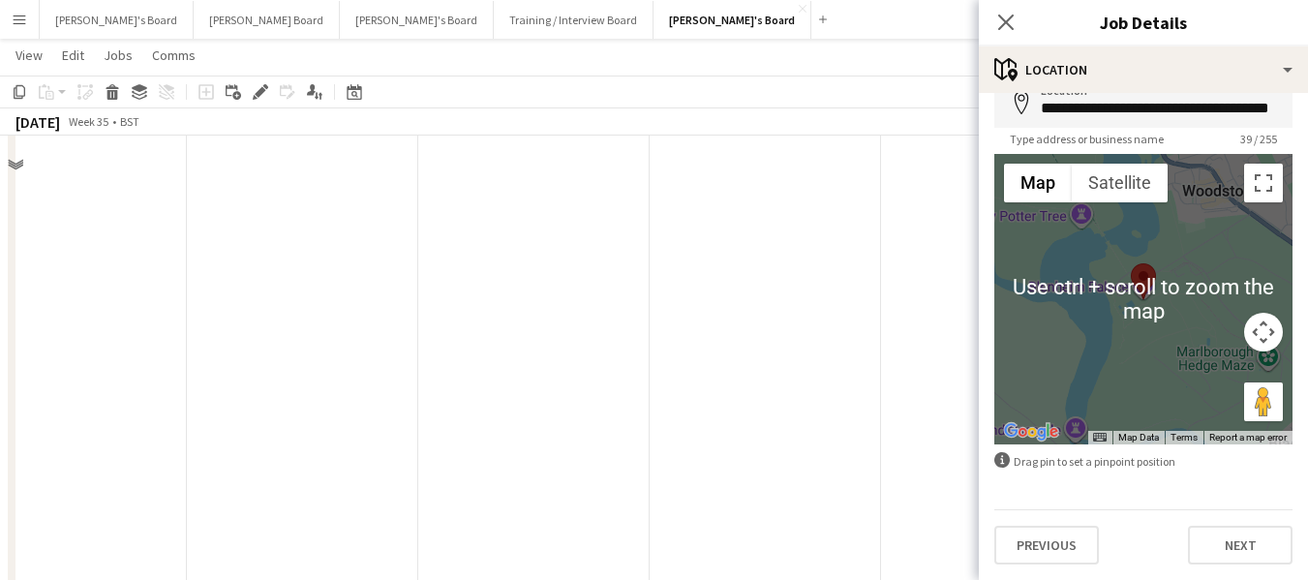
scroll to position [484, 0]
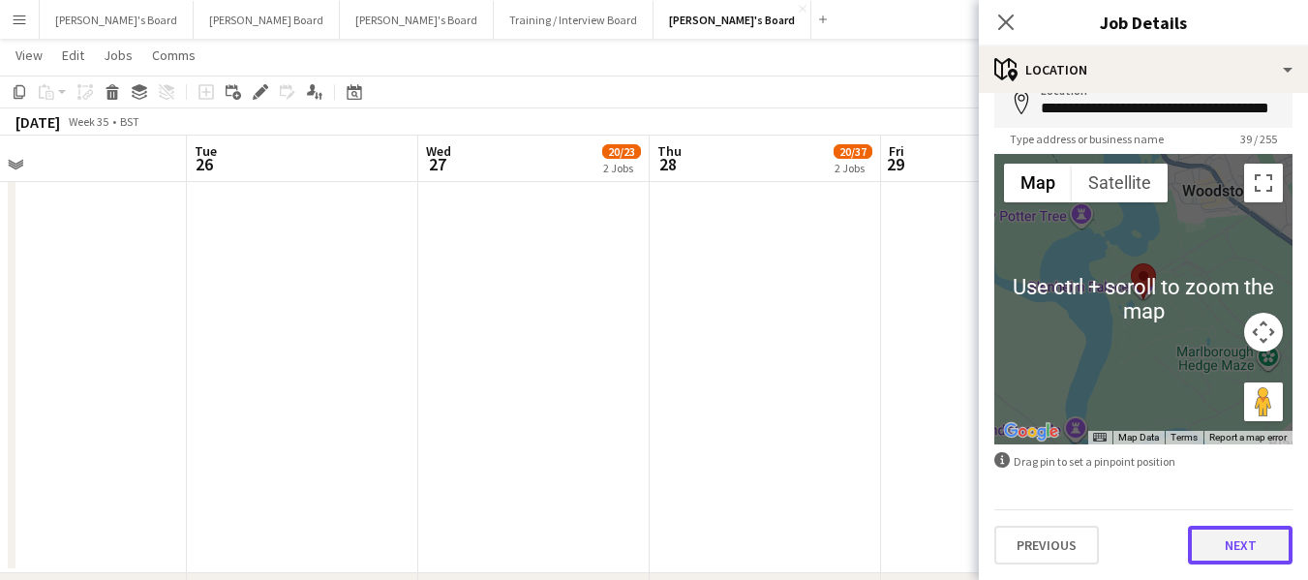
click at [1246, 535] on button "Next" at bounding box center [1240, 545] width 105 height 39
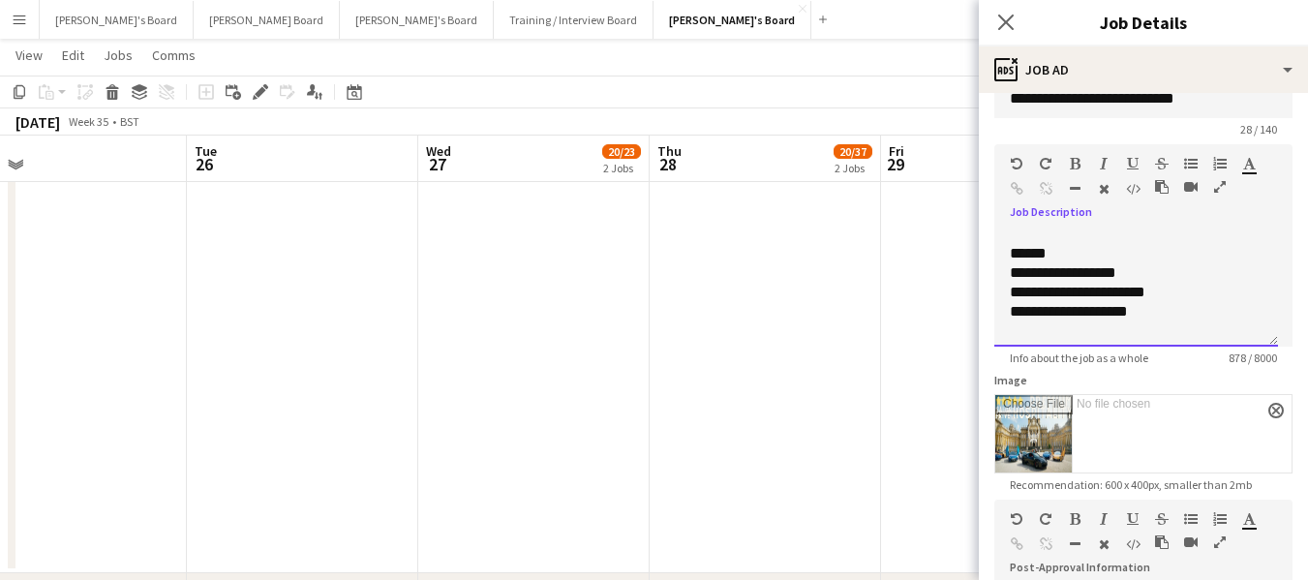
scroll to position [0, 0]
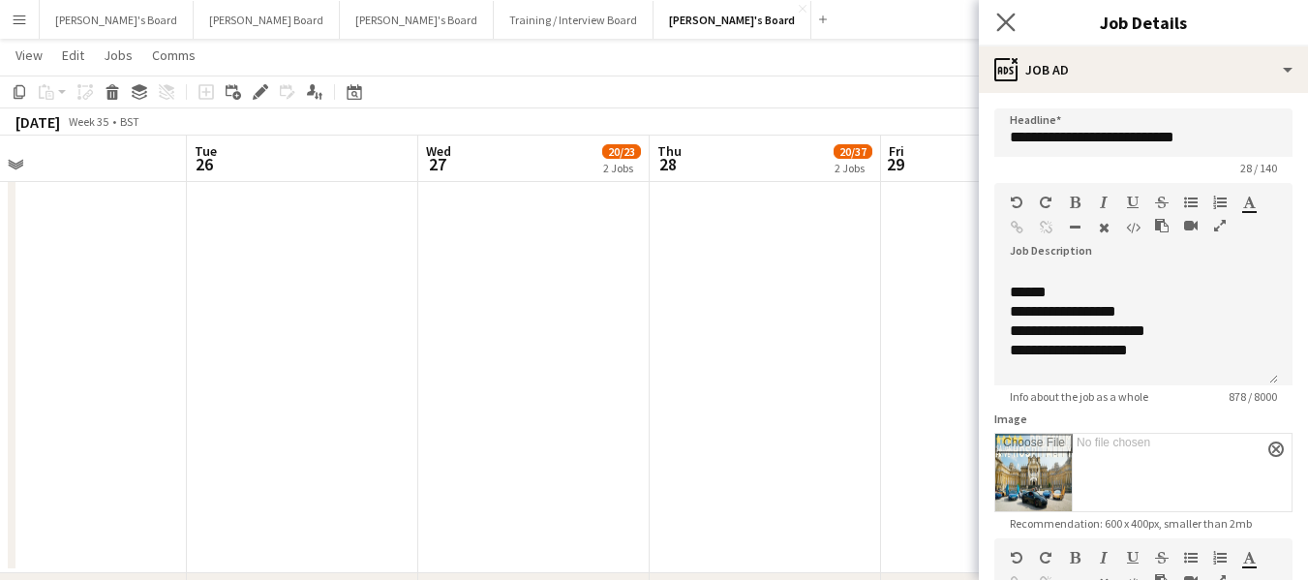
click at [1008, 11] on app-icon "Close pop-in" at bounding box center [1006, 23] width 28 height 28
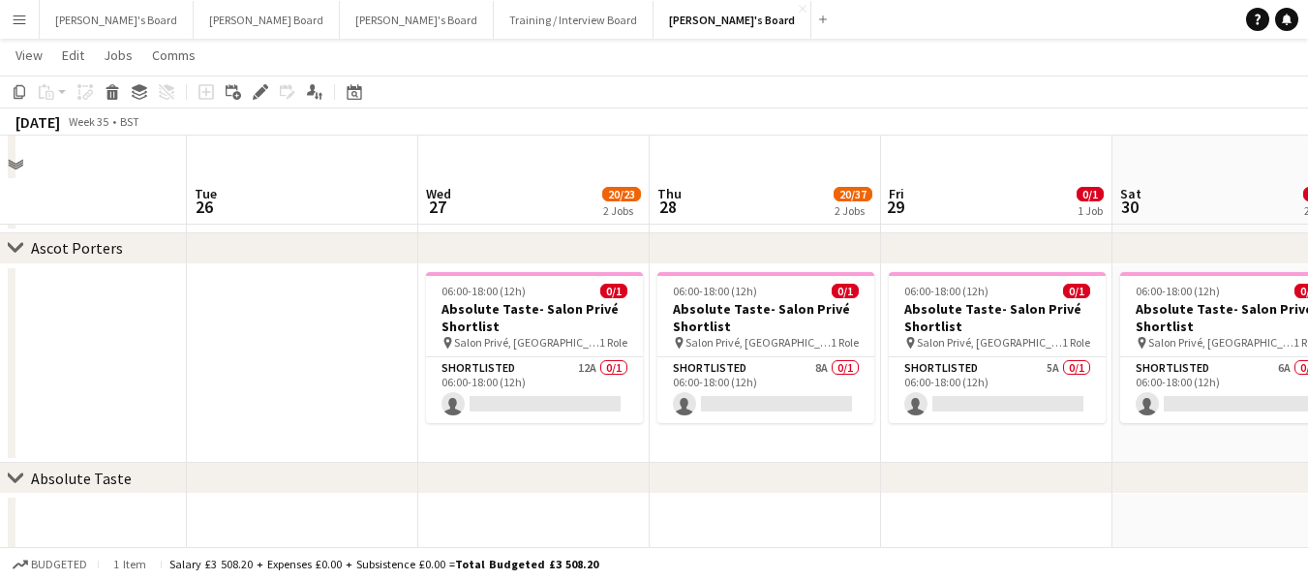
scroll to position [871, 0]
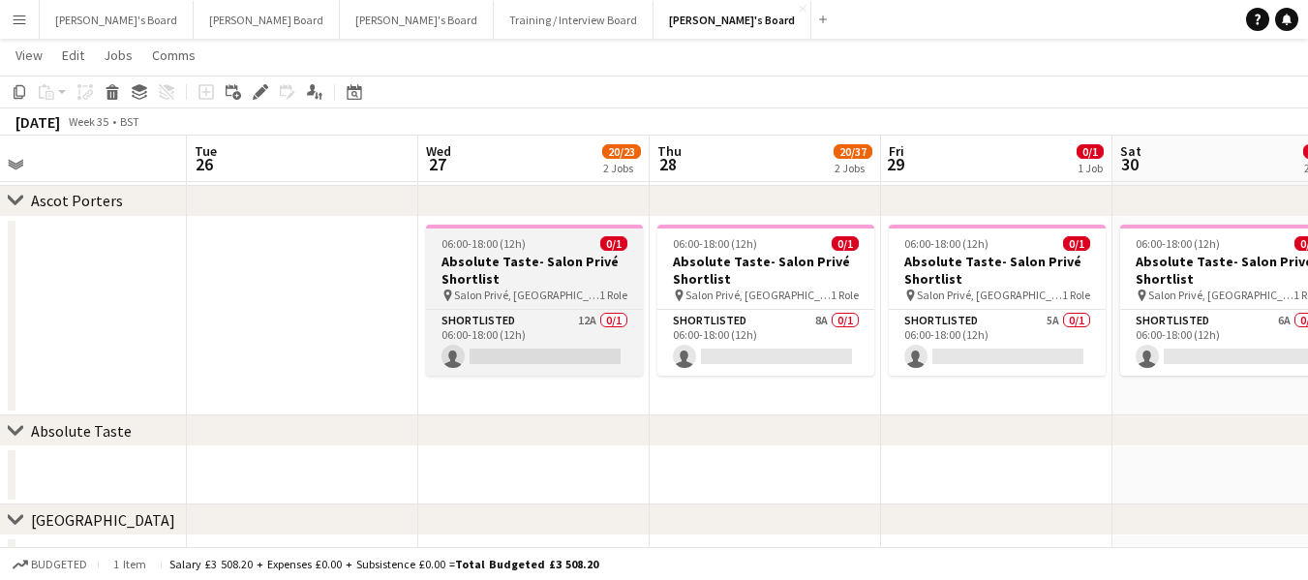
click at [503, 234] on app-job-card "06:00-18:00 (12h) 0/1 Absolute Taste- Salon Privé Shortlist pin Salon Privé, Bl…" at bounding box center [534, 300] width 217 height 151
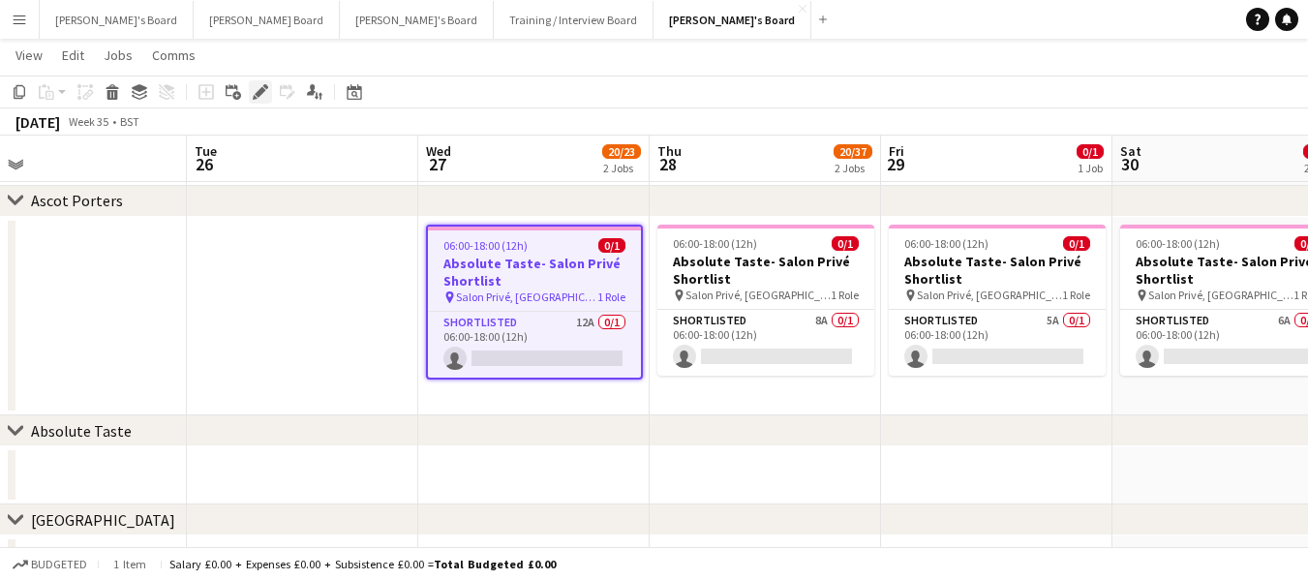
click at [262, 89] on icon at bounding box center [260, 92] width 11 height 11
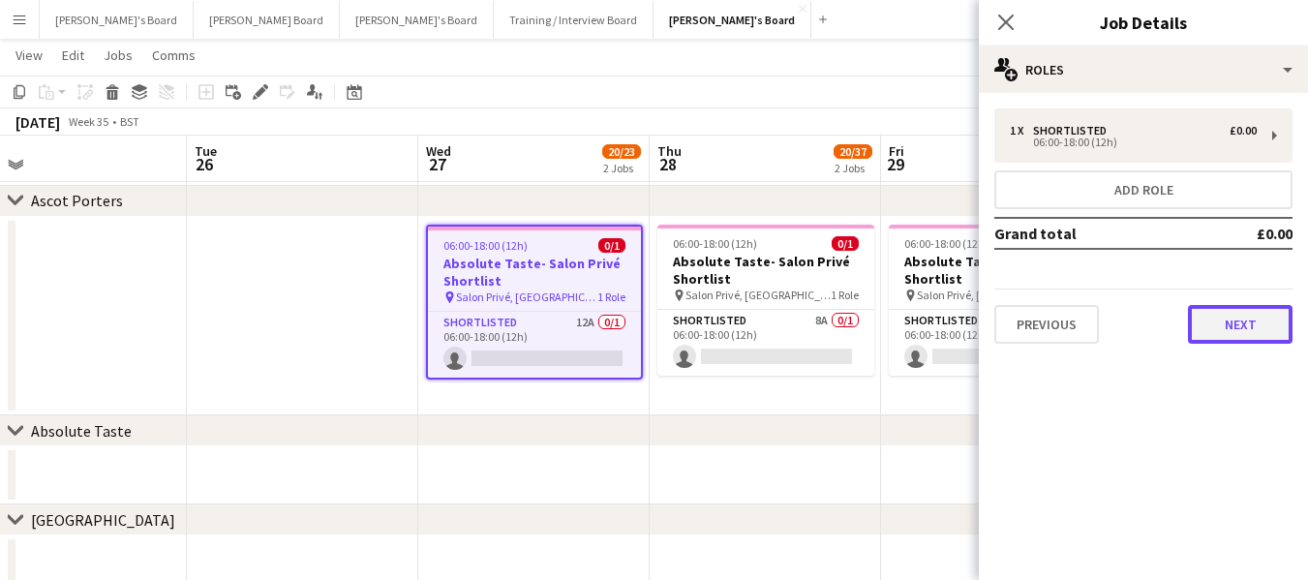
click at [1250, 320] on button "Next" at bounding box center [1240, 324] width 105 height 39
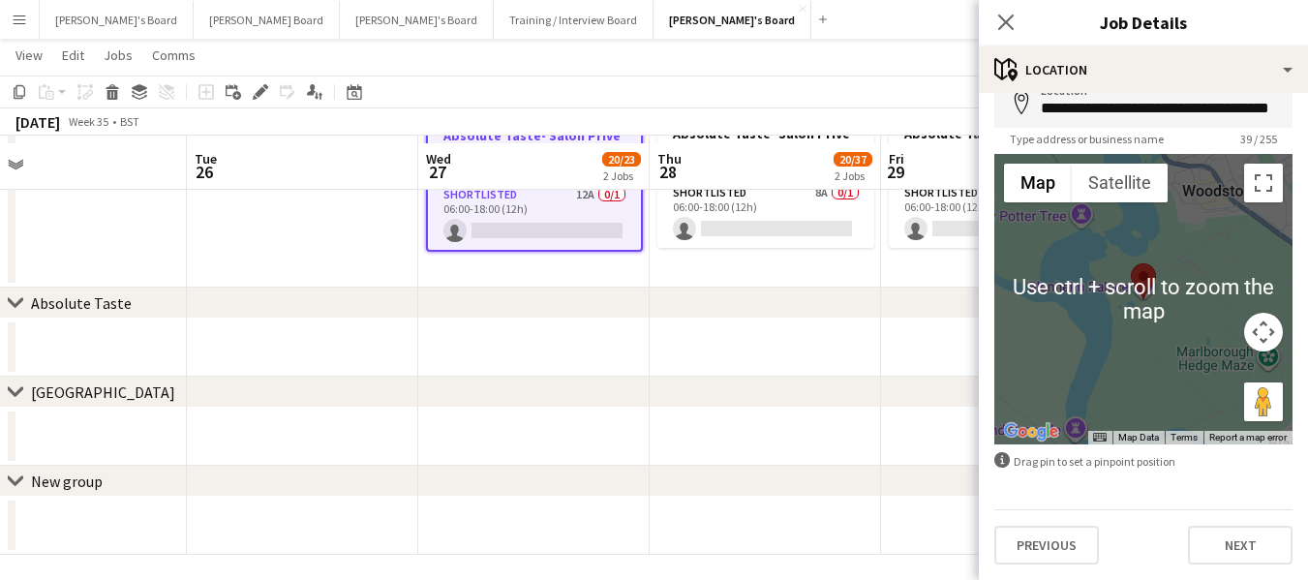
scroll to position [1007, 0]
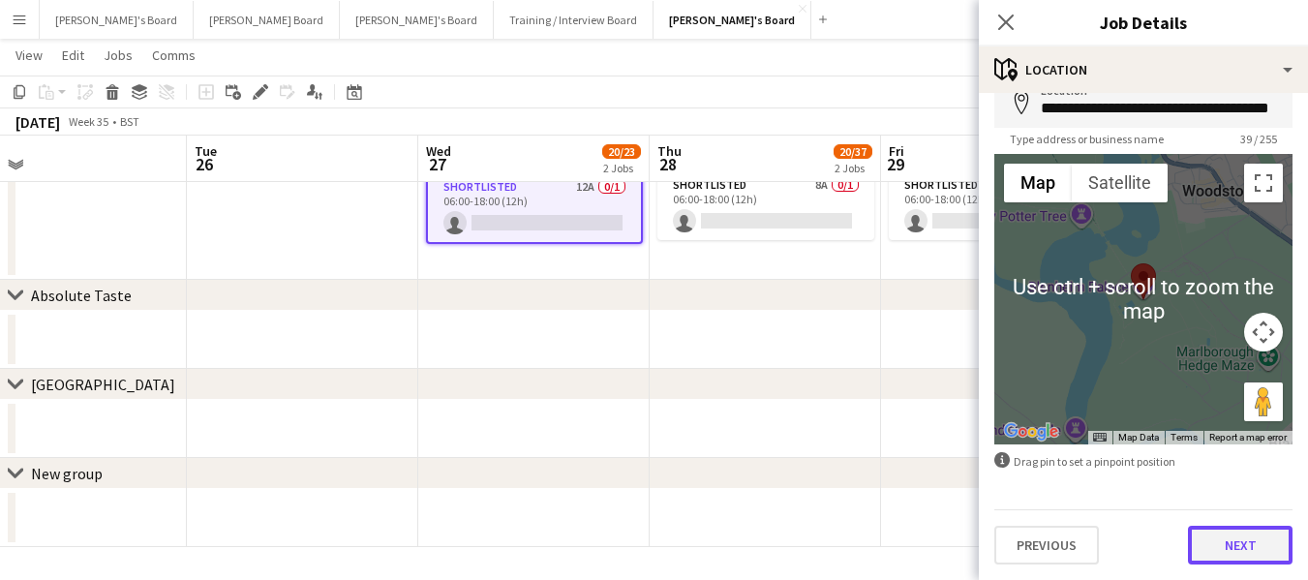
click at [1251, 548] on button "Next" at bounding box center [1240, 545] width 105 height 39
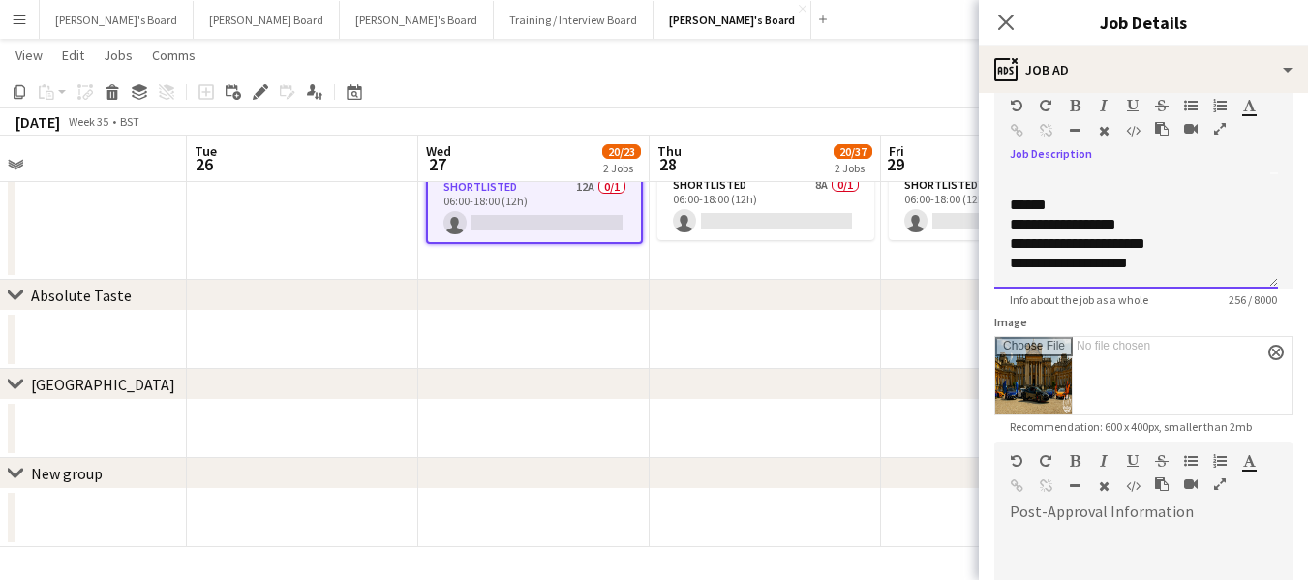
scroll to position [0, 0]
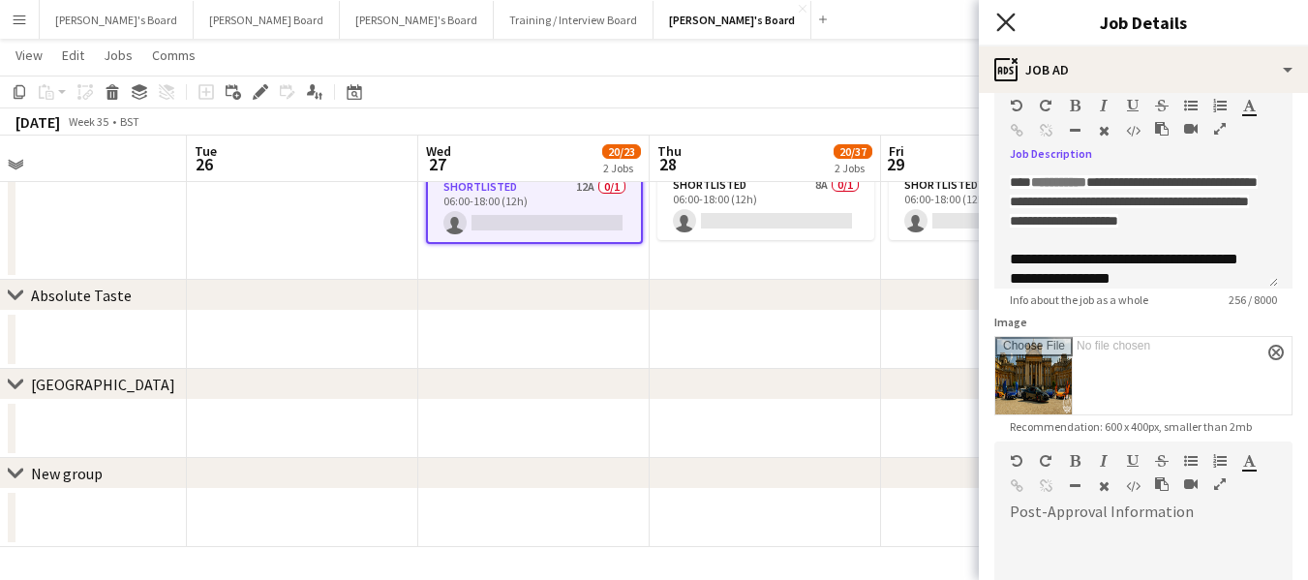
click at [1010, 14] on icon "Close pop-in" at bounding box center [1005, 22] width 18 height 18
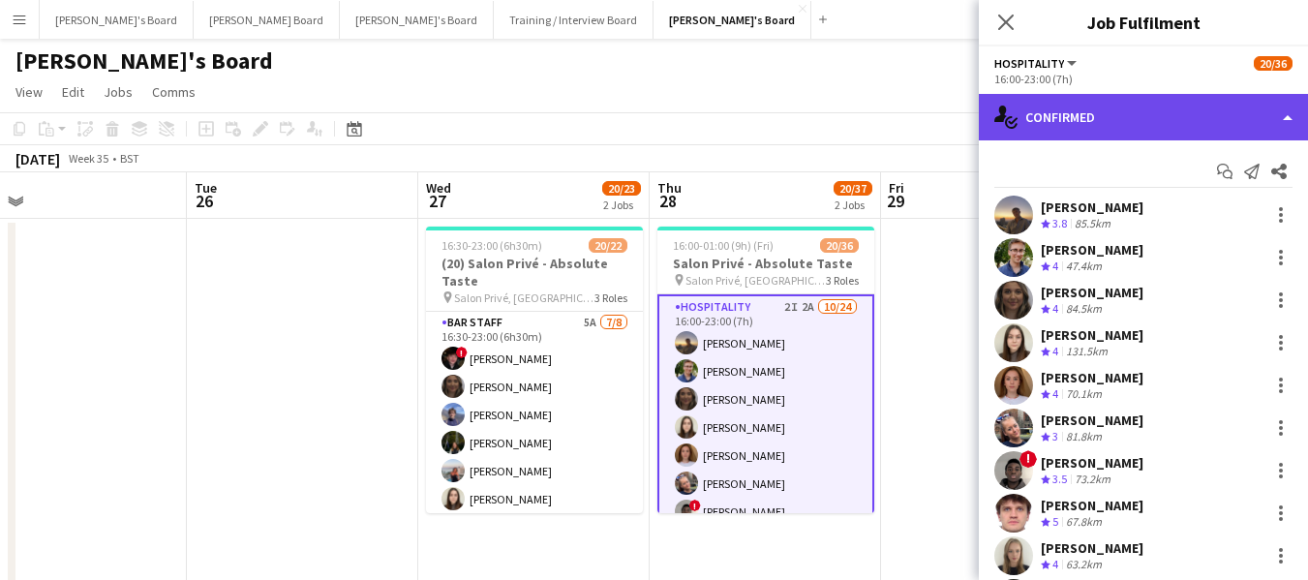
click at [1141, 116] on div "single-neutral-actions-check-2 Confirmed" at bounding box center [1143, 117] width 329 height 46
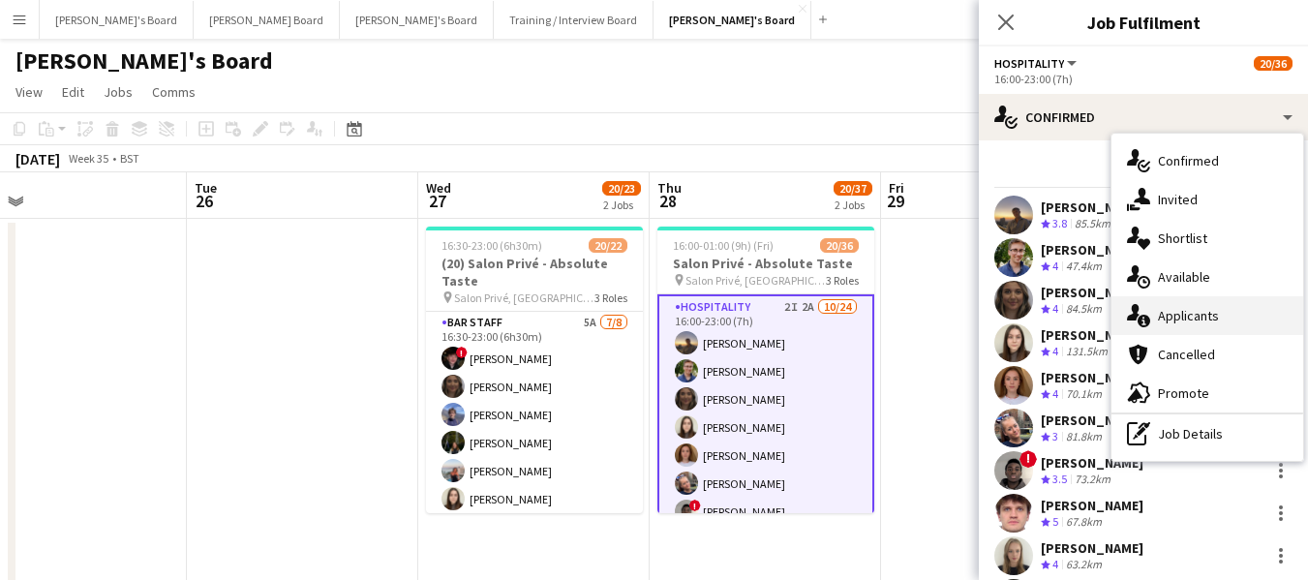
click at [1201, 313] on div "single-neutral-actions-information Applicants" at bounding box center [1208, 315] width 192 height 39
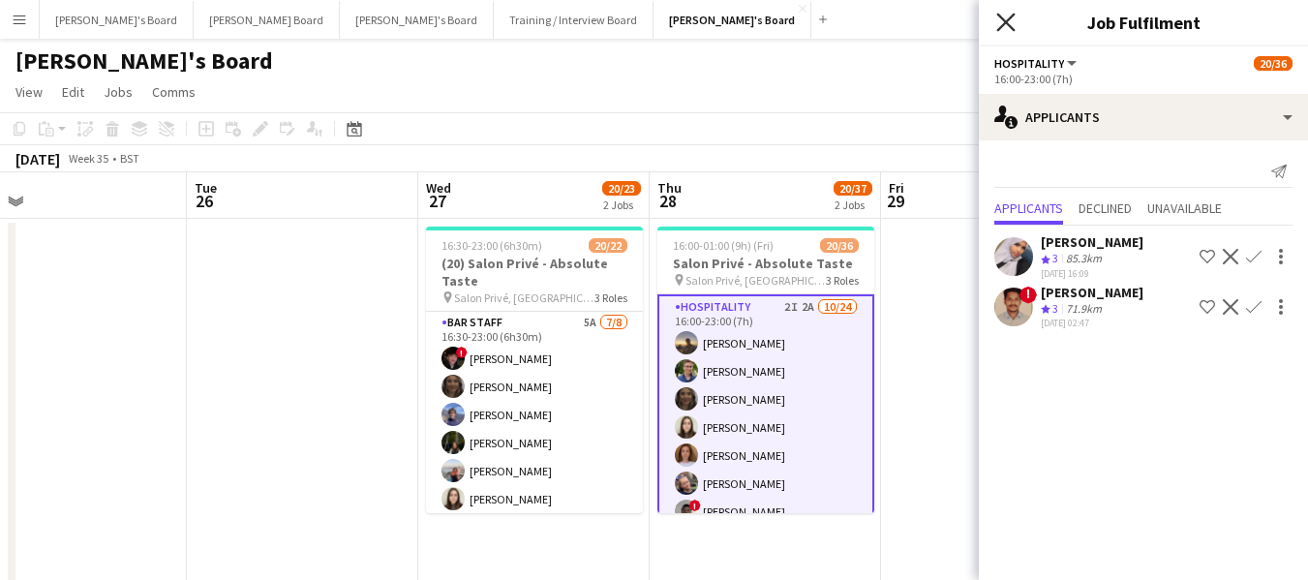
click at [1009, 16] on icon "Close pop-in" at bounding box center [1005, 22] width 18 height 18
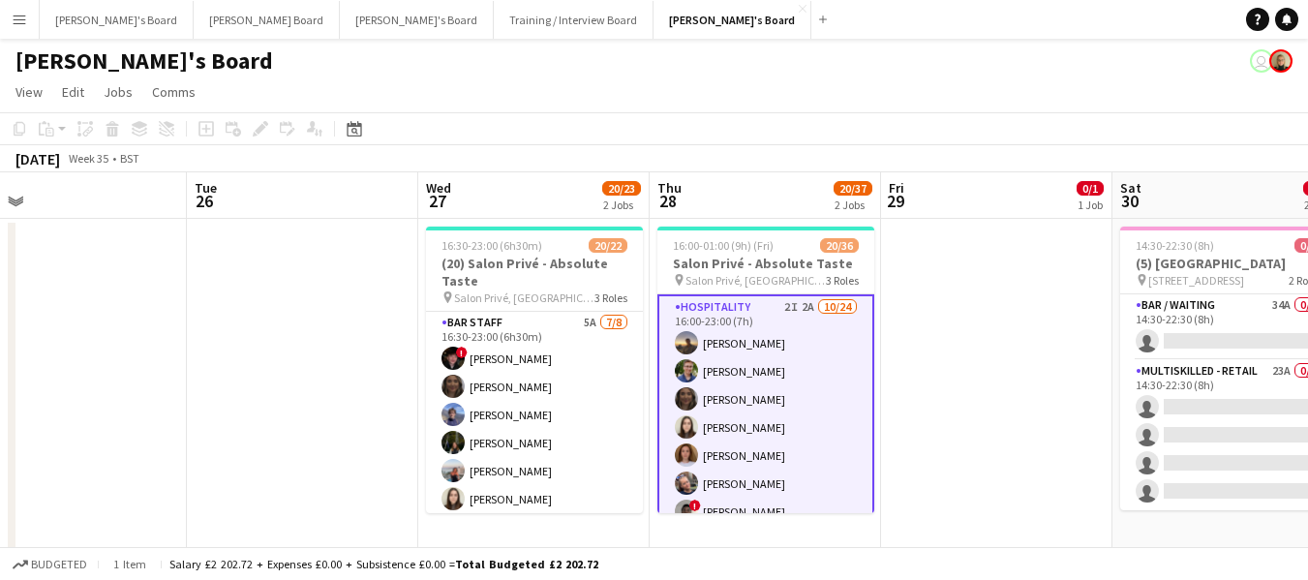
click at [551, 95] on app-page-menu "View Day view expanded Day view collapsed Month view Date picker Jump to today …" at bounding box center [654, 94] width 1308 height 37
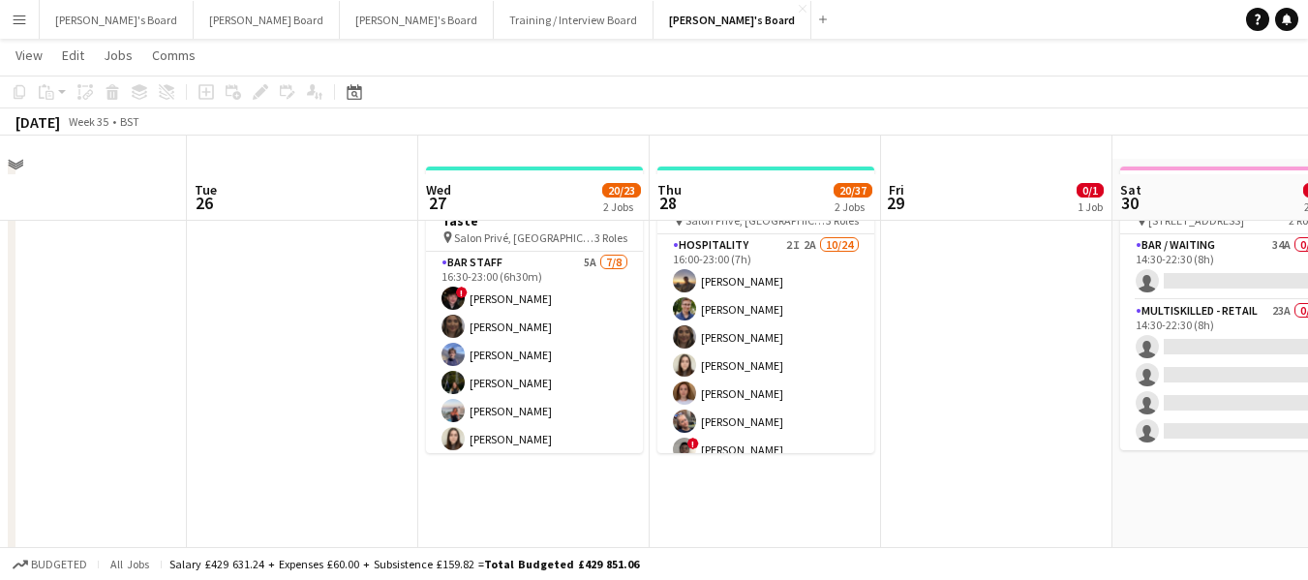
scroll to position [97, 0]
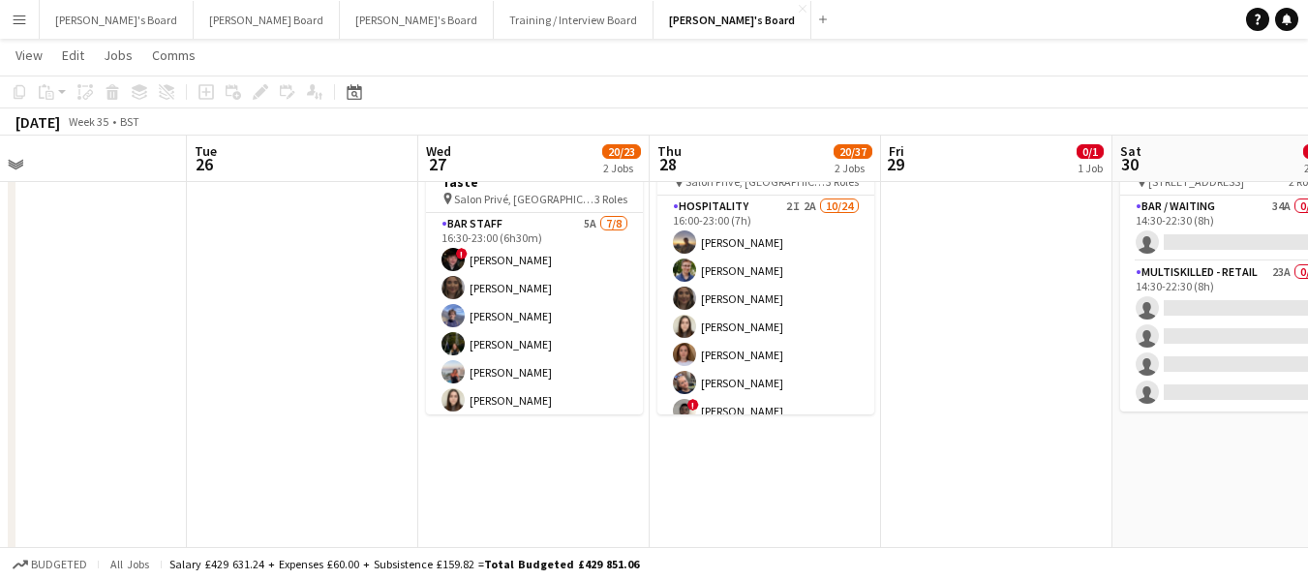
click at [746, 41] on app-page-menu "View Day view expanded Day view collapsed Month view Date picker Jump to today …" at bounding box center [654, 57] width 1308 height 37
click at [760, 76] on app-page-menu "View Day view expanded Day view collapsed Month view Date picker Jump to today …" at bounding box center [654, 57] width 1308 height 37
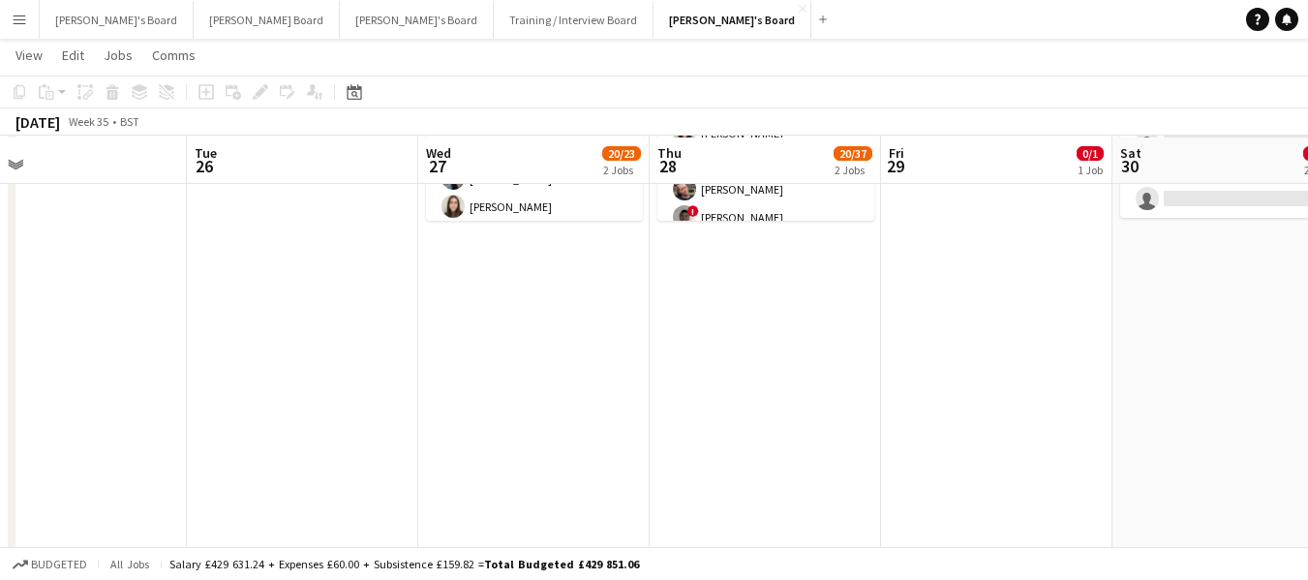
scroll to position [387, 0]
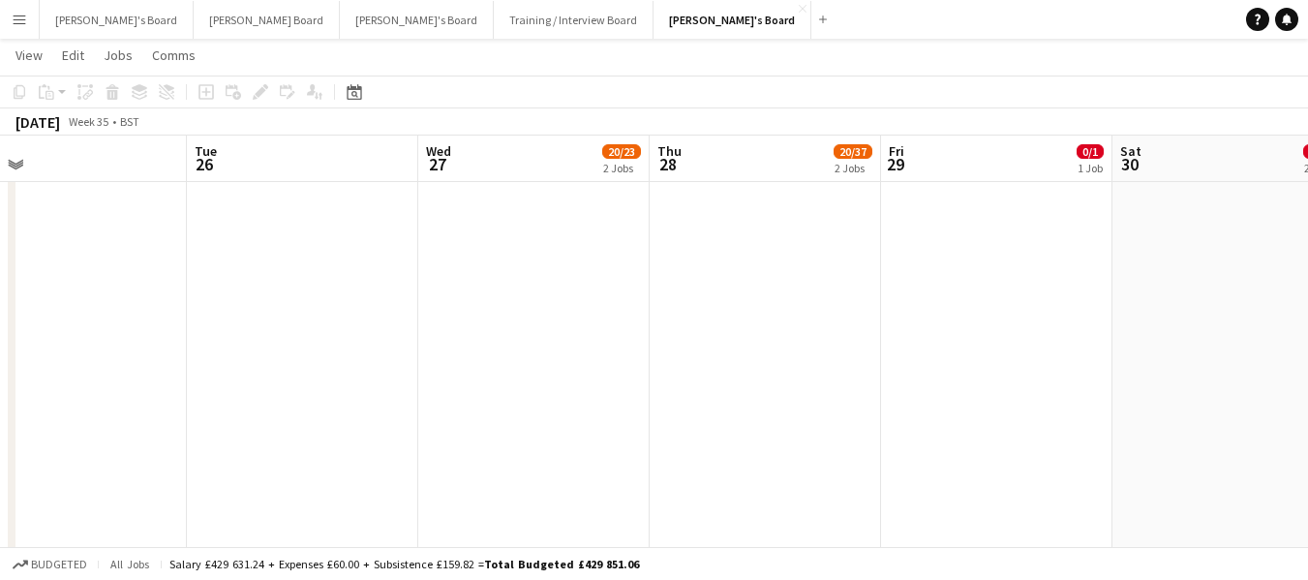
click at [919, 10] on app-navbar "Menu Boards Boards Boards All jobs Status Workforce Workforce My Workforce Recr…" at bounding box center [654, 19] width 1308 height 39
click at [194, 6] on button "Dean's Board Close" at bounding box center [267, 20] width 146 height 38
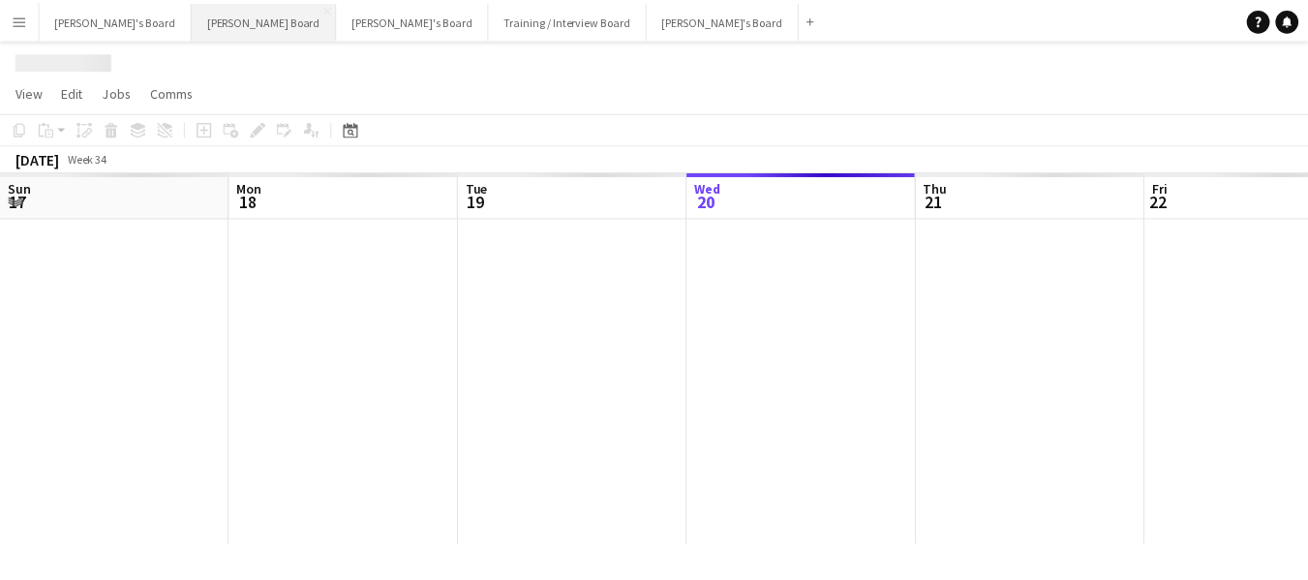
scroll to position [0, 463]
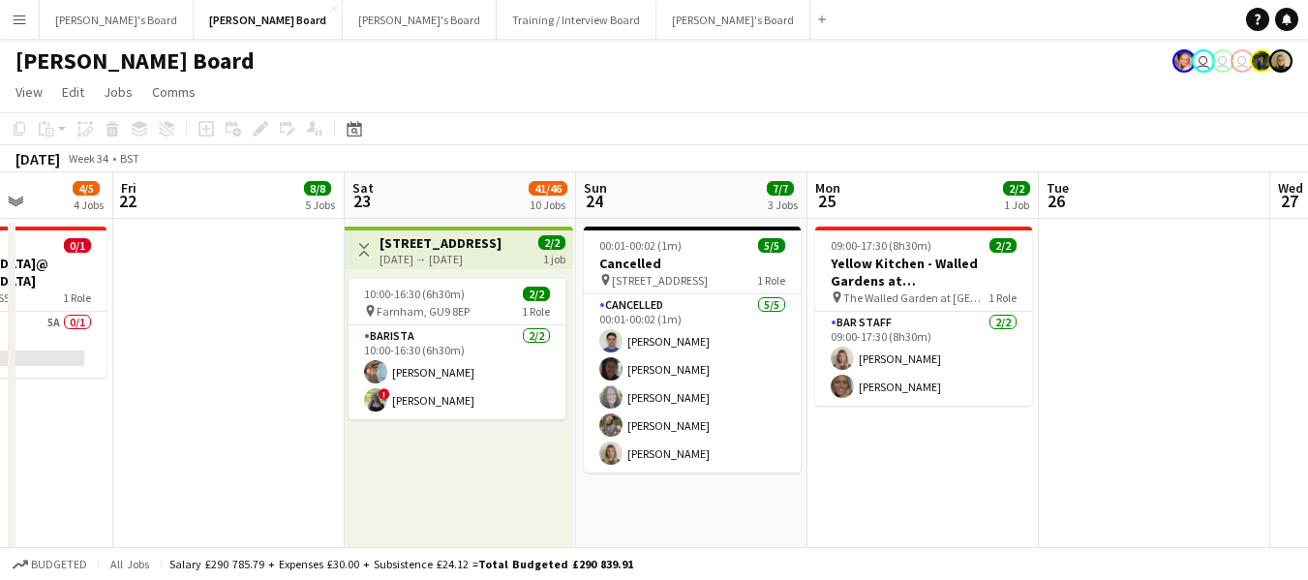
drag, startPoint x: 1040, startPoint y: 203, endPoint x: 651, endPoint y: 226, distance: 389.9
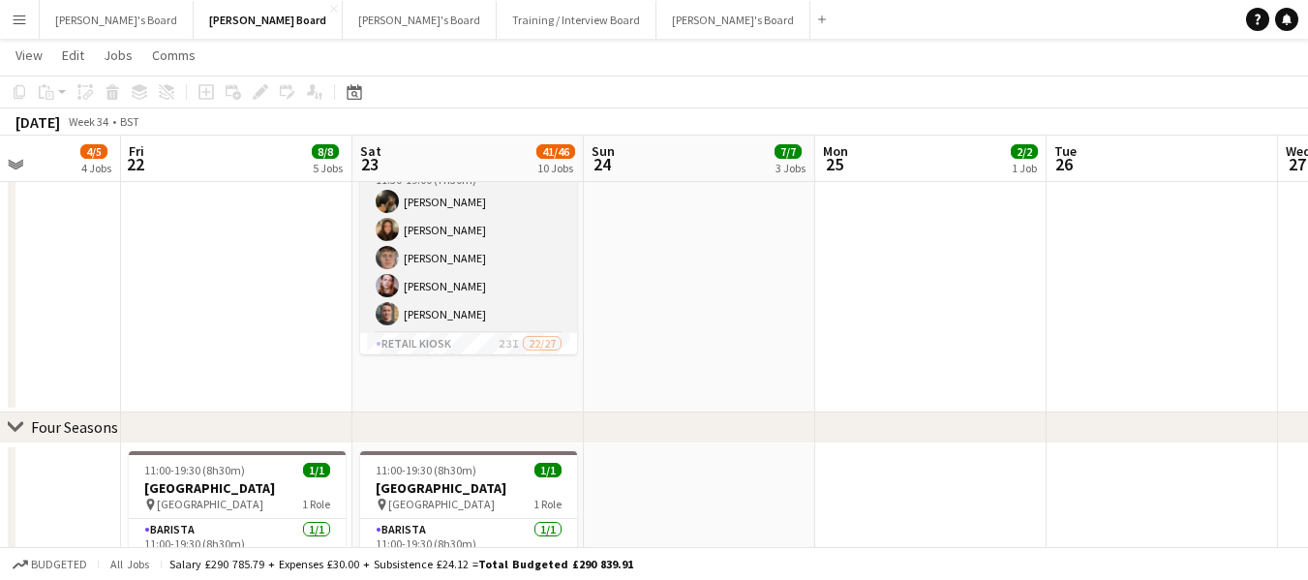
scroll to position [161, 0]
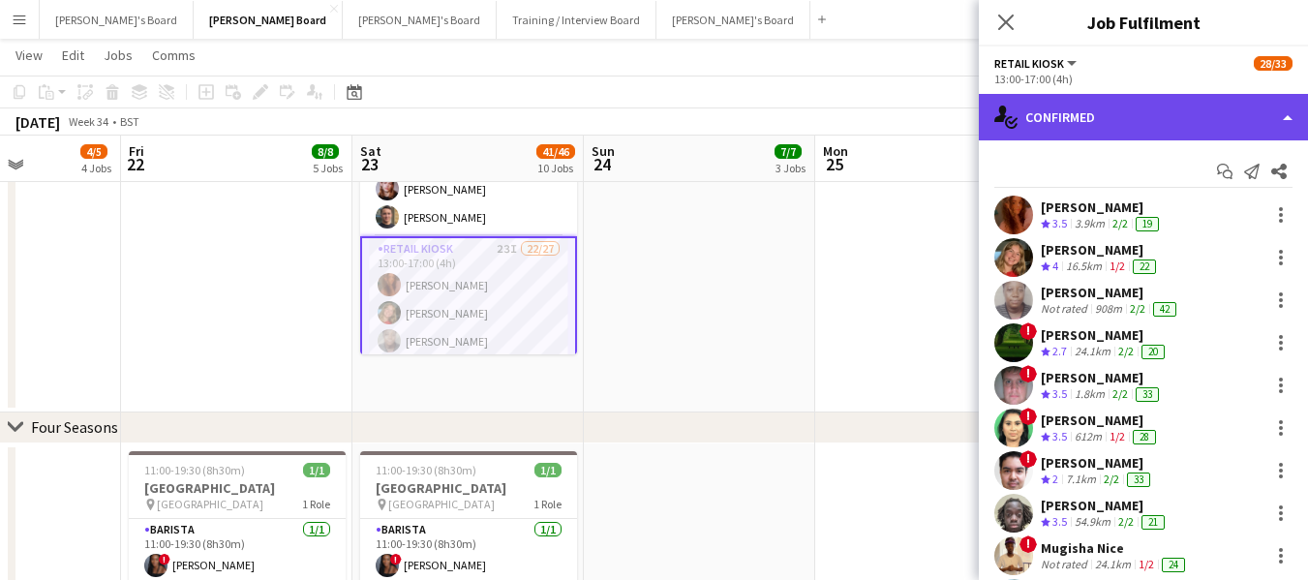
click at [1165, 114] on div "single-neutral-actions-check-2 Confirmed" at bounding box center [1143, 117] width 329 height 46
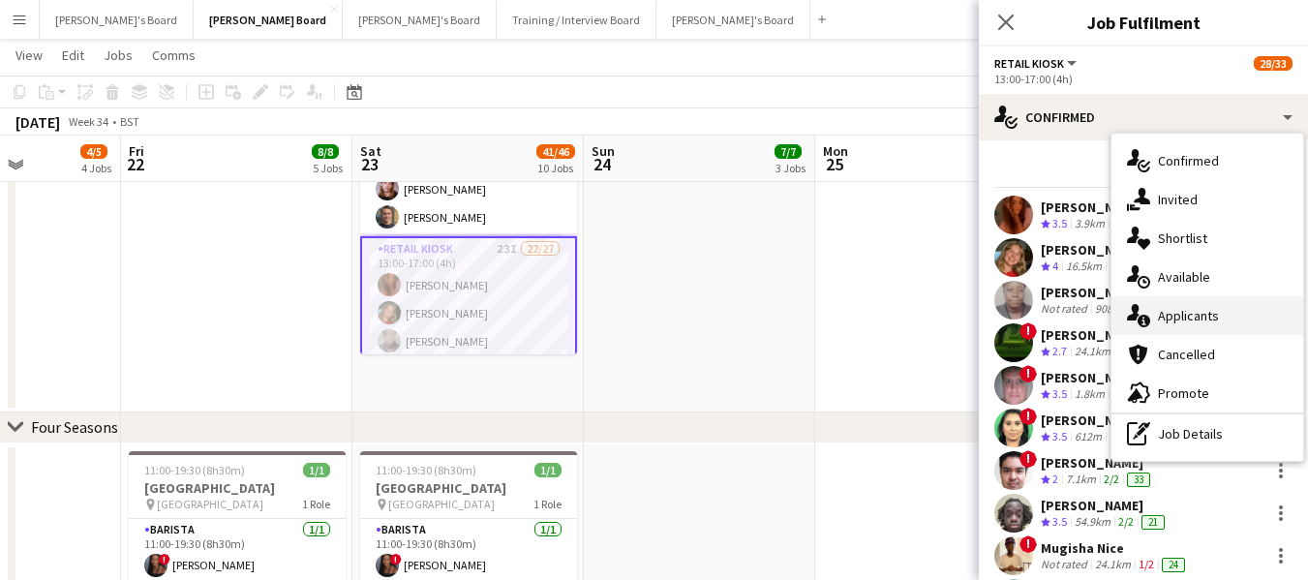
click at [1198, 307] on div "single-neutral-actions-information Applicants" at bounding box center [1208, 315] width 192 height 39
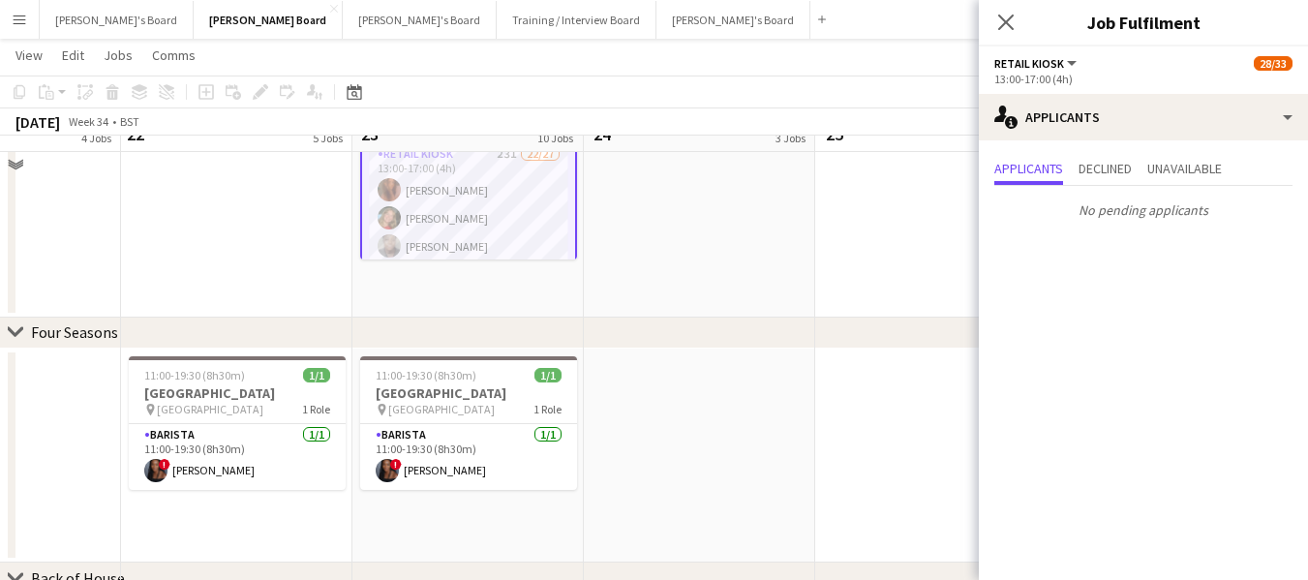
scroll to position [1452, 0]
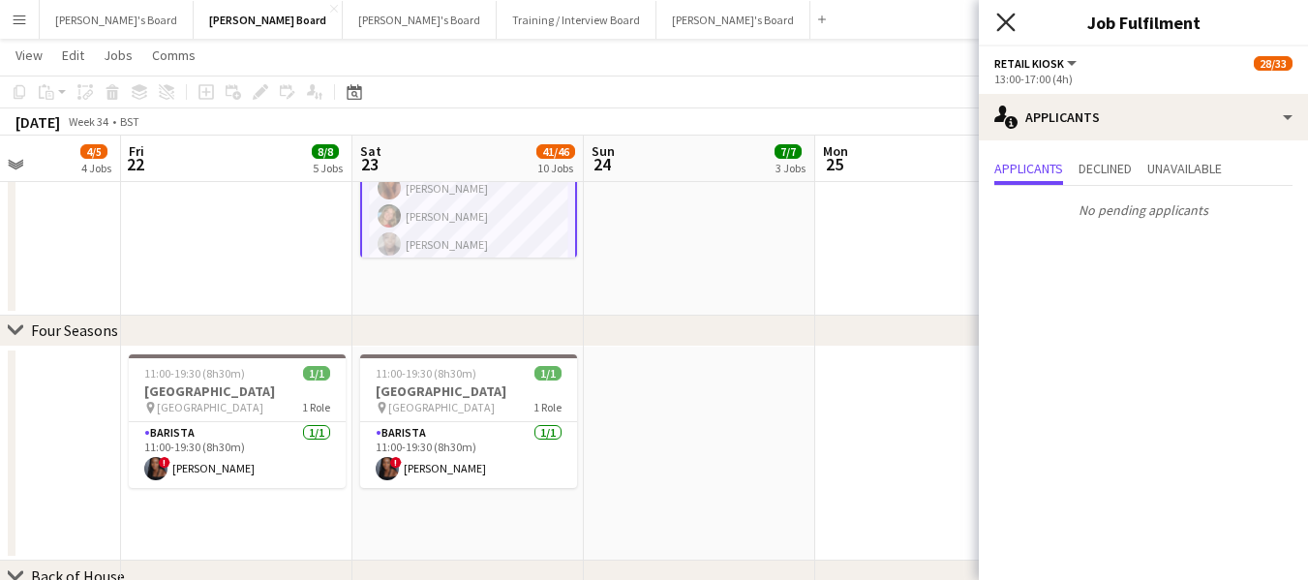
click at [1000, 20] on icon "Close pop-in" at bounding box center [1005, 22] width 18 height 18
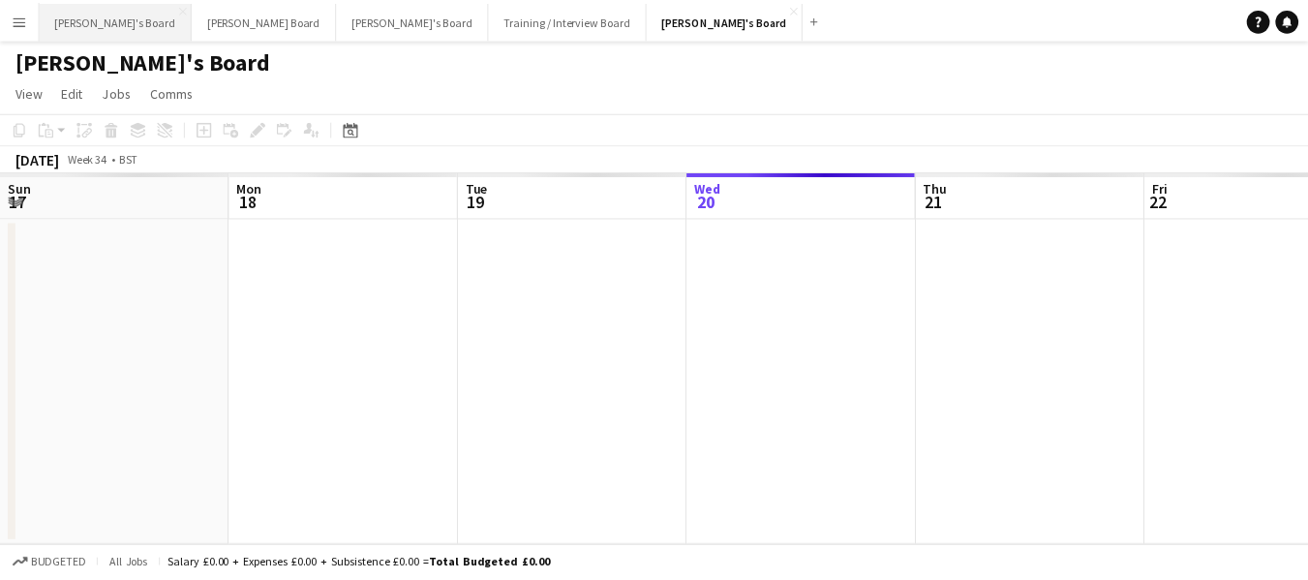
scroll to position [0, 463]
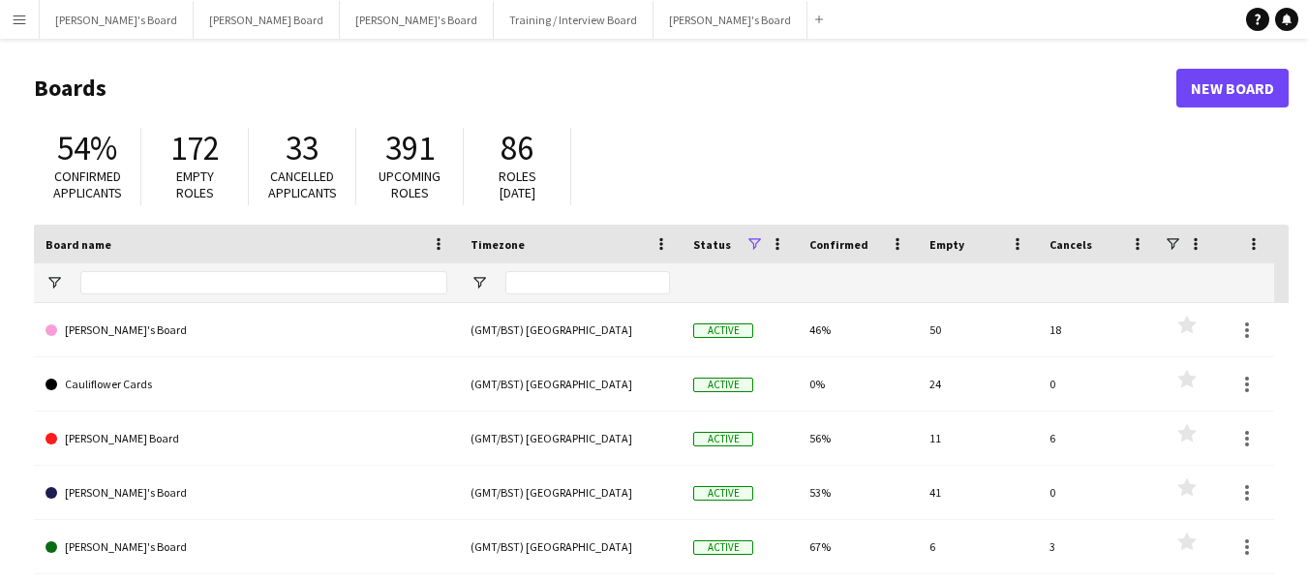
click at [22, 19] on app-icon "Menu" at bounding box center [19, 19] width 15 height 15
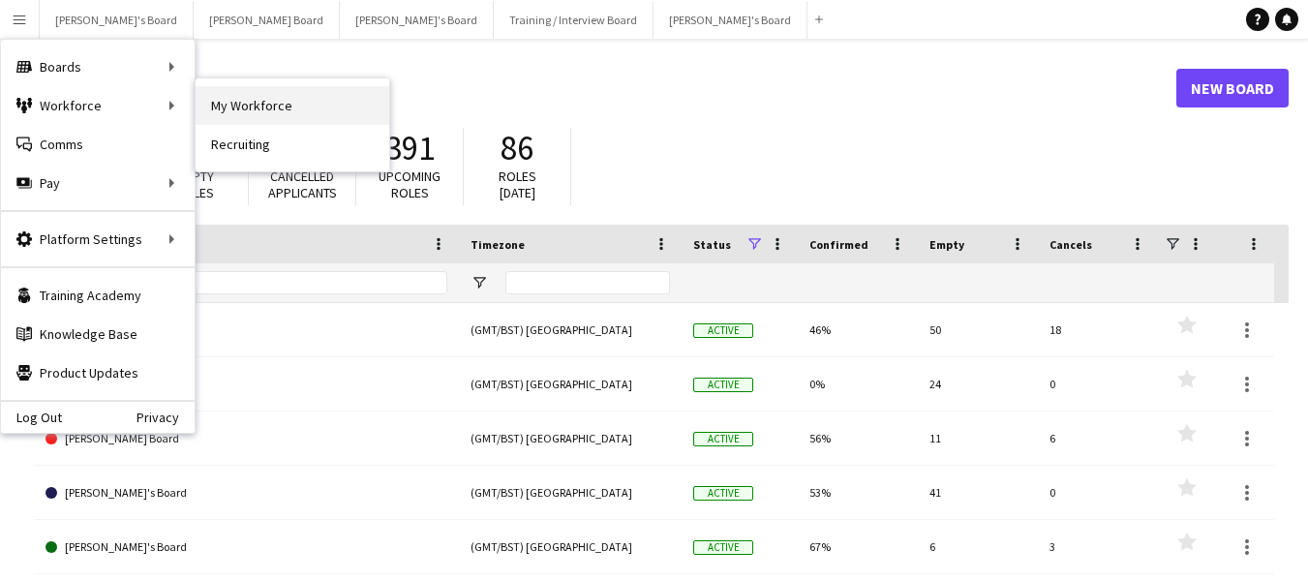
click at [308, 106] on link "My Workforce" at bounding box center [293, 105] width 194 height 39
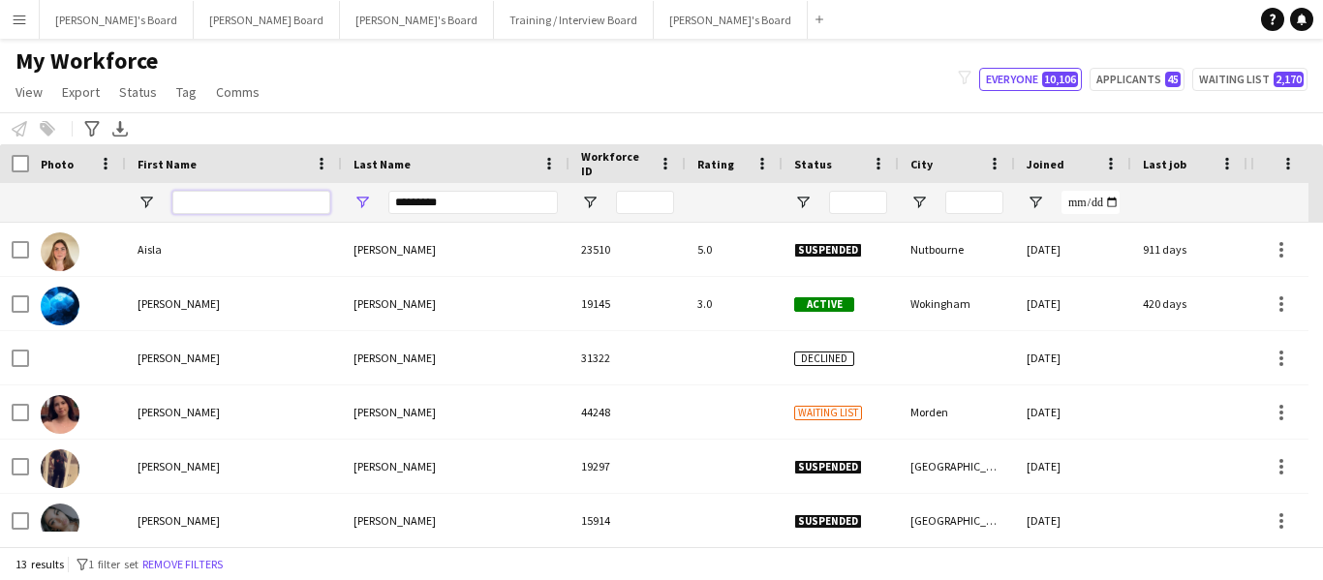
click at [229, 205] on input "First Name Filter Input" at bounding box center [251, 202] width 158 height 23
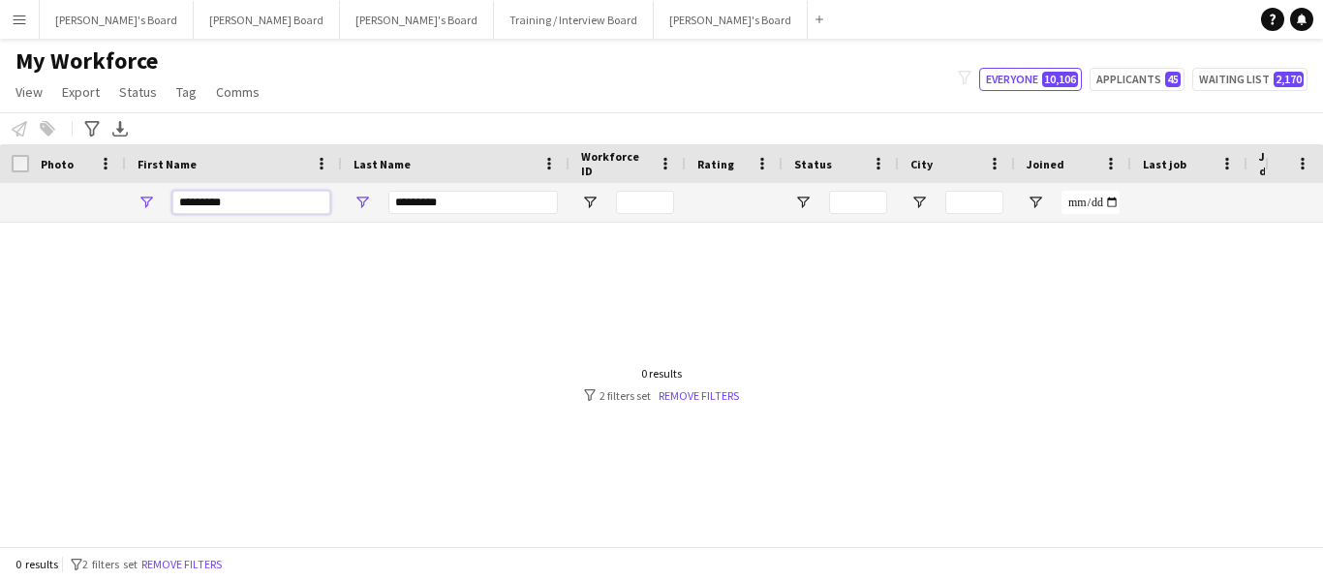
type input "*********"
click at [493, 198] on input "*********" at bounding box center [472, 202] width 169 height 23
type input "*"
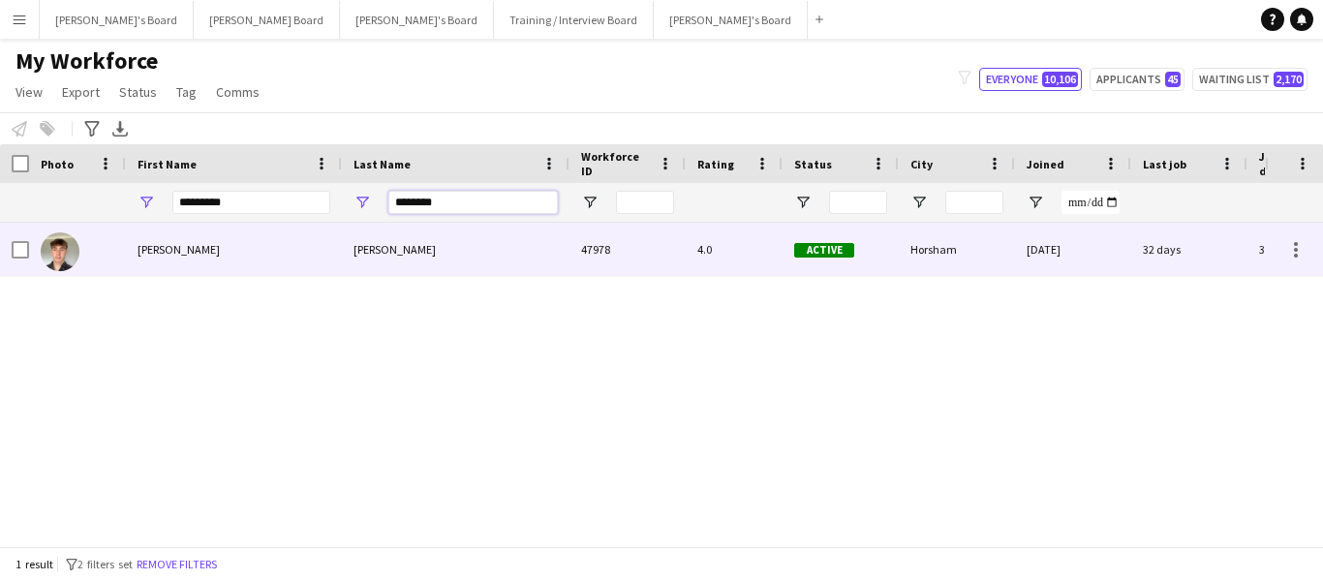
type input "********"
click at [390, 253] on div "[PERSON_NAME]" at bounding box center [456, 249] width 228 height 53
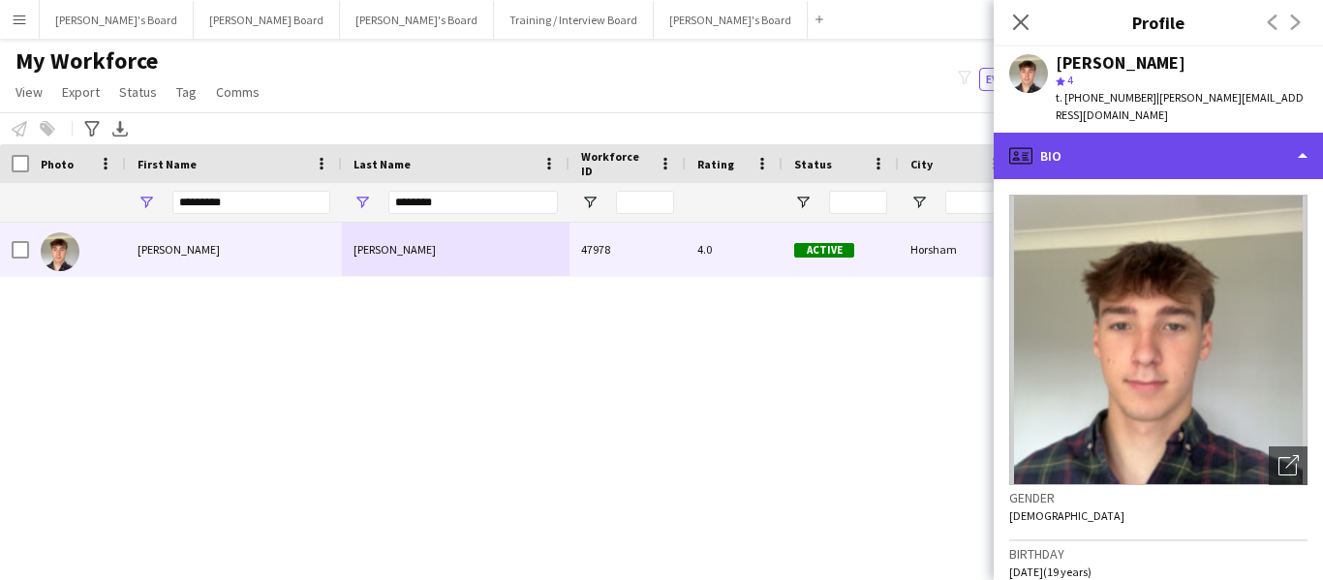
click at [1118, 133] on div "profile Bio" at bounding box center [1157, 156] width 329 height 46
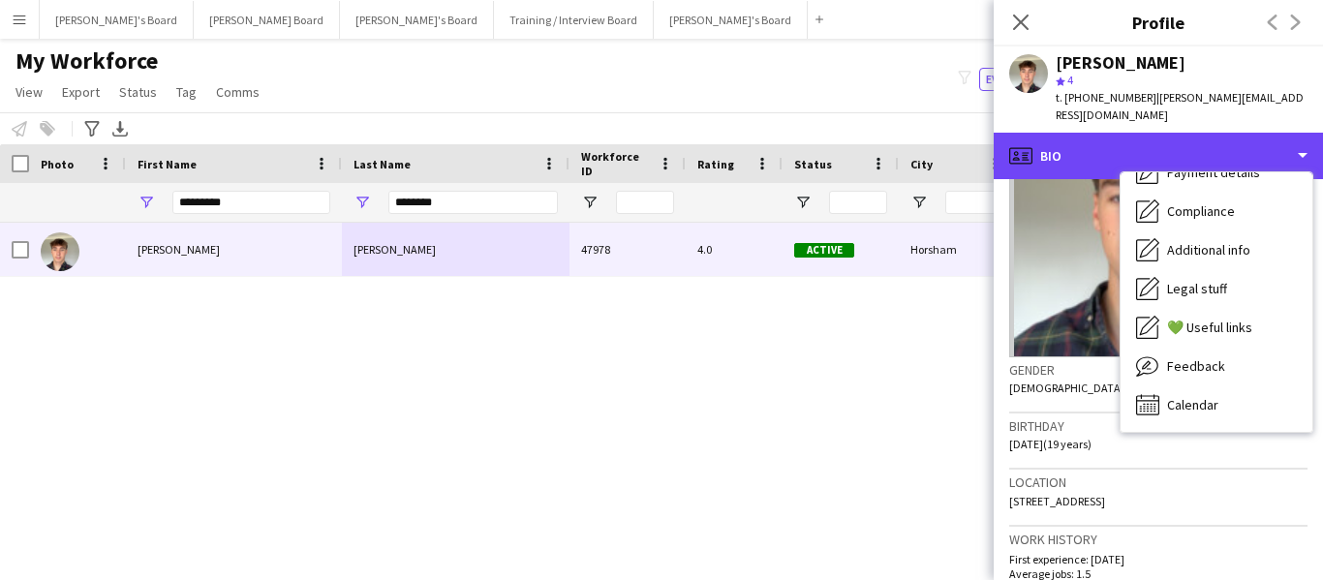
scroll to position [290, 0]
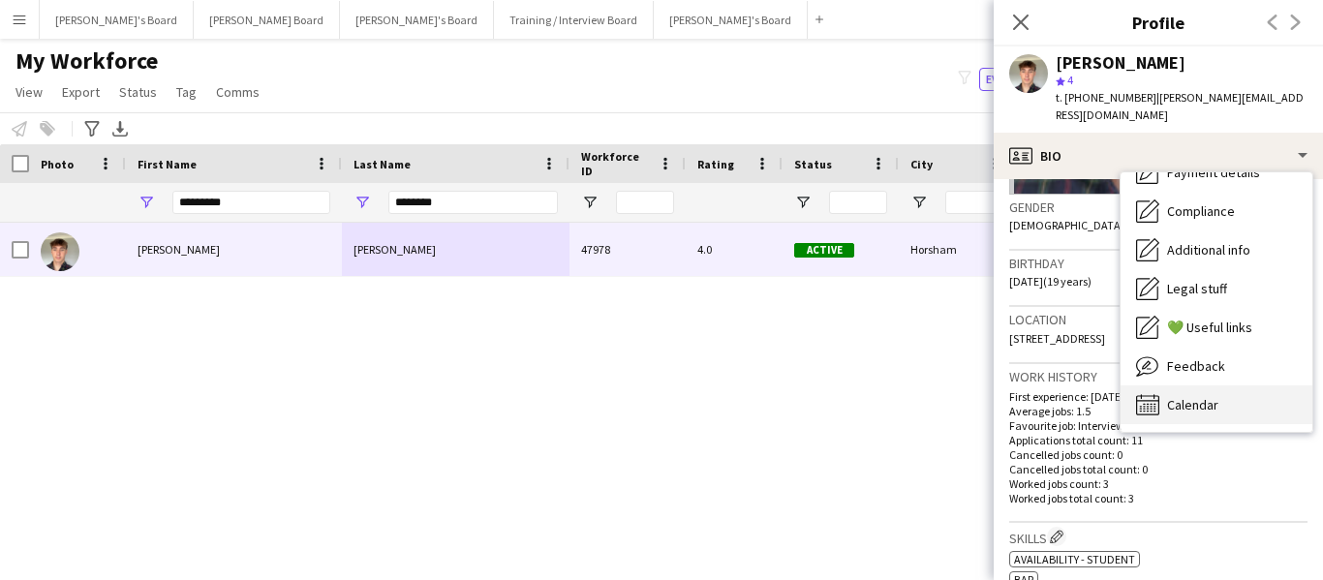
click at [1209, 396] on span "Calendar" at bounding box center [1192, 404] width 51 height 17
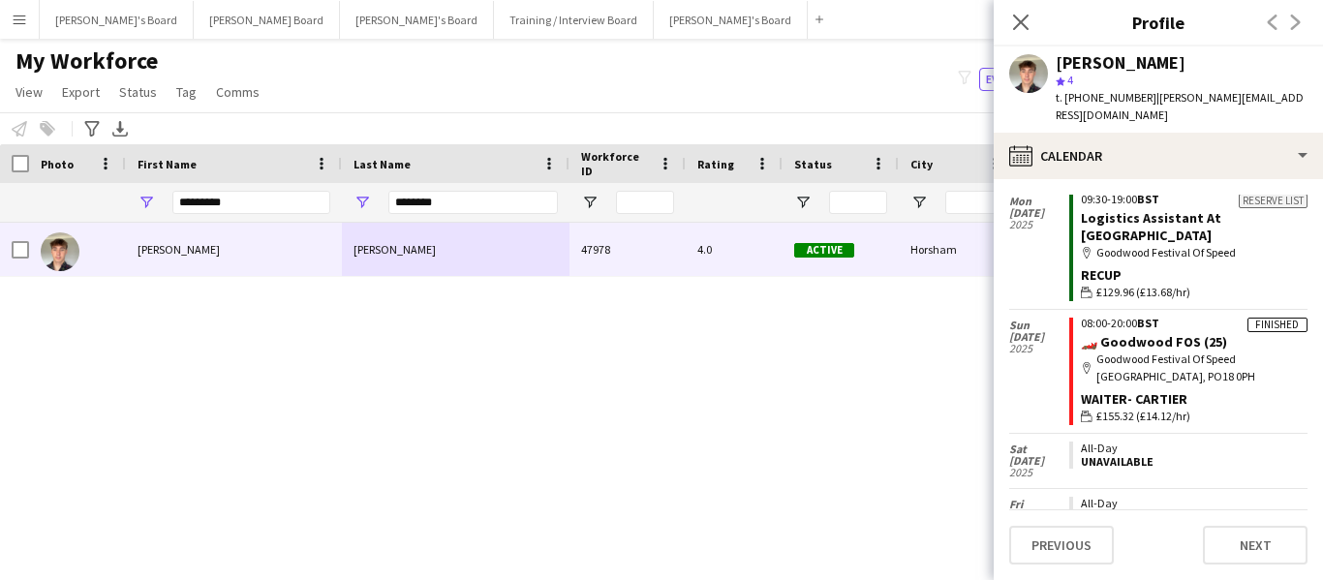
scroll to position [1259, 0]
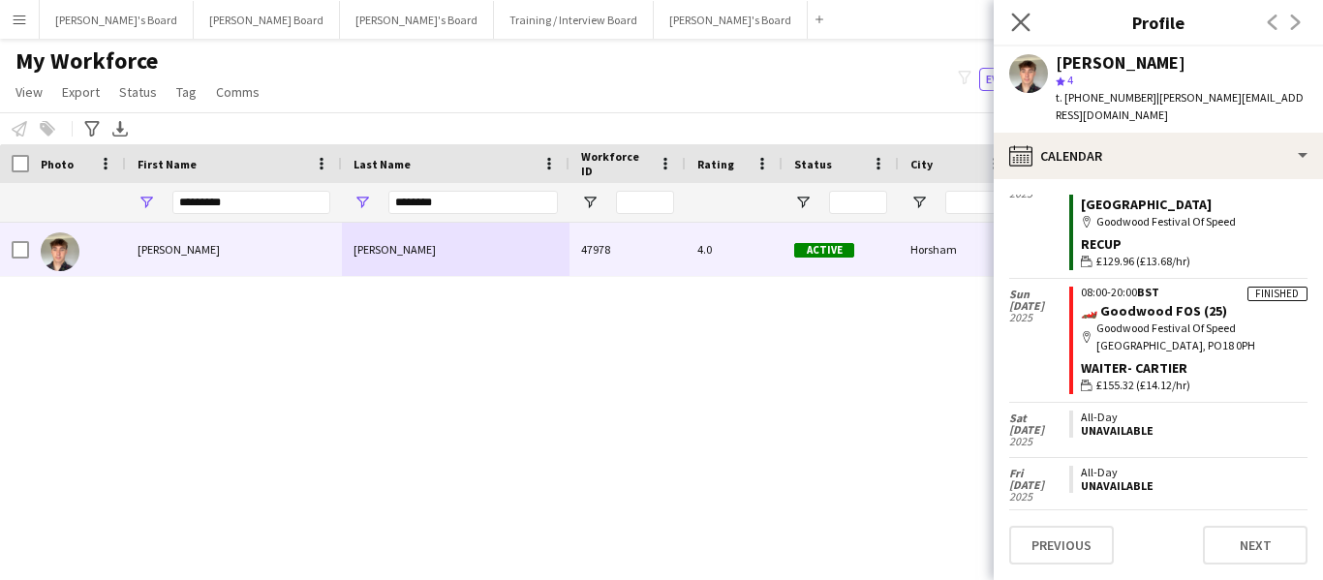
click at [1029, 20] on icon "Close pop-in" at bounding box center [1020, 22] width 18 height 18
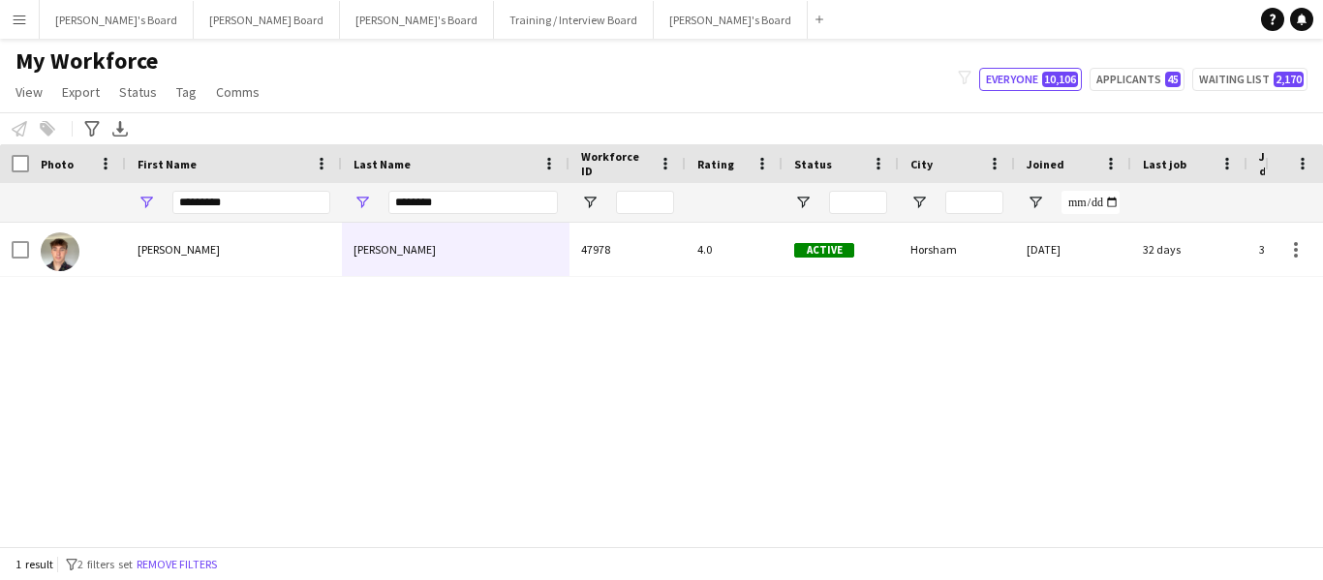
drag, startPoint x: 1322, startPoint y: 302, endPoint x: 1322, endPoint y: 285, distance: 17.4
